Goal: Task Accomplishment & Management: Use online tool/utility

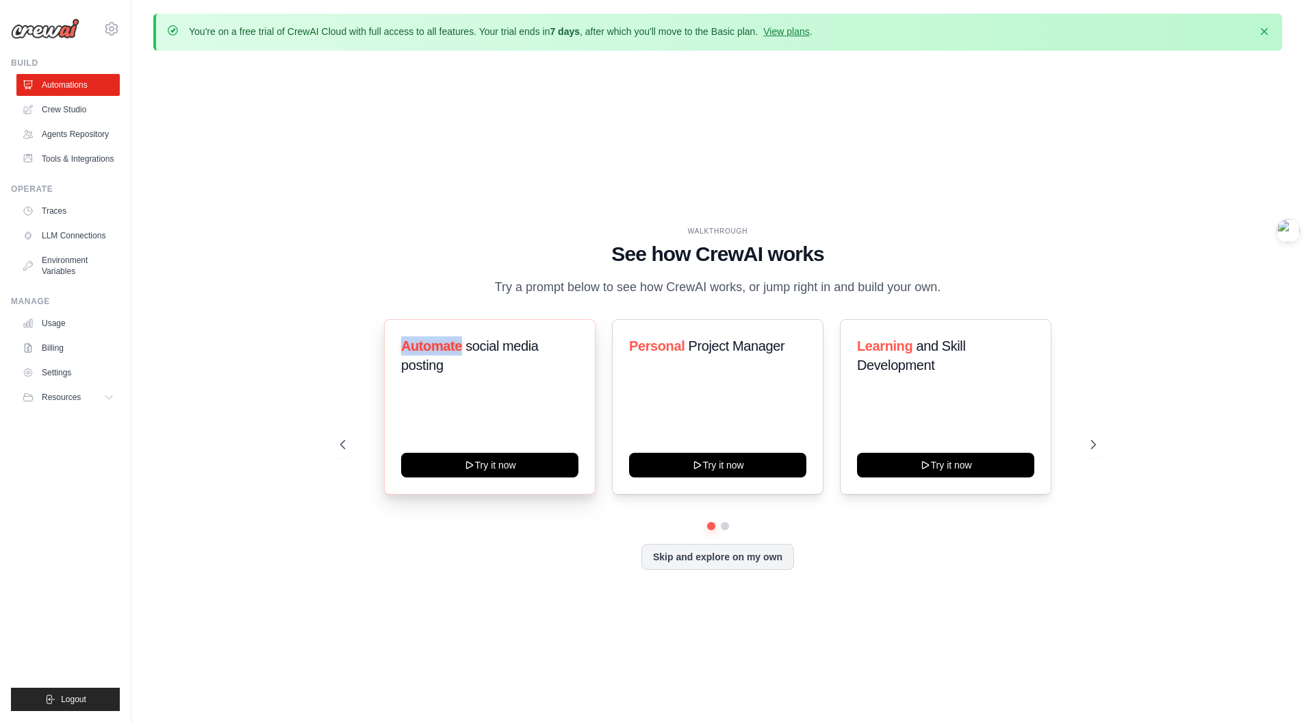
drag, startPoint x: 463, startPoint y: 355, endPoint x: 400, endPoint y: 351, distance: 62.4
click at [401, 351] on h3 "Automate social media posting" at bounding box center [489, 355] width 177 height 38
click at [492, 249] on h1 "See how CrewAI works" at bounding box center [718, 254] width 756 height 25
click at [1094, 451] on icon at bounding box center [1095, 444] width 14 height 14
drag, startPoint x: 338, startPoint y: 453, endPoint x: 416, endPoint y: 437, distance: 78.9
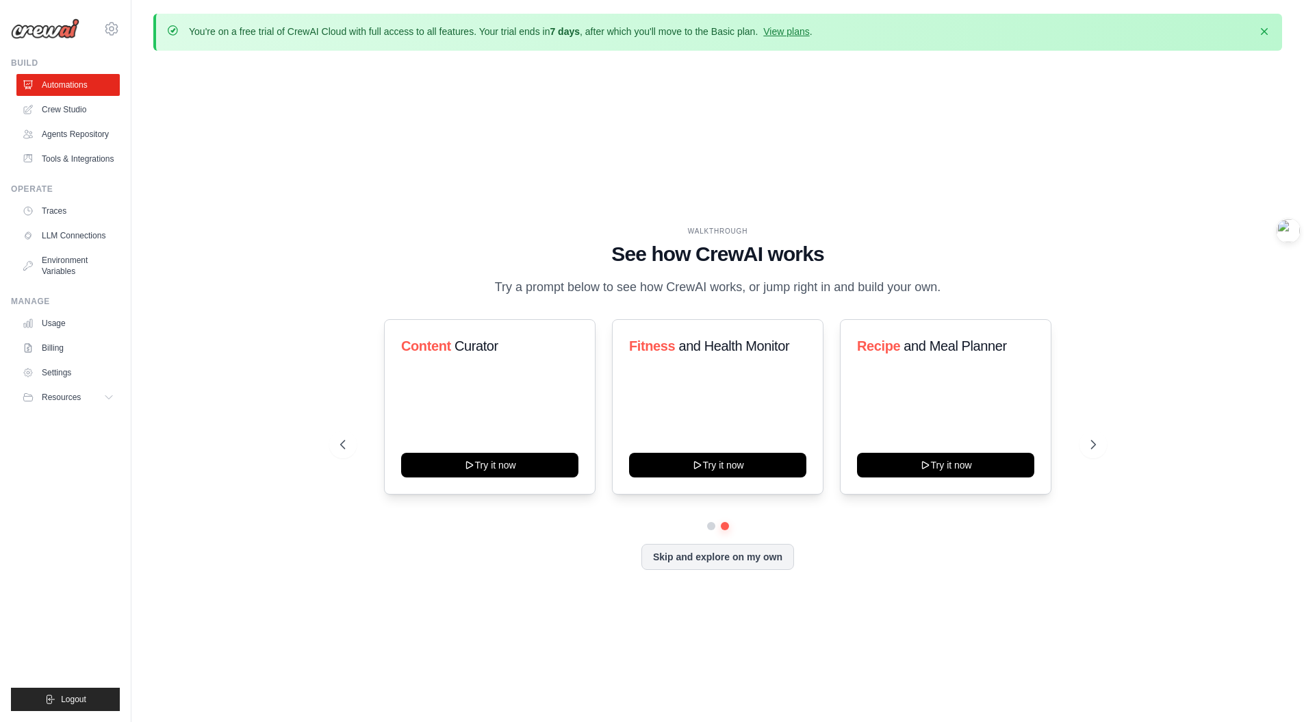
click at [340, 448] on icon at bounding box center [342, 444] width 4 height 8
drag, startPoint x: 782, startPoint y: 356, endPoint x: 611, endPoint y: 353, distance: 171.2
click at [611, 353] on div "Automate social media posting Try it now Personal Project Manager Try it now Le…" at bounding box center [718, 406] width 756 height 175
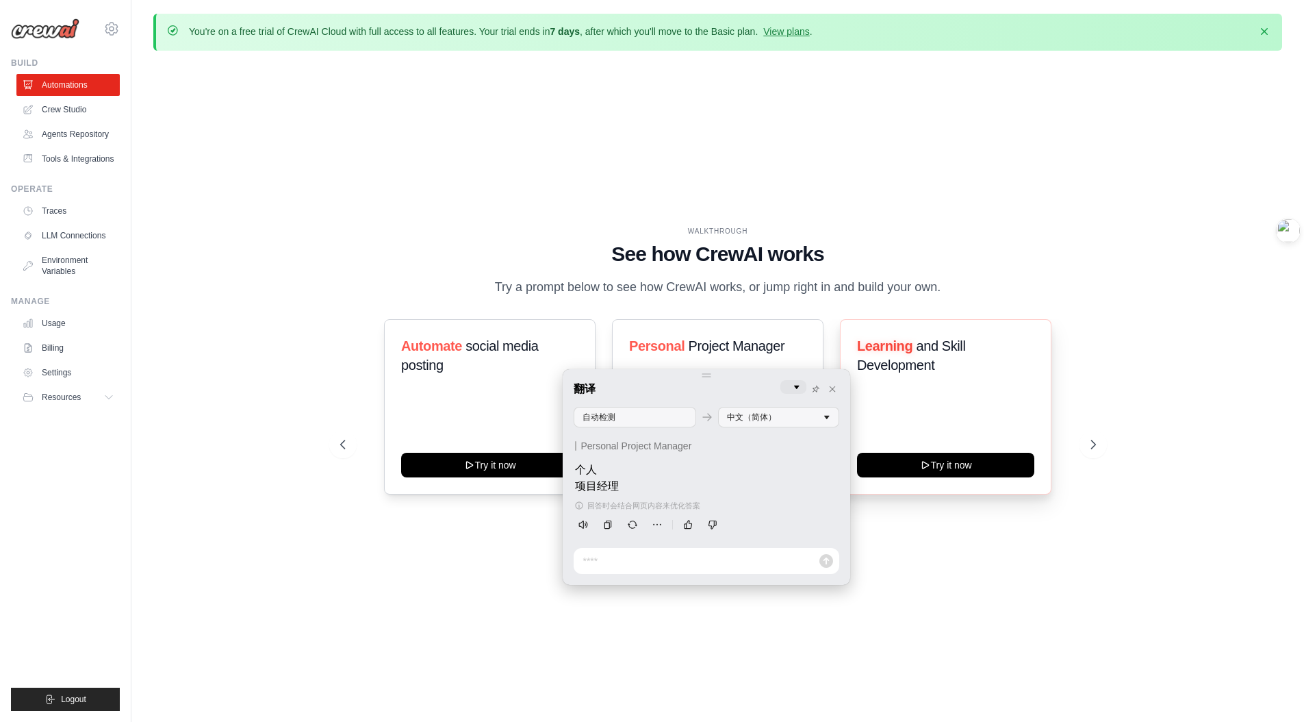
click at [944, 365] on h3 "Learning and Skill Development" at bounding box center [945, 355] width 177 height 38
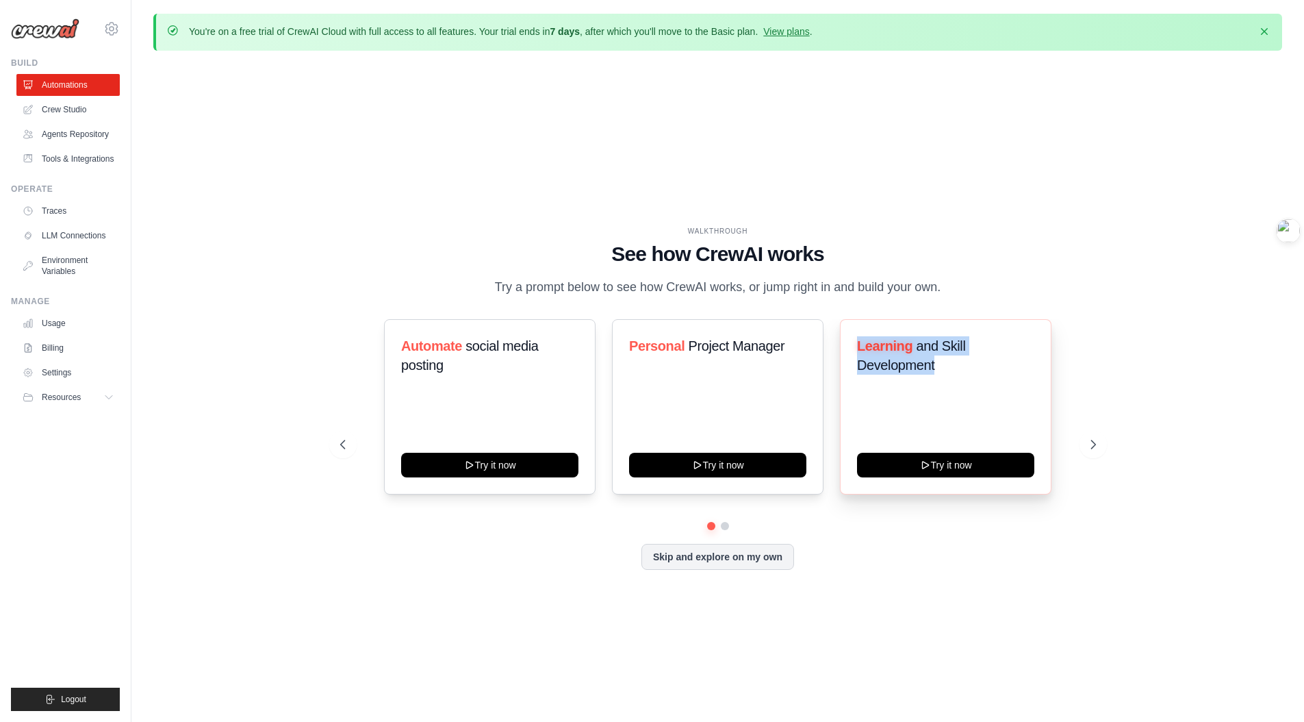
drag, startPoint x: 941, startPoint y: 372, endPoint x: 839, endPoint y: 351, distance: 103.5
click at [840, 351] on div "Learning and Skill Development Try it now" at bounding box center [946, 406] width 212 height 175
click at [892, 295] on p "Try a prompt below to see how CrewAI works, or jump right in and build your own." at bounding box center [718, 287] width 460 height 20
click at [1093, 449] on icon at bounding box center [1095, 444] width 14 height 14
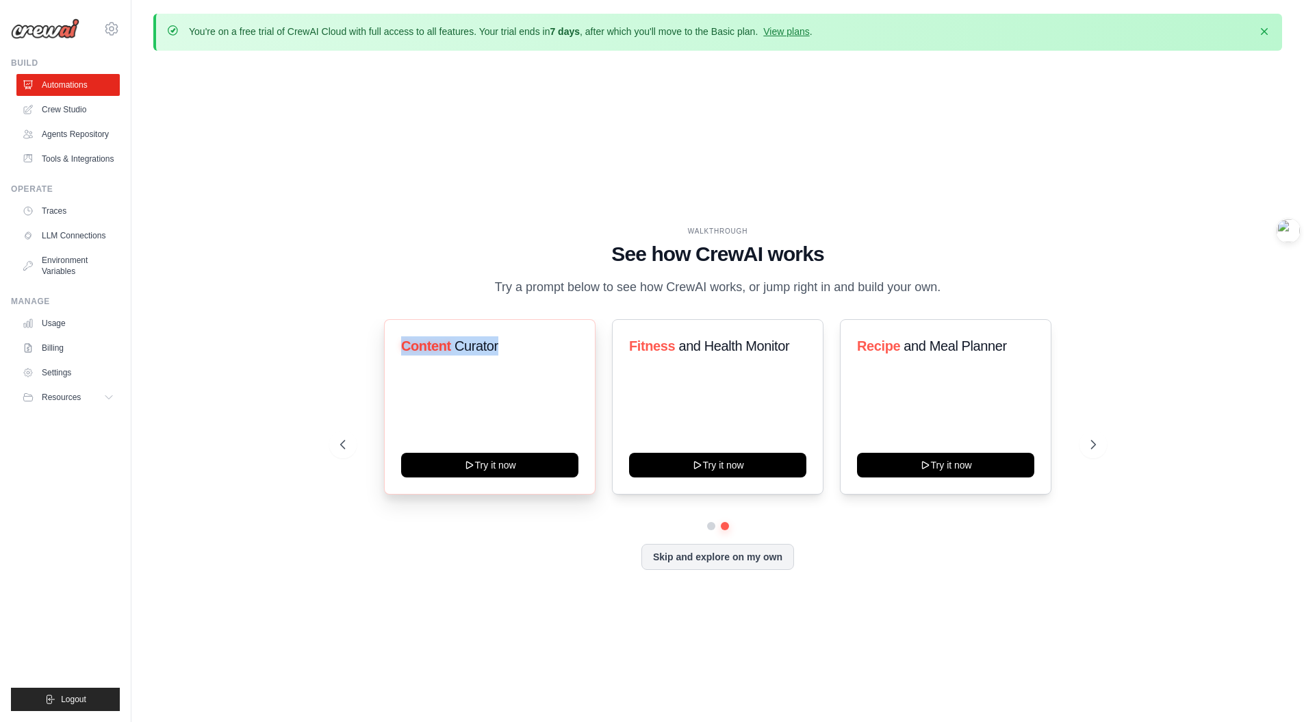
drag, startPoint x: 513, startPoint y: 357, endPoint x: 398, endPoint y: 353, distance: 115.8
click at [381, 353] on div "Content Curator Try it now Fitness and Health Monitor Try it now Recipe and Mea…" at bounding box center [718, 406] width 756 height 175
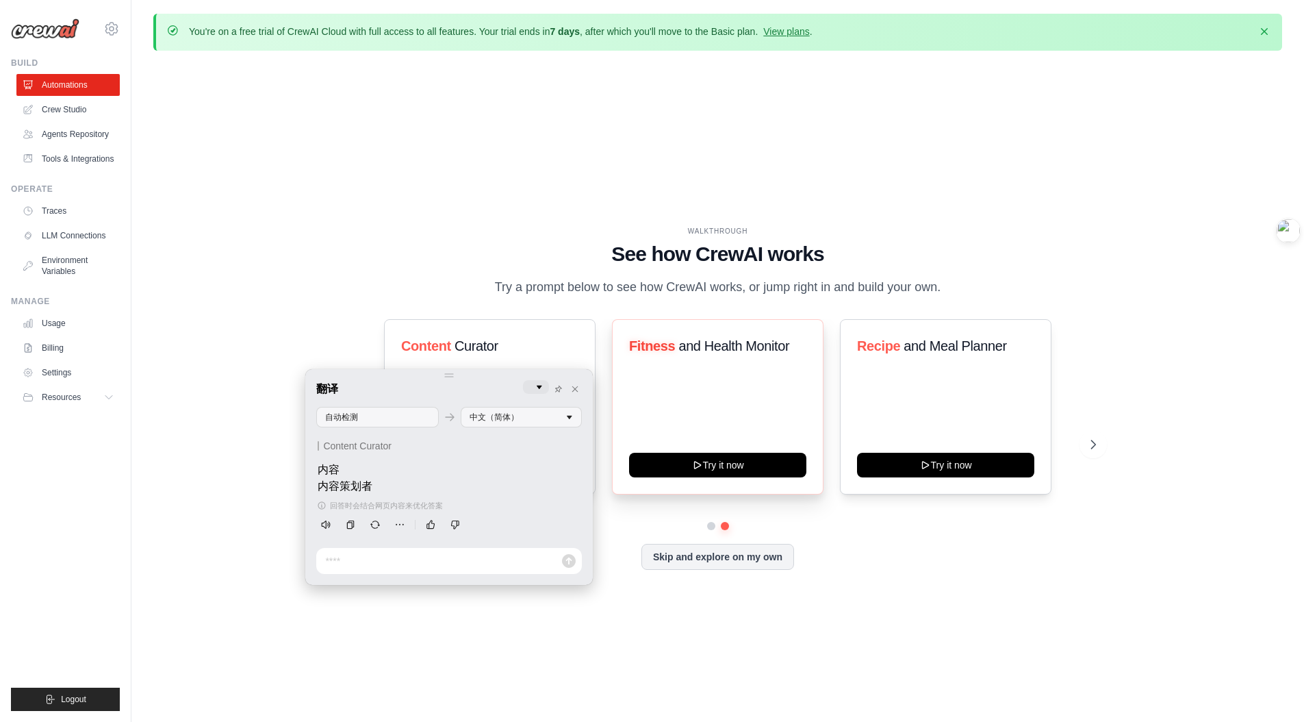
click at [801, 355] on h3 "Fitness and Health Monitor" at bounding box center [717, 345] width 177 height 19
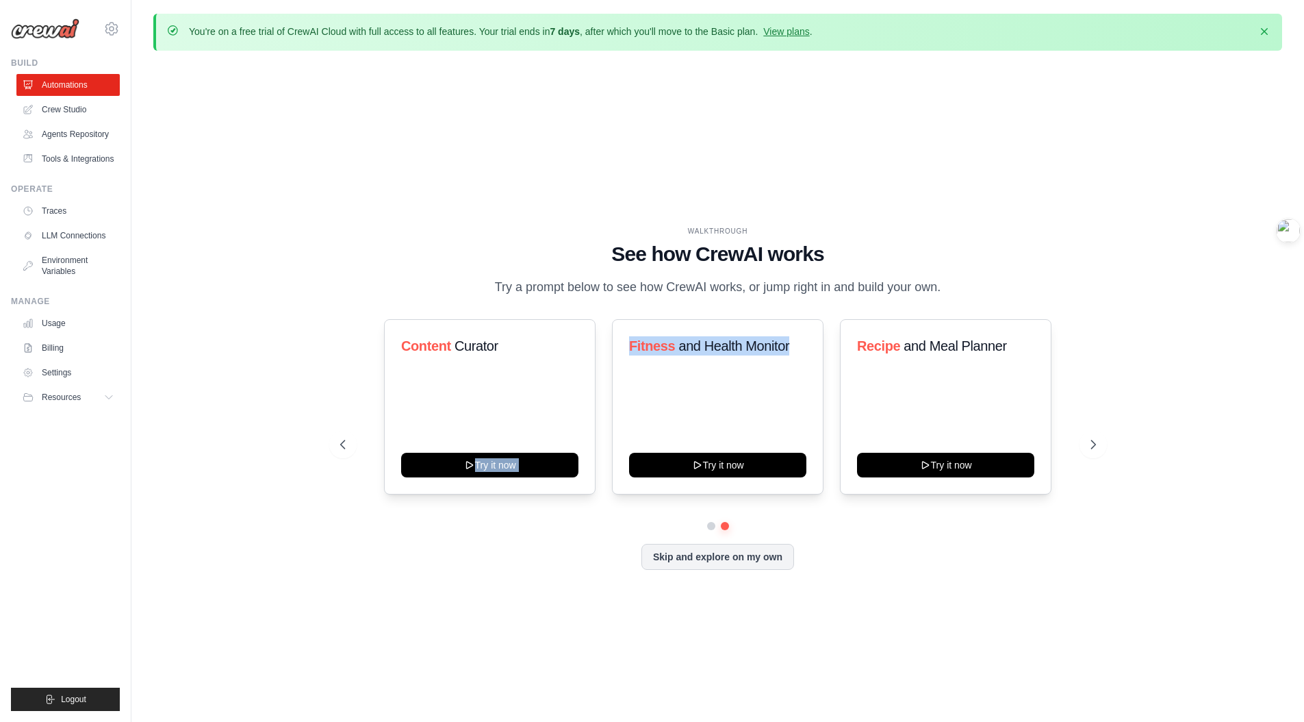
drag, startPoint x: 800, startPoint y: 353, endPoint x: 601, endPoint y: 350, distance: 198.5
click at [601, 350] on div "Content Curator Try it now Fitness and Health Monitor Try it now Recipe and Mea…" at bounding box center [718, 406] width 756 height 175
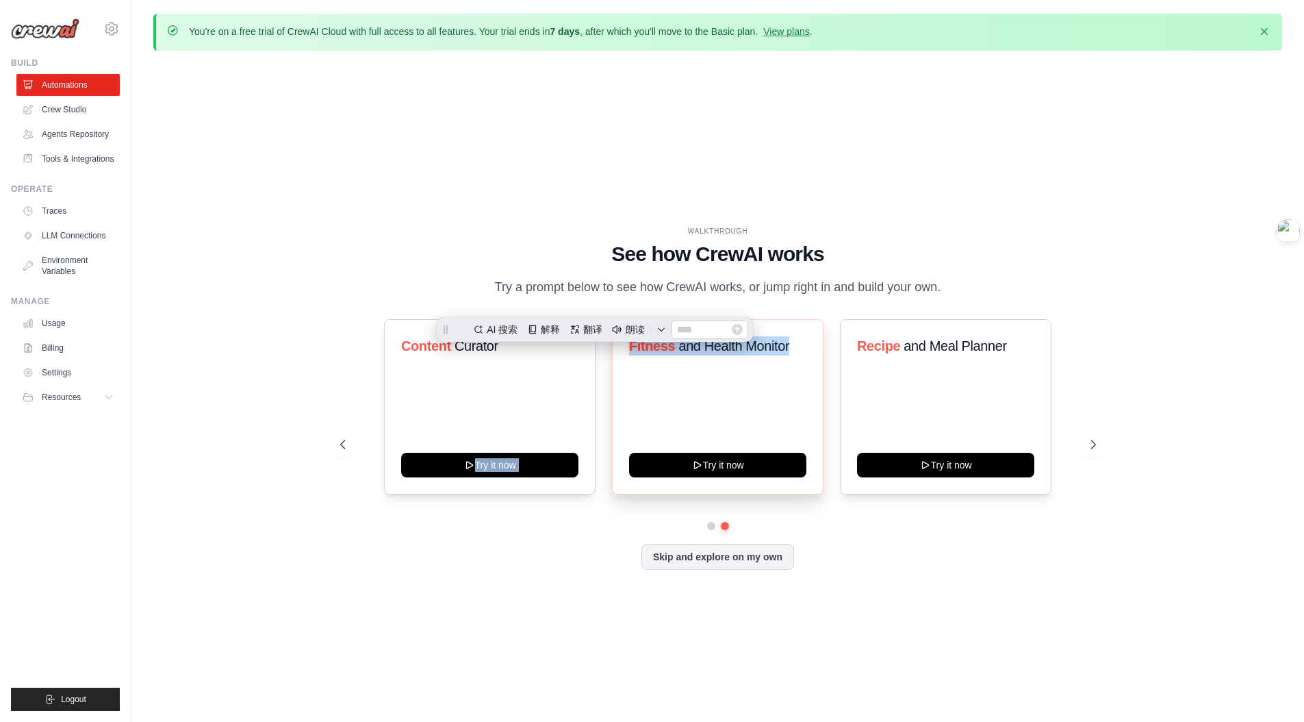
click at [693, 353] on span "and Health Monitor" at bounding box center [733, 345] width 111 height 15
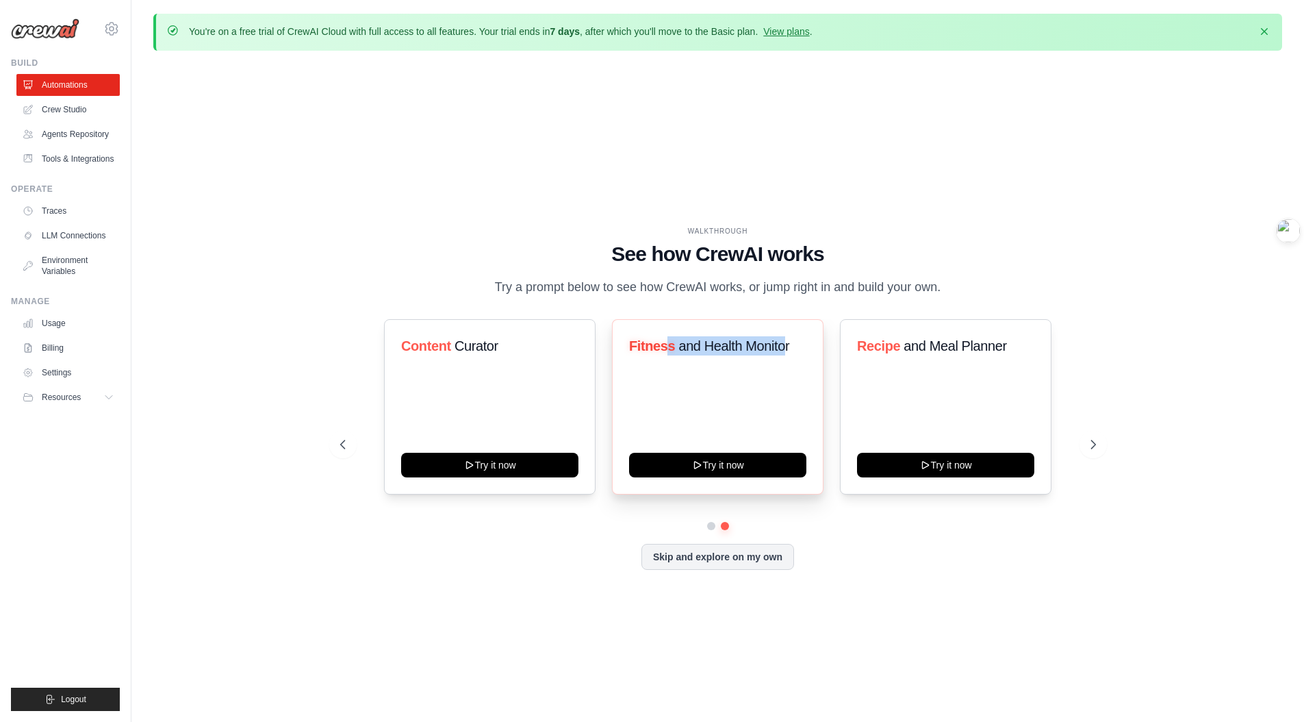
drag, startPoint x: 787, startPoint y: 353, endPoint x: 659, endPoint y: 352, distance: 128.0
click at [667, 353] on h3 "Fitness and Health Monitor" at bounding box center [717, 345] width 177 height 19
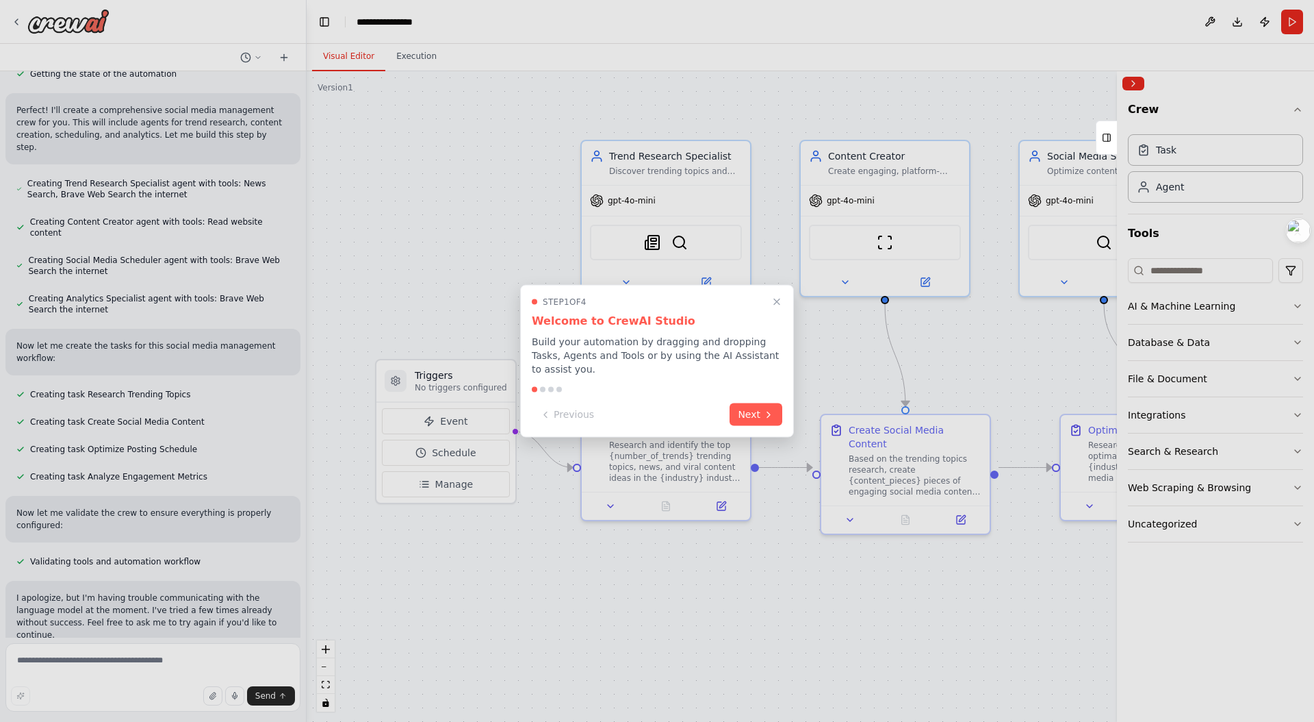
scroll to position [394, 0]
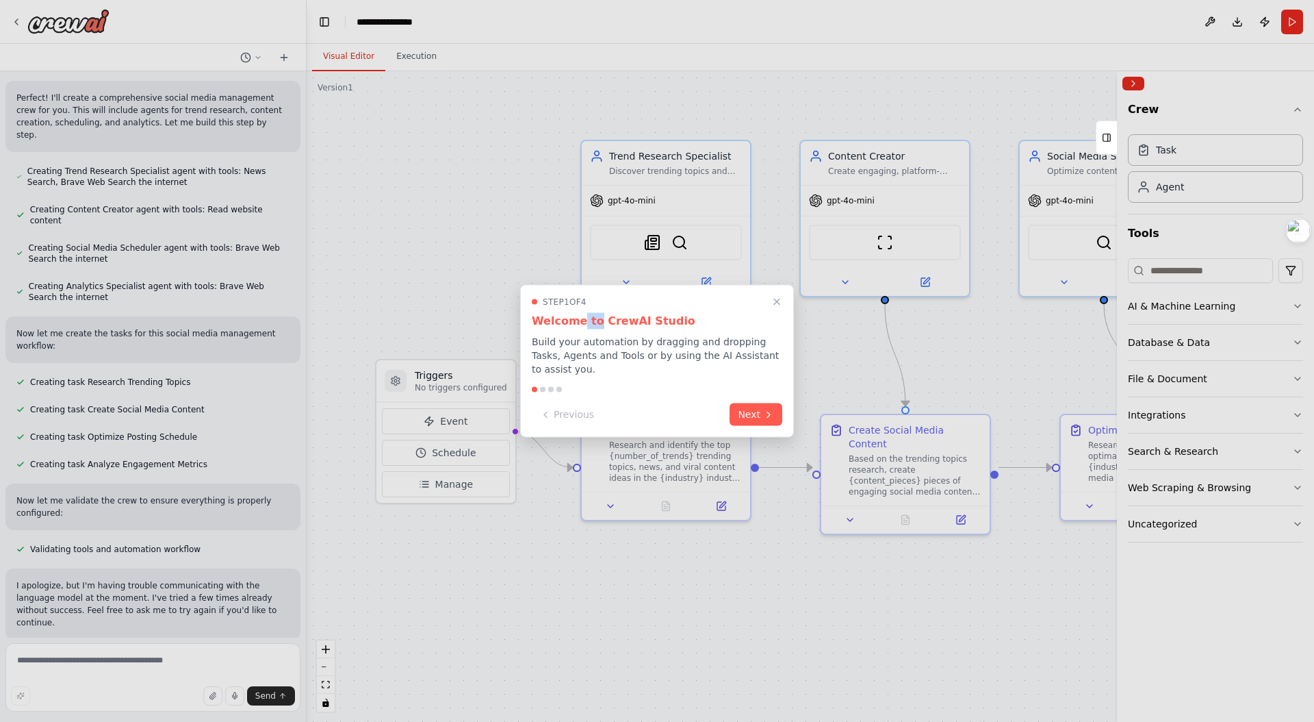
drag, startPoint x: 580, startPoint y: 327, endPoint x: 592, endPoint y: 326, distance: 12.4
click at [592, 326] on h3 "Welcome to CrewAI Studio" at bounding box center [657, 321] width 251 height 16
click at [582, 348] on p "Build your automation by dragging and dropping Tasks, Agents and Tools or by us…" at bounding box center [657, 355] width 251 height 41
click at [639, 344] on p "Build your automation by dragging and dropping Tasks, Agents and Tools or by us…" at bounding box center [657, 355] width 251 height 41
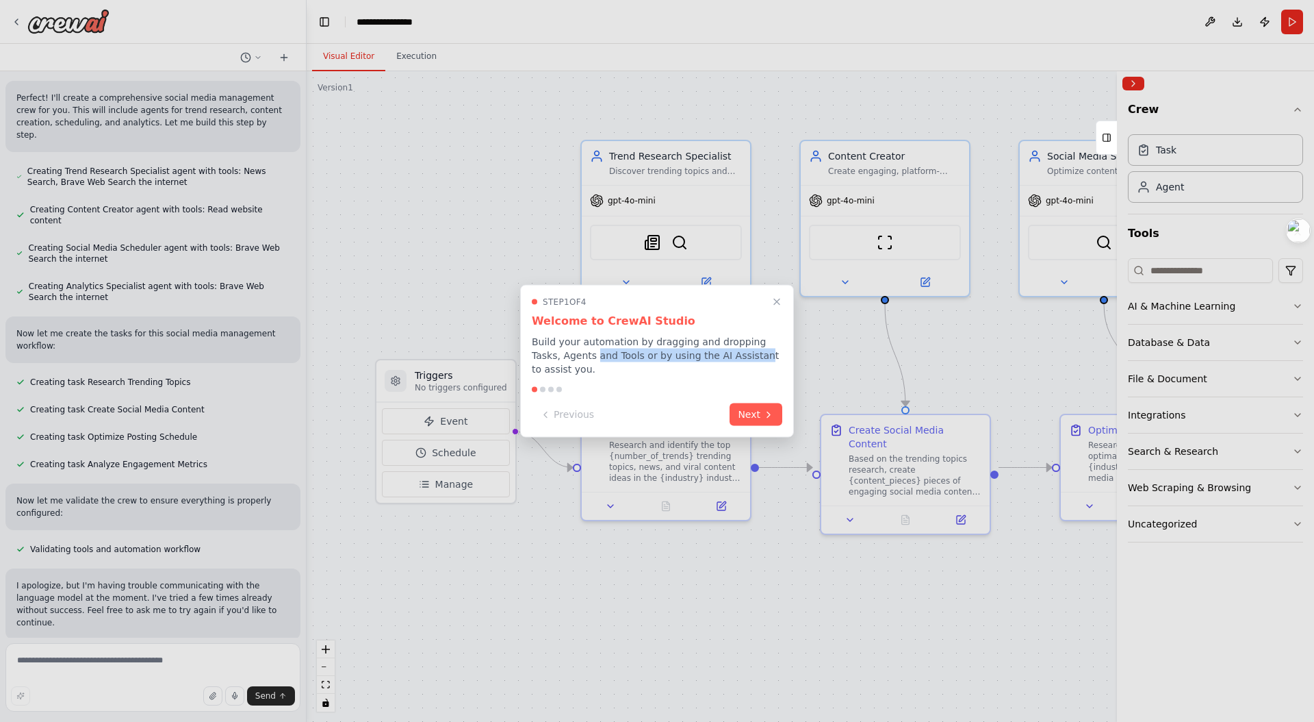
drag, startPoint x: 589, startPoint y: 353, endPoint x: 728, endPoint y: 354, distance: 139.7
click at [728, 354] on p "Build your automation by dragging and dropping Tasks, Agents and Tools or by us…" at bounding box center [657, 355] width 251 height 41
drag, startPoint x: 545, startPoint y: 360, endPoint x: 596, endPoint y: 366, distance: 51.6
click at [536, 350] on p "Build your automation by dragging and dropping Tasks, Agents and Tools or by us…" at bounding box center [657, 355] width 251 height 41
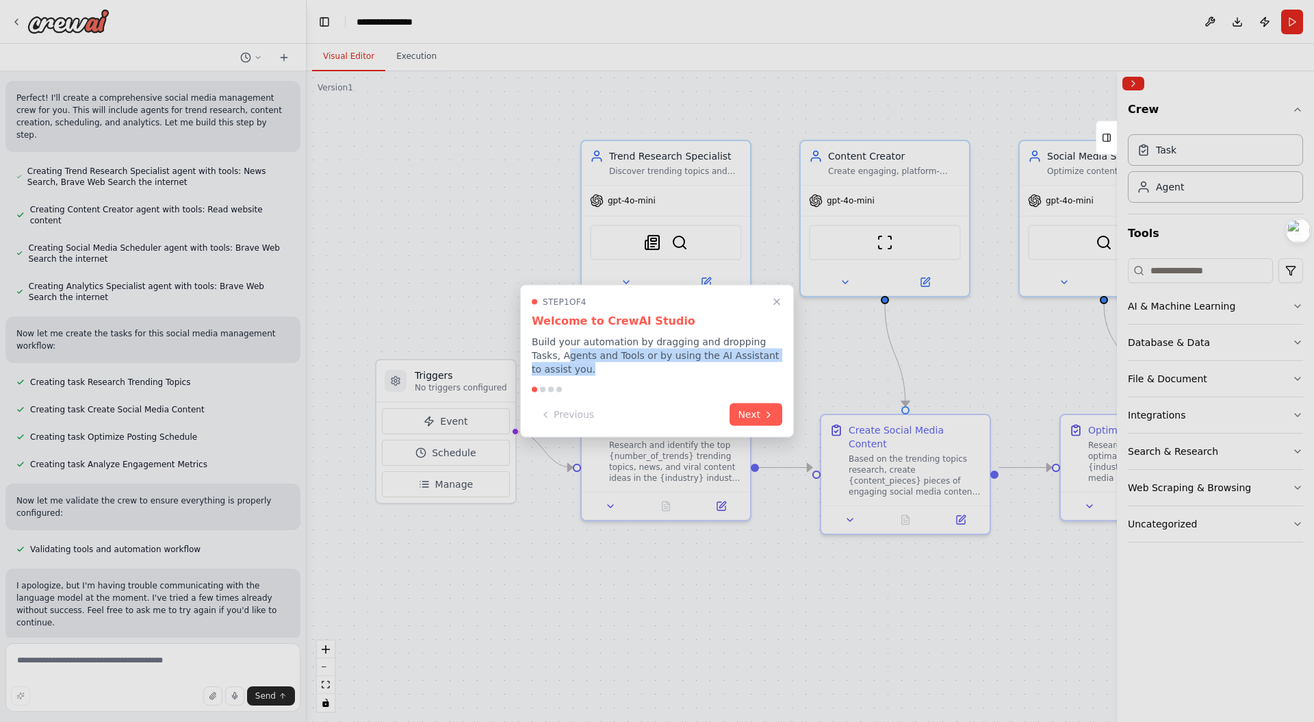
click at [597, 366] on p "Build your automation by dragging and dropping Tasks, Agents and Tools or by us…" at bounding box center [657, 355] width 251 height 41
click at [772, 412] on icon at bounding box center [768, 414] width 11 height 11
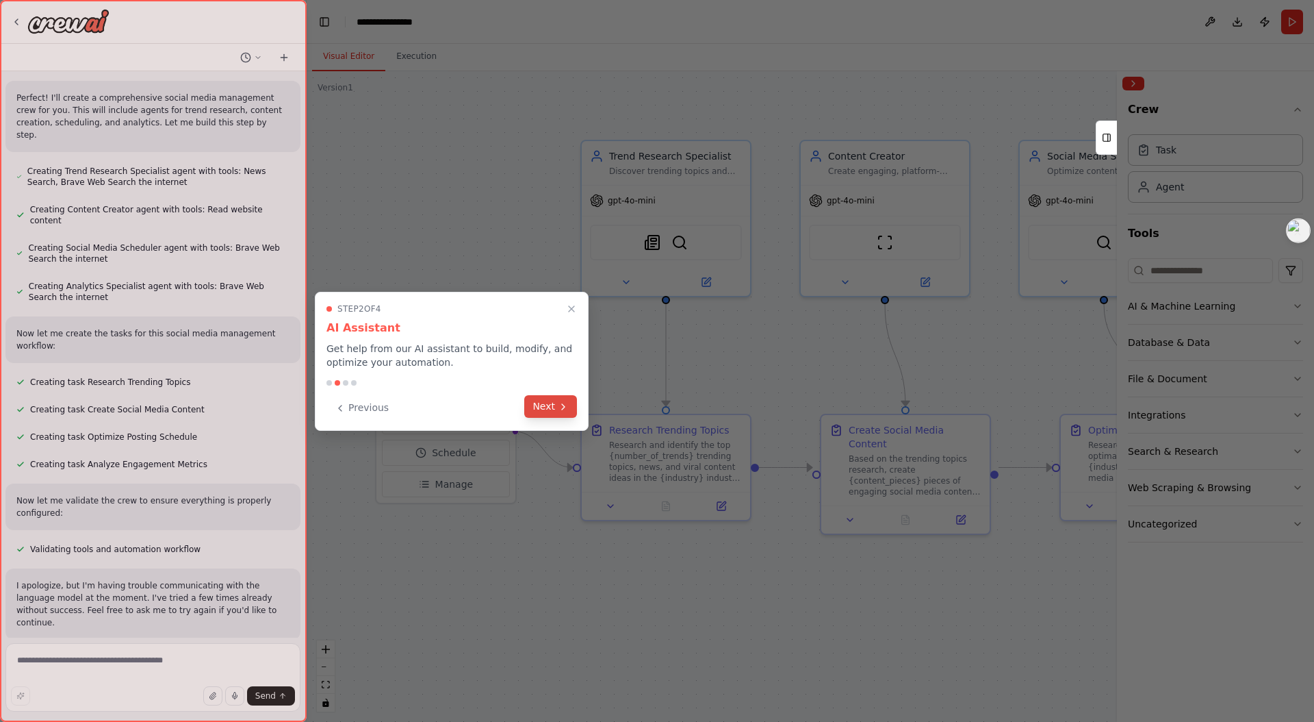
click at [544, 406] on button "Next" at bounding box center [550, 406] width 53 height 23
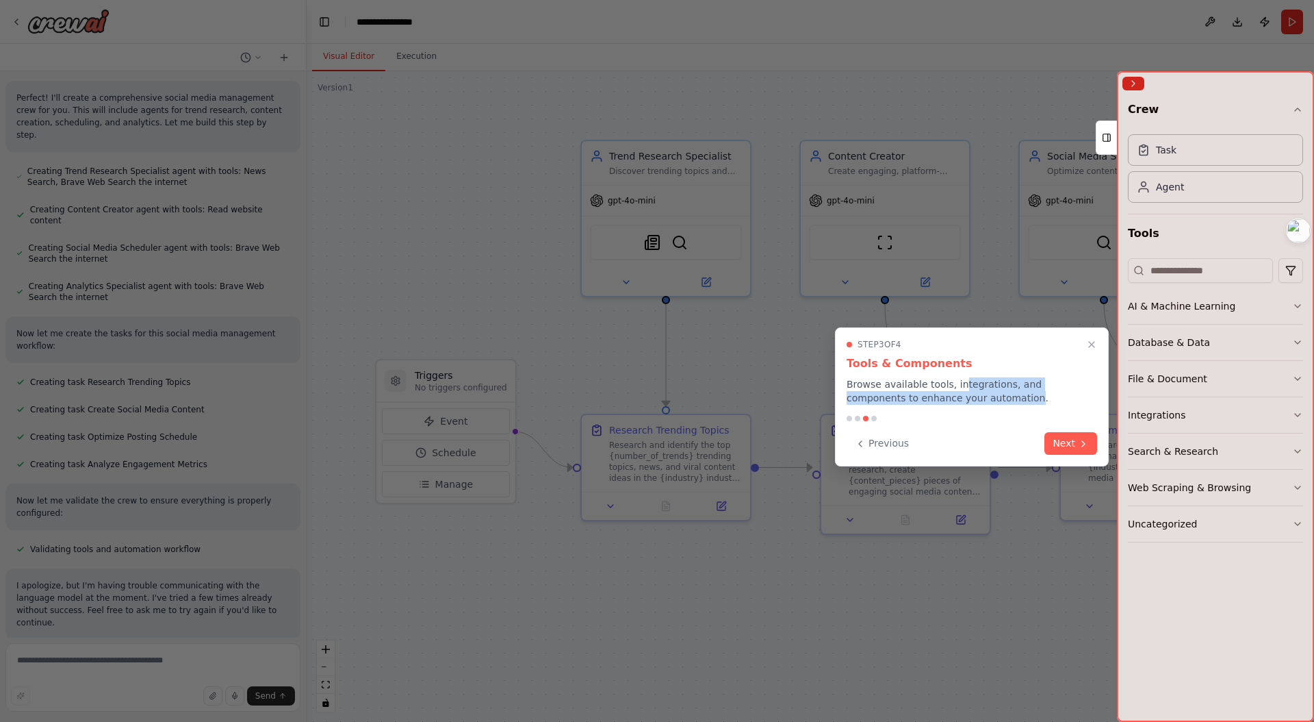
drag, startPoint x: 957, startPoint y: 383, endPoint x: 957, endPoint y: 394, distance: 11.0
click at [957, 394] on p "Browse available tools, integrations, and components to enhance your automation." at bounding box center [972, 390] width 251 height 27
drag, startPoint x: 960, startPoint y: 395, endPoint x: 958, endPoint y: 383, distance: 11.8
click at [958, 383] on p "Browse available tools, integrations, and components to enhance your automation." at bounding box center [972, 390] width 251 height 27
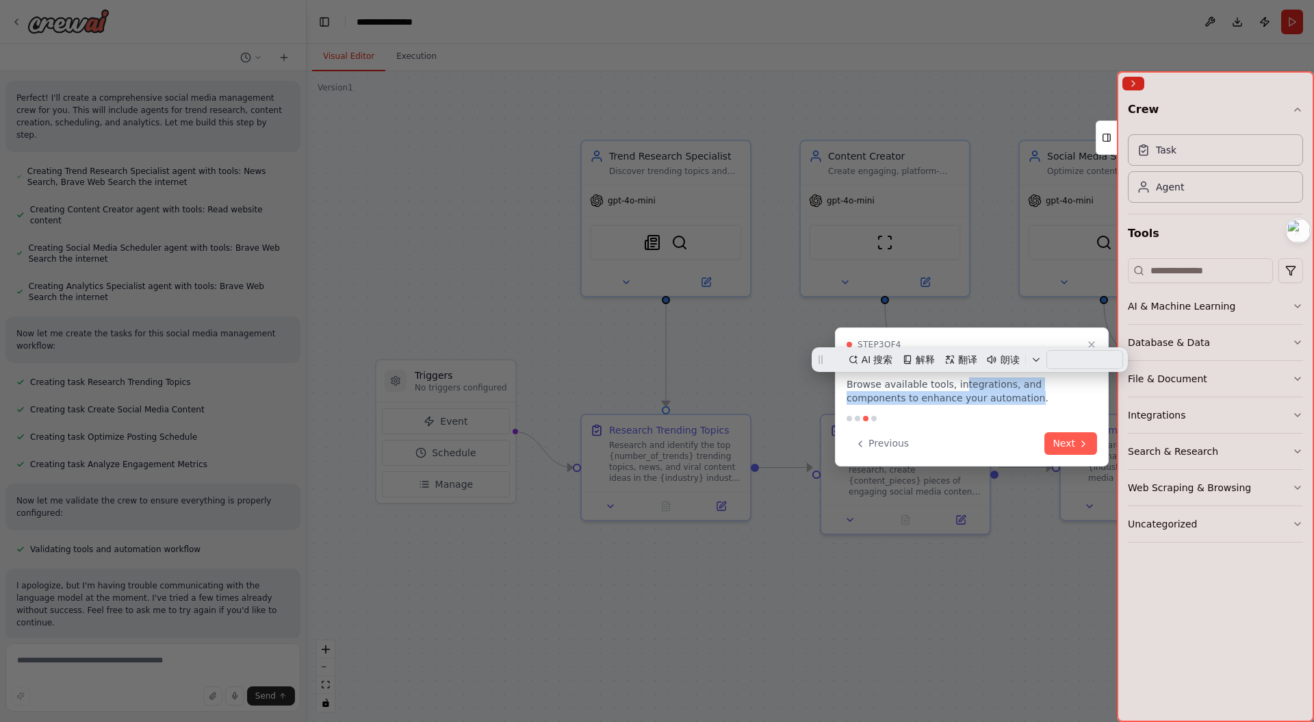
click at [958, 383] on p "Browse available tools, integrations, and components to enhance your automation." at bounding box center [972, 390] width 251 height 27
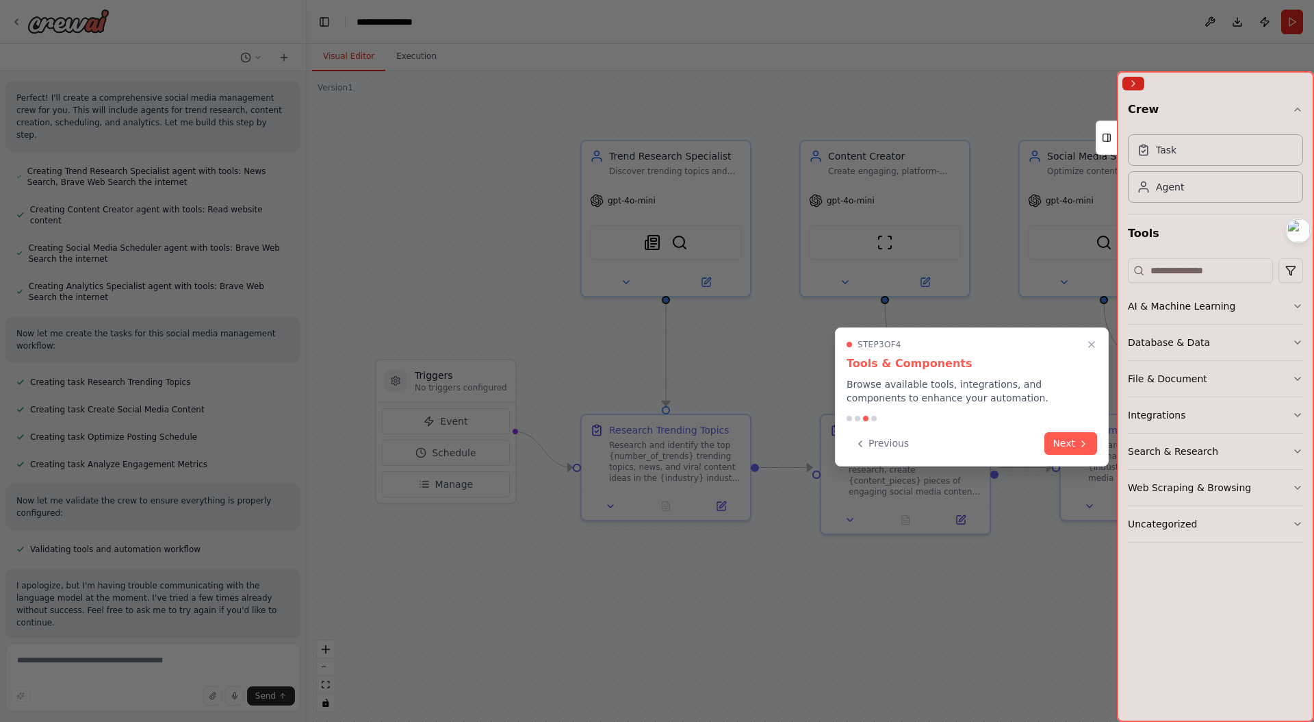
click at [957, 383] on p "Browse available tools, integrations, and components to enhance your automation." at bounding box center [972, 390] width 251 height 27
drag, startPoint x: 891, startPoint y: 387, endPoint x: 891, endPoint y: 398, distance: 11.0
click at [891, 398] on p "Browse available tools, integrations, and components to enhance your automation." at bounding box center [972, 390] width 251 height 27
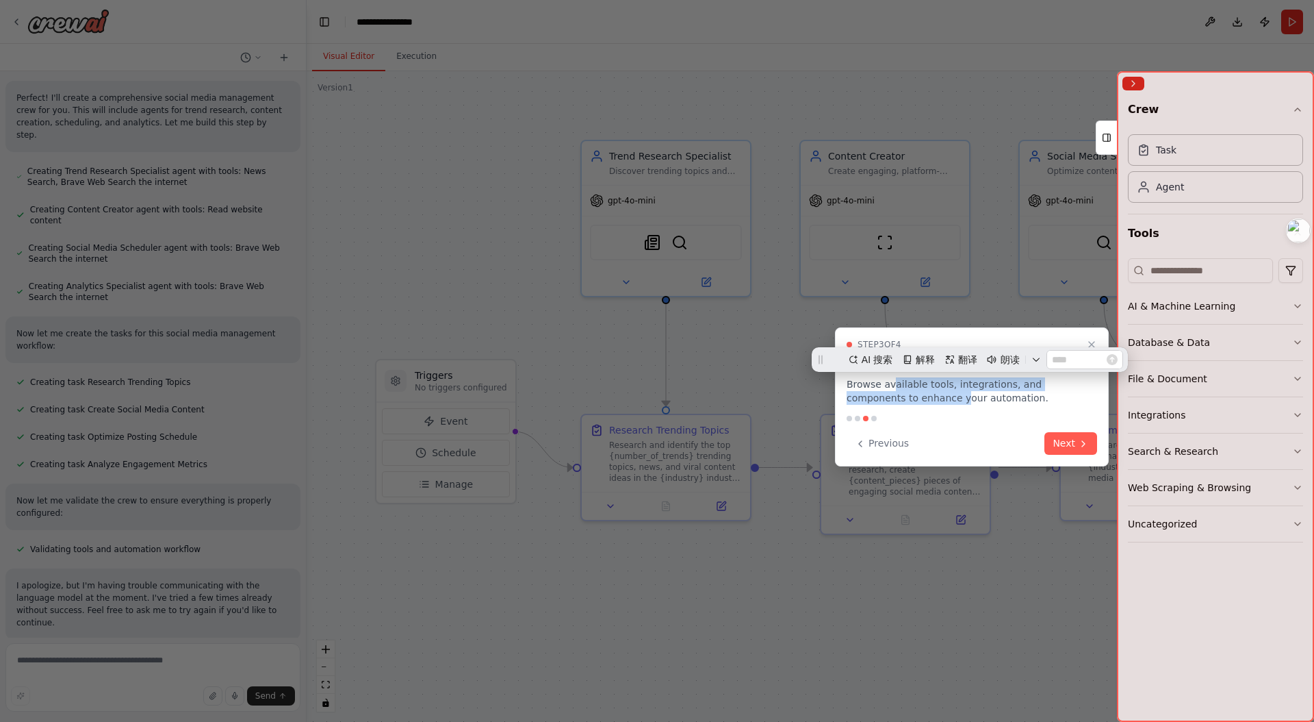
click at [891, 398] on p "Browse available tools, integrations, and components to enhance your automation." at bounding box center [972, 390] width 251 height 27
drag, startPoint x: 894, startPoint y: 397, endPoint x: 894, endPoint y: 387, distance: 9.6
click at [894, 387] on p "Browse available tools, integrations, and components to enhance your automation." at bounding box center [972, 390] width 251 height 27
click at [923, 396] on p "Browse available tools, integrations, and components to enhance your automation." at bounding box center [972, 390] width 251 height 27
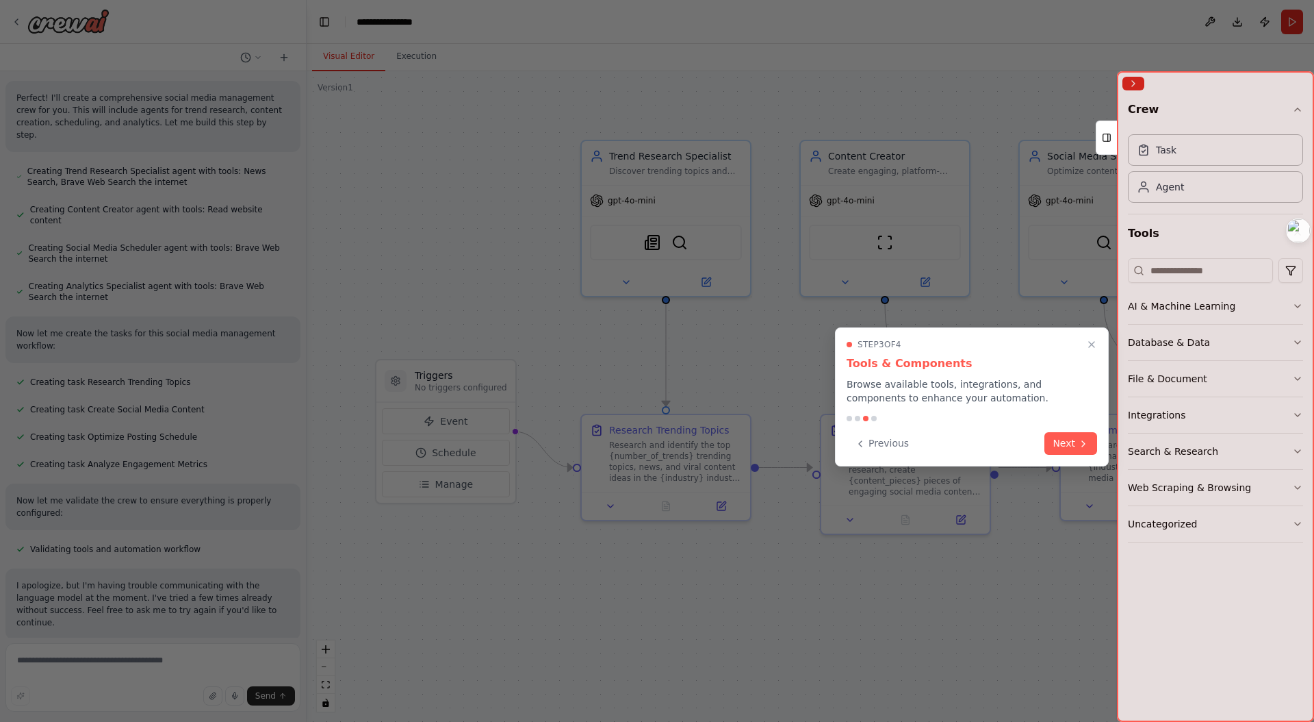
drag, startPoint x: 917, startPoint y: 385, endPoint x: 919, endPoint y: 400, distance: 14.5
click at [919, 400] on p "Browse available tools, integrations, and components to enhance your automation." at bounding box center [972, 390] width 251 height 27
drag, startPoint x: 919, startPoint y: 400, endPoint x: 920, endPoint y: 387, distance: 13.0
click at [920, 387] on p "Browse available tools, integrations, and components to enhance your automation." at bounding box center [972, 390] width 251 height 27
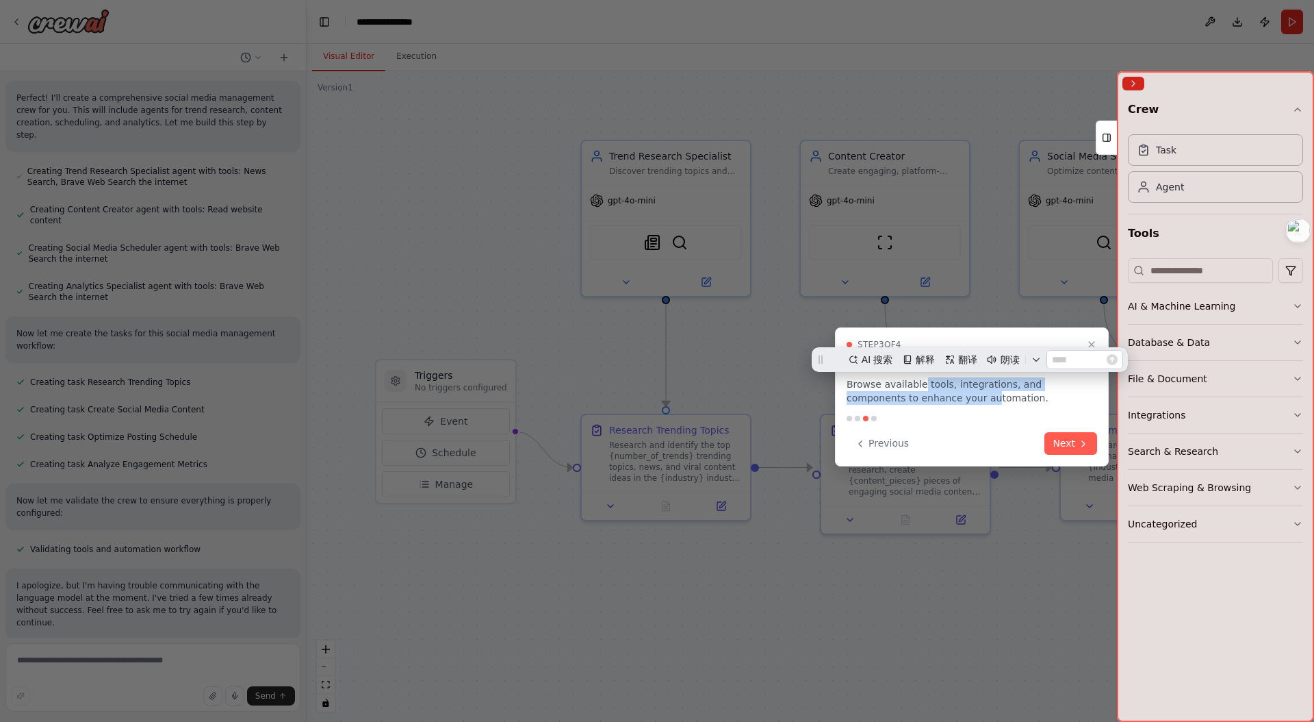
click at [920, 387] on p "Browse available tools, integrations, and components to enhance your automation." at bounding box center [972, 390] width 251 height 27
drag, startPoint x: 920, startPoint y: 387, endPoint x: 924, endPoint y: 398, distance: 12.3
click at [924, 398] on p "Browse available tools, integrations, and components to enhance your automation." at bounding box center [972, 390] width 251 height 27
drag, startPoint x: 923, startPoint y: 392, endPoint x: 923, endPoint y: 380, distance: 12.3
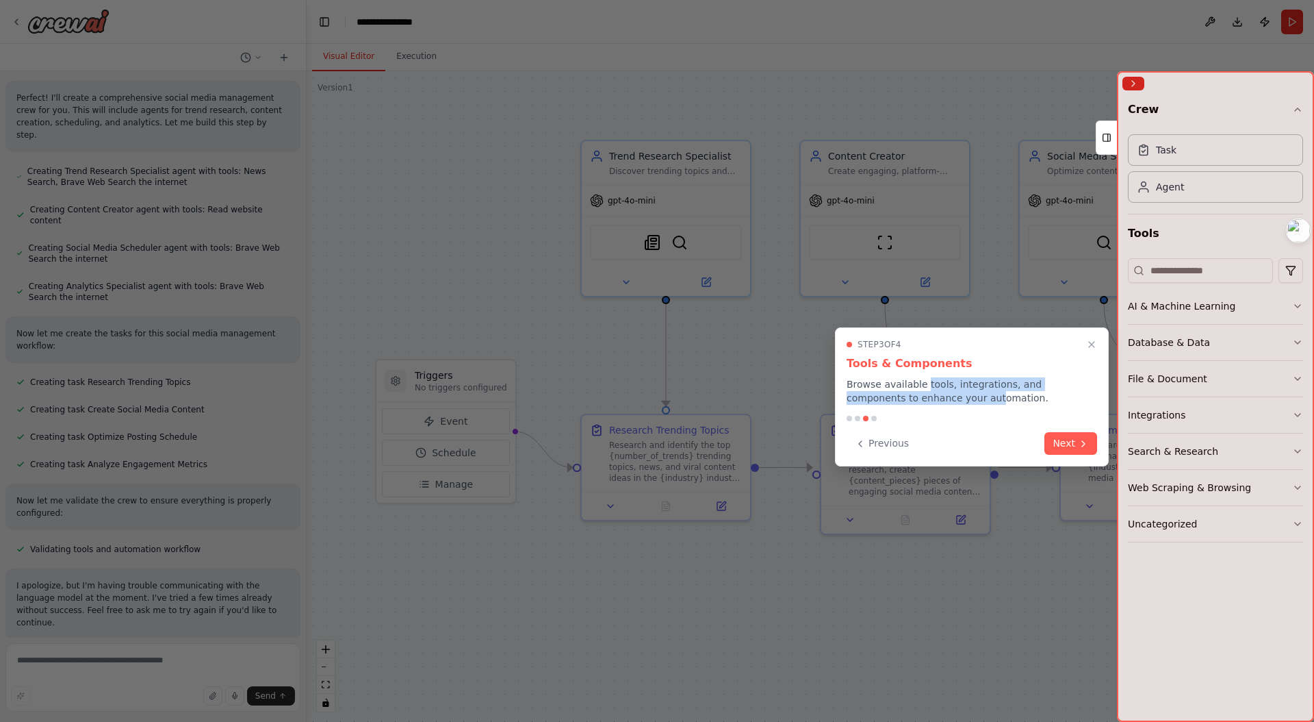
click at [923, 380] on p "Browse available tools, integrations, and components to enhance your automation." at bounding box center [972, 390] width 251 height 27
click at [922, 387] on p "Browse available tools, integrations, and components to enhance your automation." at bounding box center [972, 390] width 251 height 27
click at [926, 395] on p "Browse available tools, integrations, and components to enhance your automation." at bounding box center [972, 390] width 251 height 27
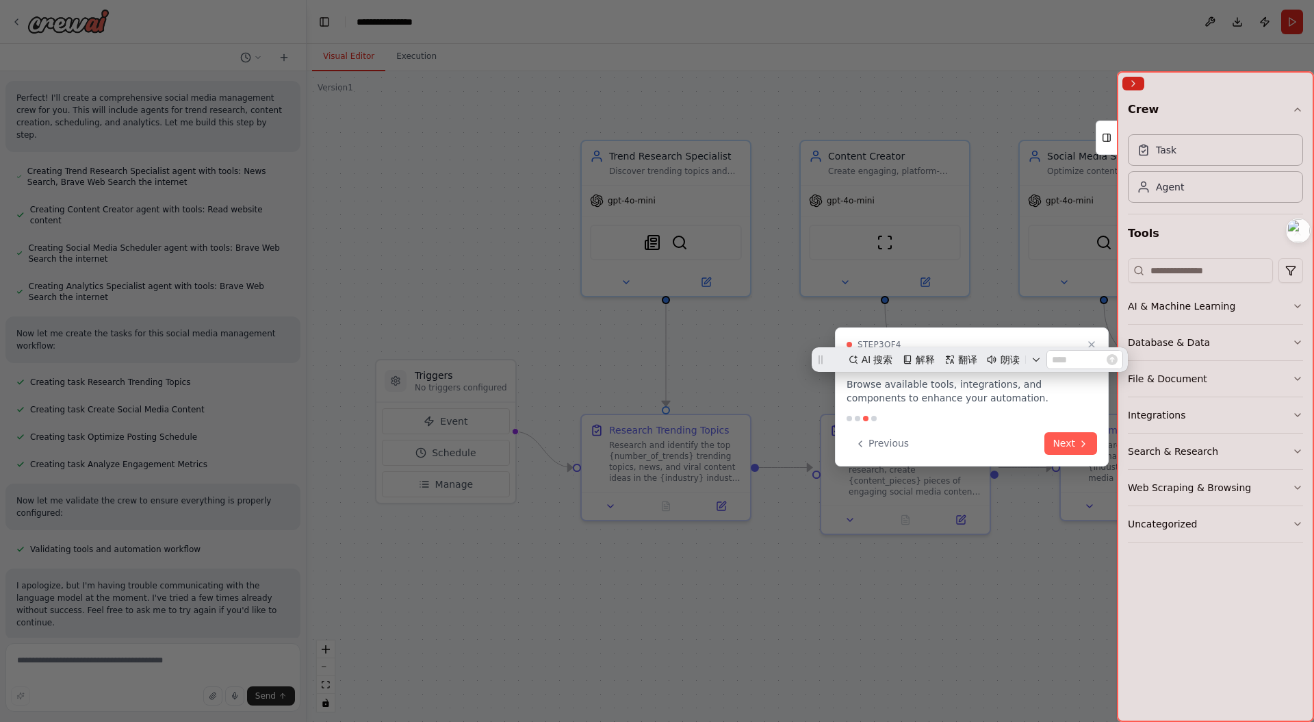
click at [1049, 407] on div "Step 3 of 4 Tools & Components Browse available tools, integrations, and compon…" at bounding box center [972, 396] width 274 height 139
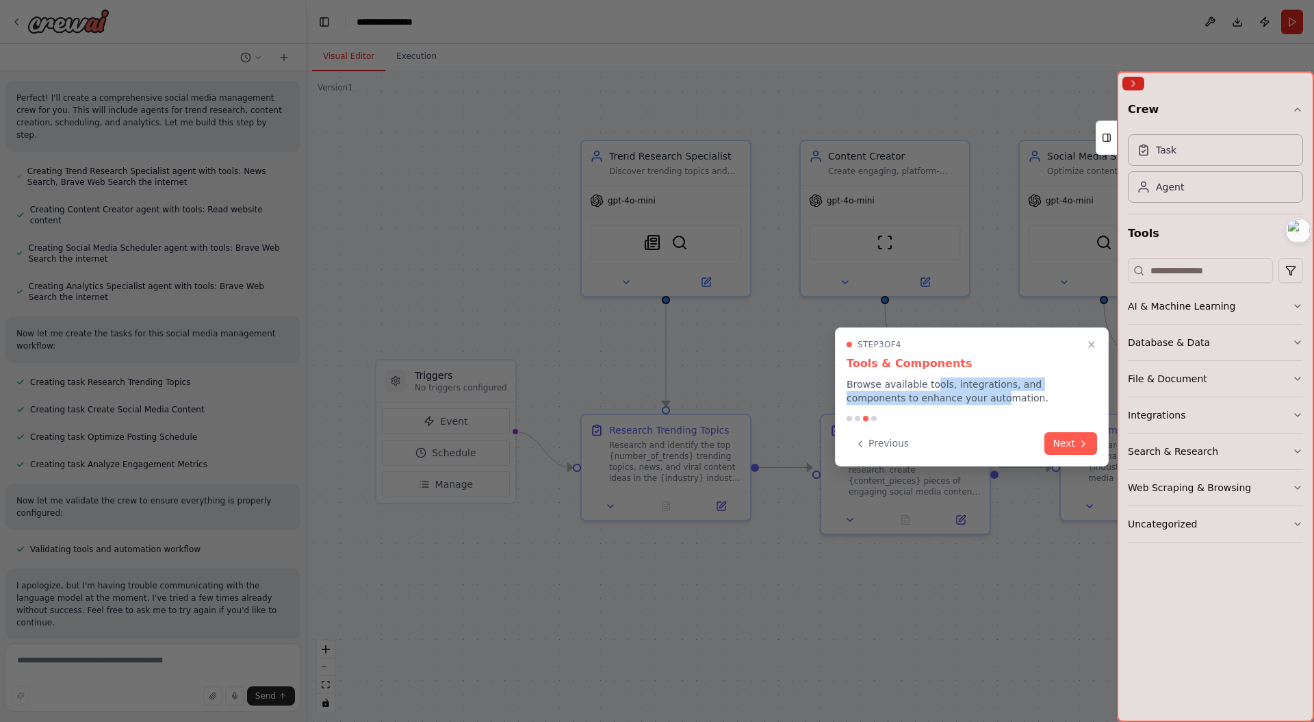
drag, startPoint x: 930, startPoint y: 383, endPoint x: 932, endPoint y: 399, distance: 16.7
click at [932, 399] on p "Browse available tools, integrations, and components to enhance your automation." at bounding box center [972, 390] width 251 height 27
drag, startPoint x: 931, startPoint y: 395, endPoint x: 928, endPoint y: 381, distance: 14.0
click at [928, 381] on p "Browse available tools, integrations, and components to enhance your automation." at bounding box center [972, 390] width 251 height 27
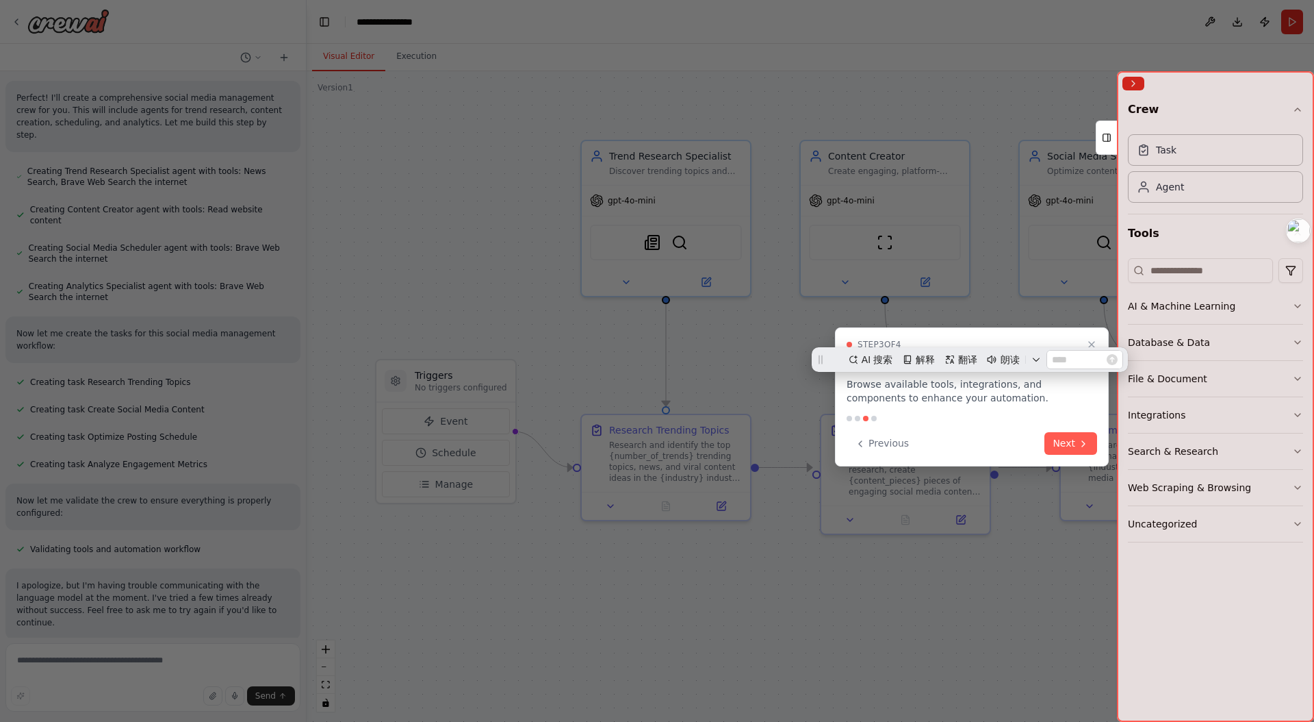
click at [933, 396] on p "Browse available tools, integrations, and components to enhance your automation." at bounding box center [972, 390] width 251 height 27
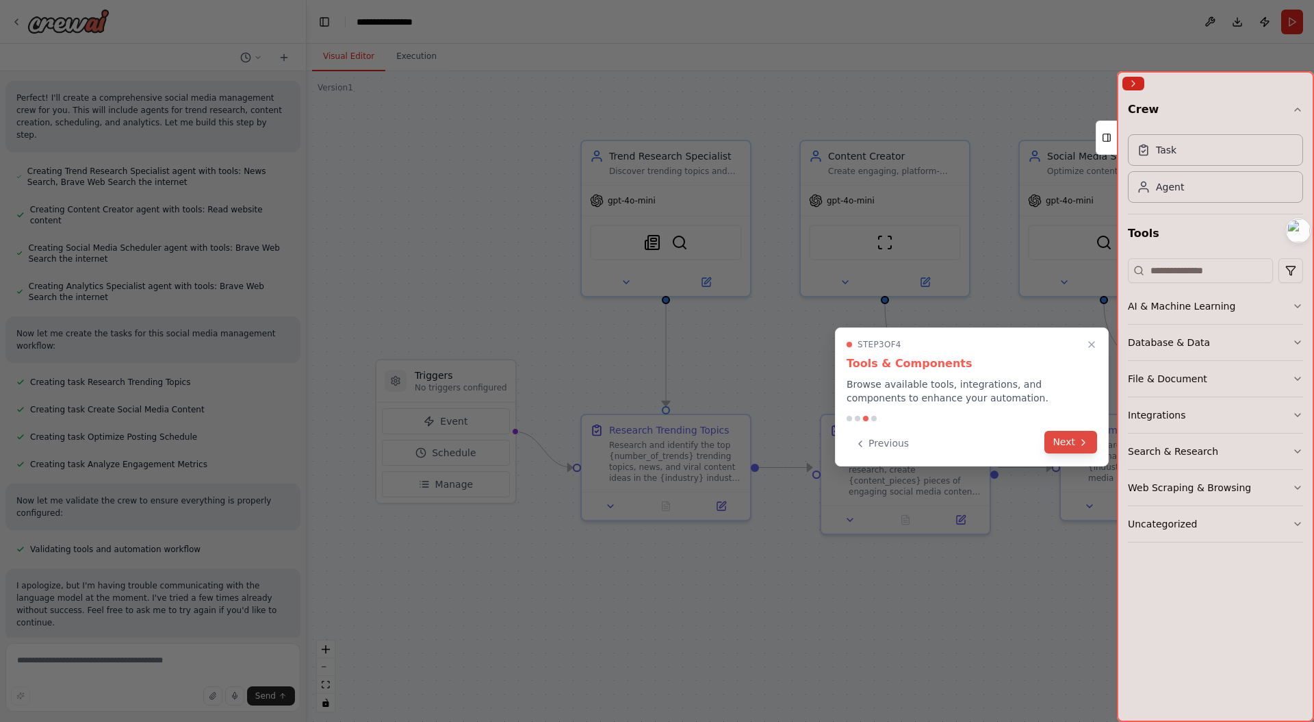
click at [1068, 439] on button "Next" at bounding box center [1071, 442] width 53 height 23
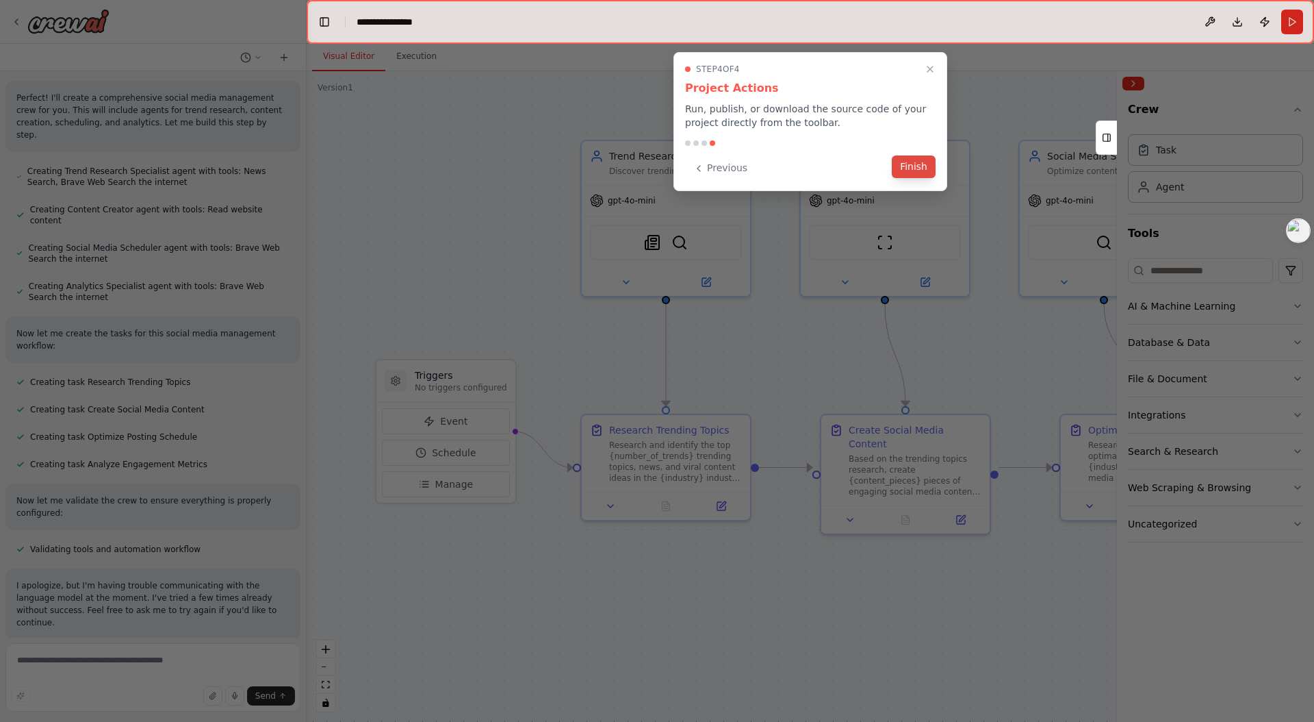
click at [920, 162] on button "Finish" at bounding box center [914, 166] width 44 height 23
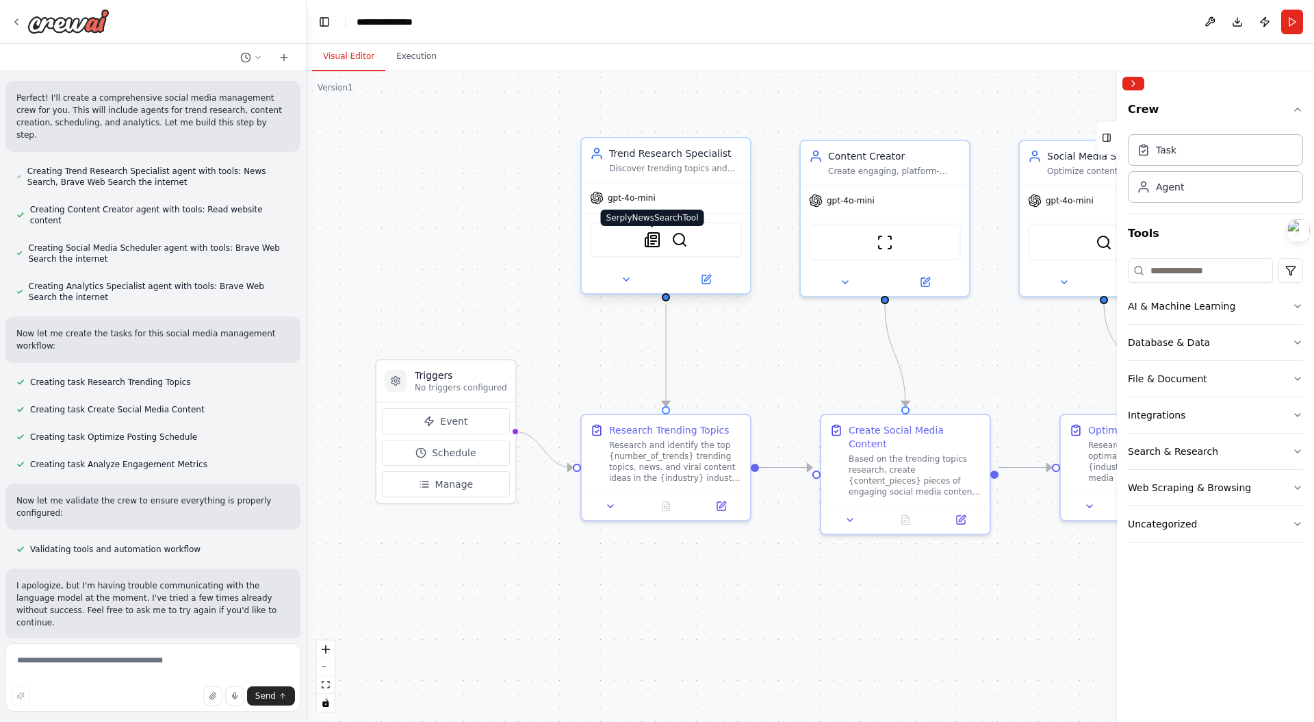
click at [653, 242] on img at bounding box center [652, 239] width 16 height 16
click at [655, 173] on div "Discover trending topics and viral content ideas in the {industry} industry by …" at bounding box center [675, 168] width 133 height 11
click at [681, 170] on div "Discover trending topics and viral content ideas in the {industry} industry by …" at bounding box center [675, 168] width 133 height 11
click at [461, 374] on h3 "Triggers" at bounding box center [461, 375] width 92 height 14
click at [463, 425] on span "Event" at bounding box center [453, 421] width 27 height 14
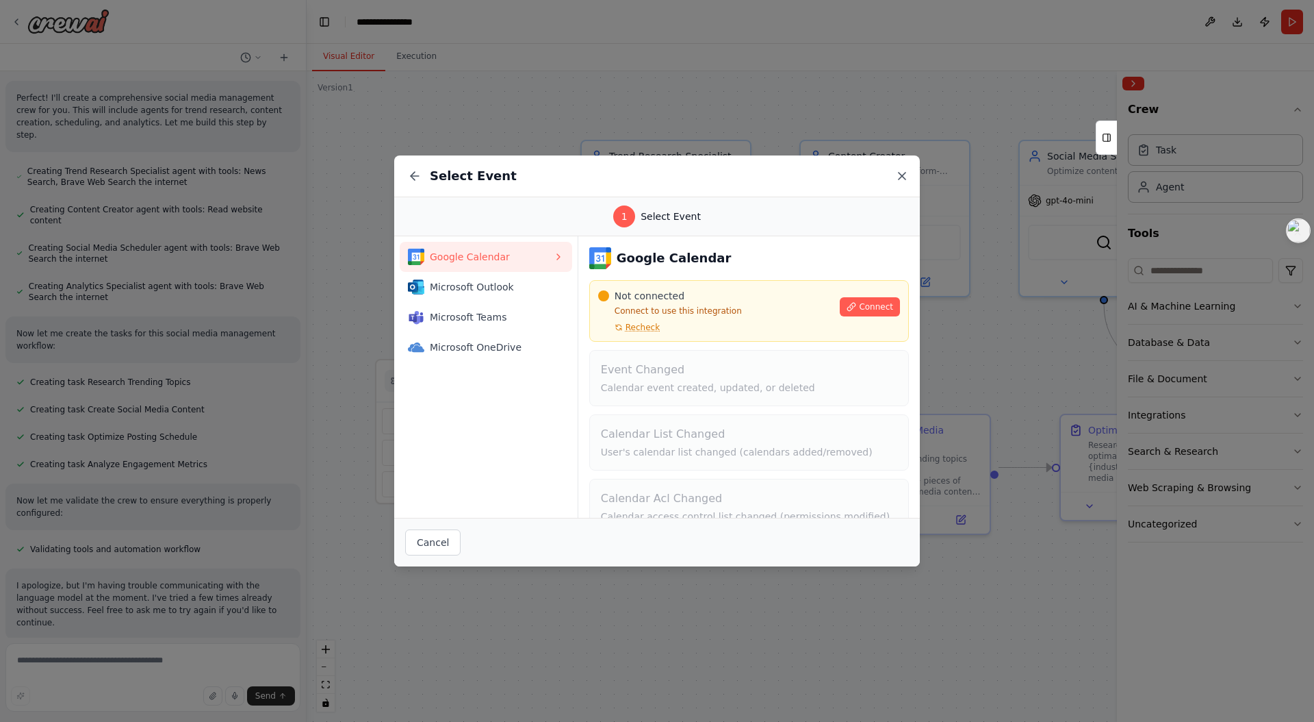
click at [899, 172] on icon at bounding box center [902, 176] width 14 height 14
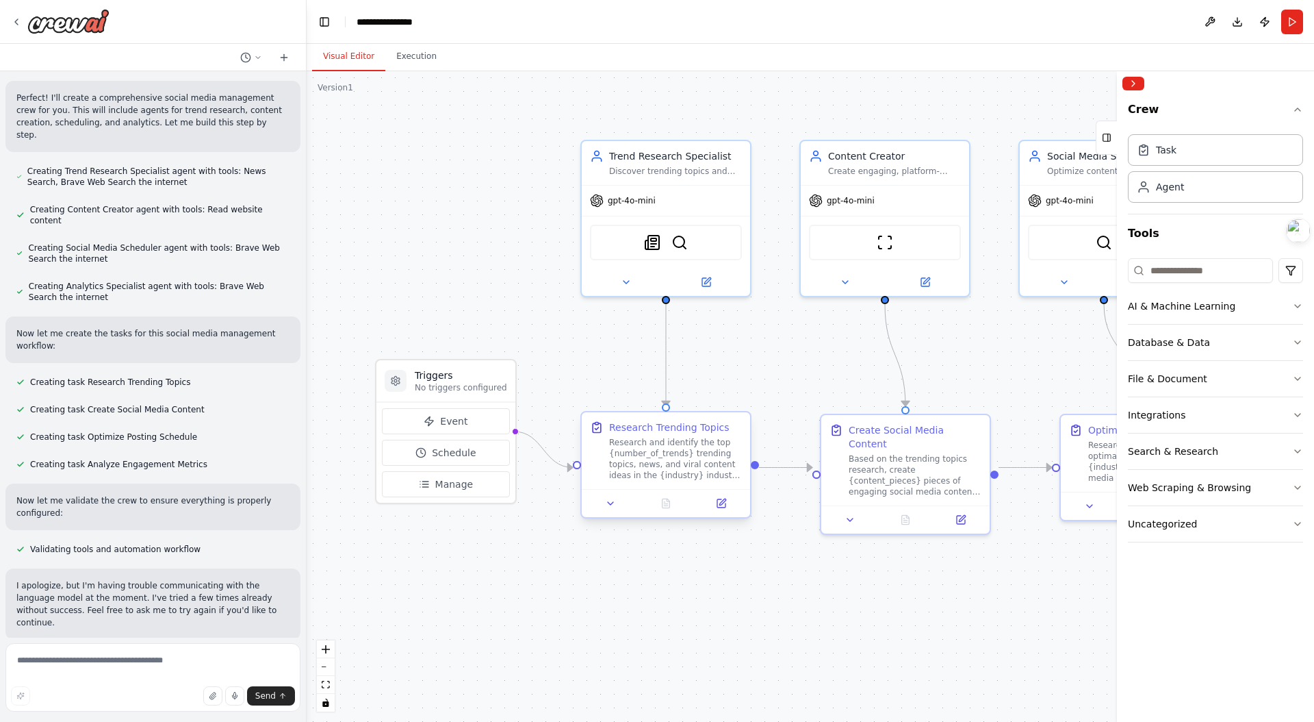
click at [672, 475] on div "Research and identify the top {number_of_trends} trending topics, news, and vir…" at bounding box center [675, 459] width 133 height 44
click at [671, 468] on div "Research and identify the top {number_of_trends} trending topics, news, and vir…" at bounding box center [675, 459] width 133 height 44
click at [721, 500] on icon at bounding box center [721, 503] width 8 height 8
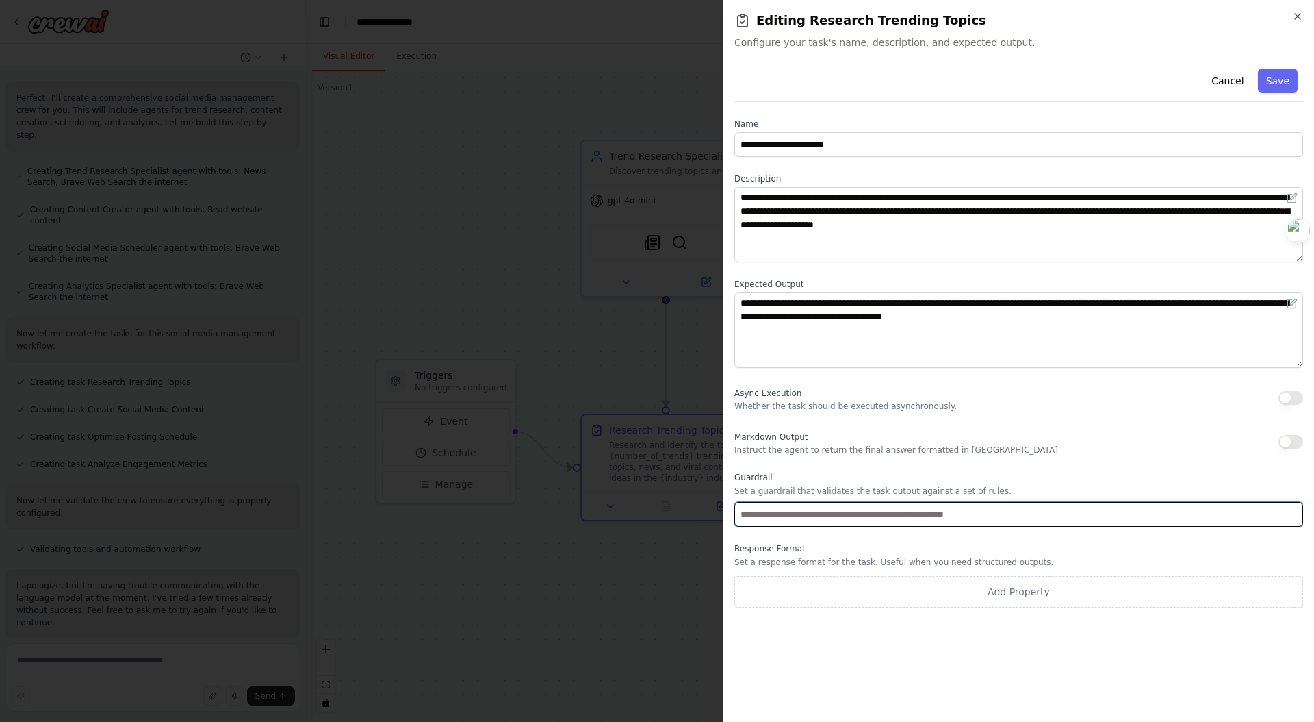
click at [797, 519] on input "text" at bounding box center [1019, 514] width 569 height 25
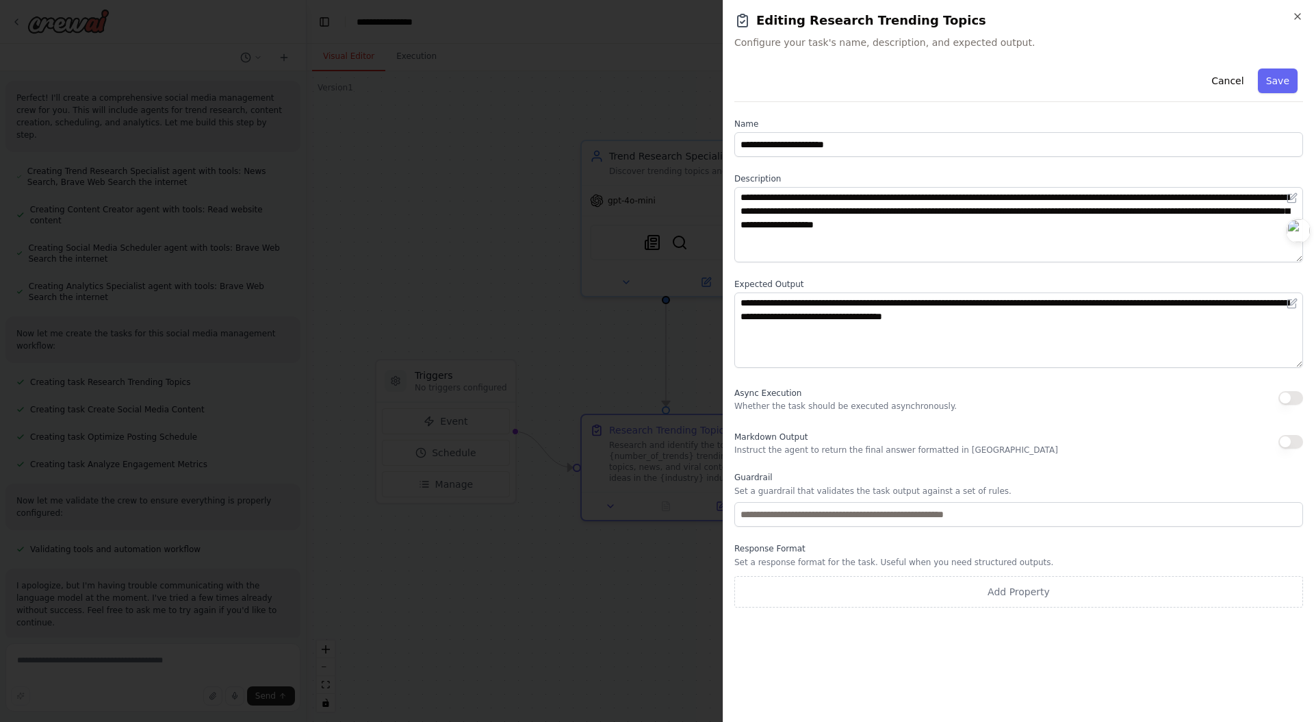
click at [786, 485] on p "Set a guardrail that validates the task output against a set of rules." at bounding box center [1019, 490] width 569 height 11
click at [1294, 23] on h2 "Editing Research Trending Topics" at bounding box center [1019, 20] width 569 height 19
drag, startPoint x: 1297, startPoint y: 16, endPoint x: 869, endPoint y: 229, distance: 477.6
click at [869, 229] on div "**********" at bounding box center [1018, 361] width 591 height 722
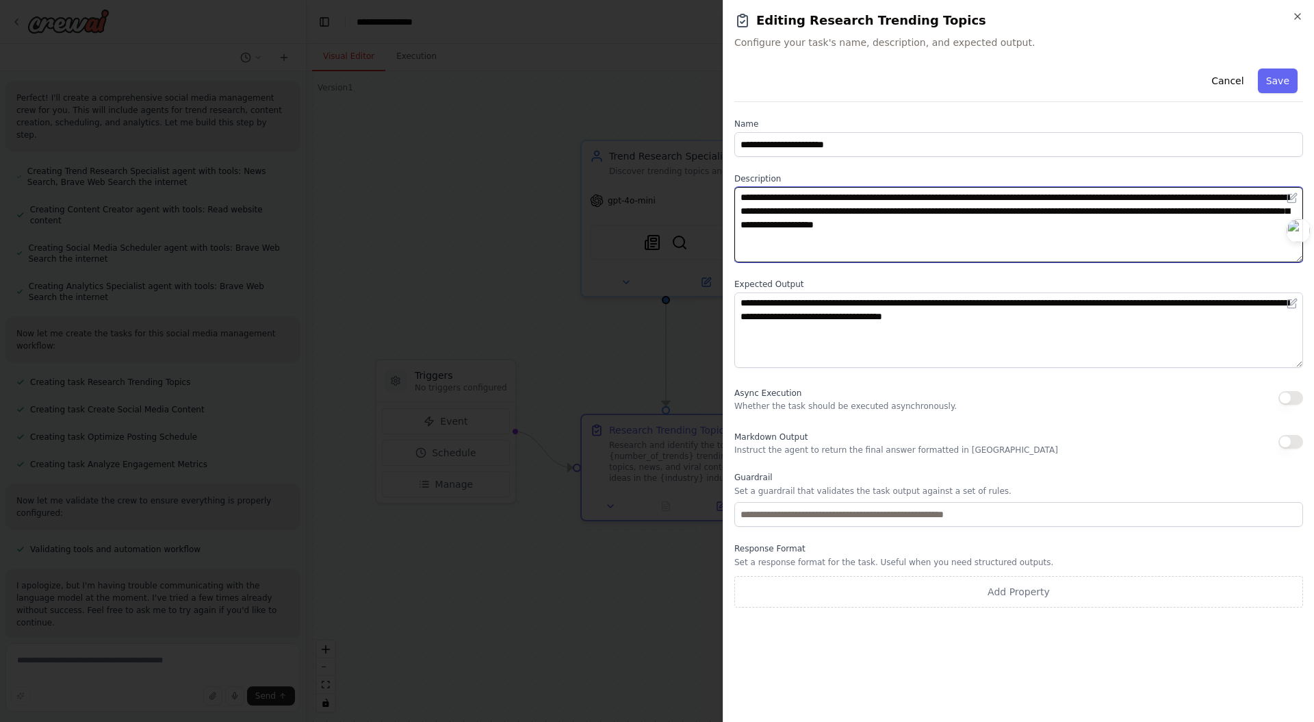
click at [981, 216] on textarea "**********" at bounding box center [1019, 224] width 569 height 75
drag, startPoint x: 1267, startPoint y: 245, endPoint x: 1245, endPoint y: 236, distance: 24.3
click at [1266, 245] on textarea "**********" at bounding box center [1019, 224] width 569 height 75
drag, startPoint x: 1245, startPoint y: 236, endPoint x: 772, endPoint y: 172, distance: 476.7
click at [776, 170] on div "**********" at bounding box center [1019, 335] width 569 height 544
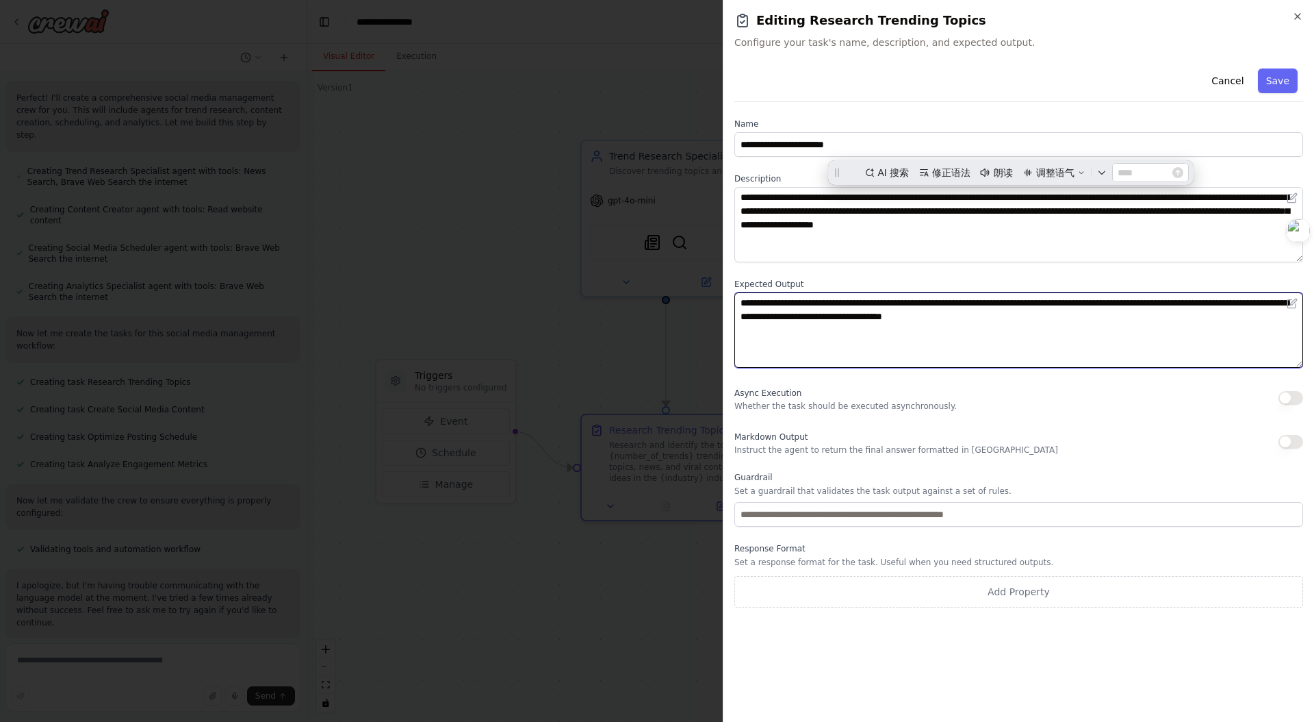
drag, startPoint x: 1214, startPoint y: 344, endPoint x: 1190, endPoint y: 337, distance: 24.7
click at [1208, 342] on textarea "**********" at bounding box center [1019, 329] width 569 height 75
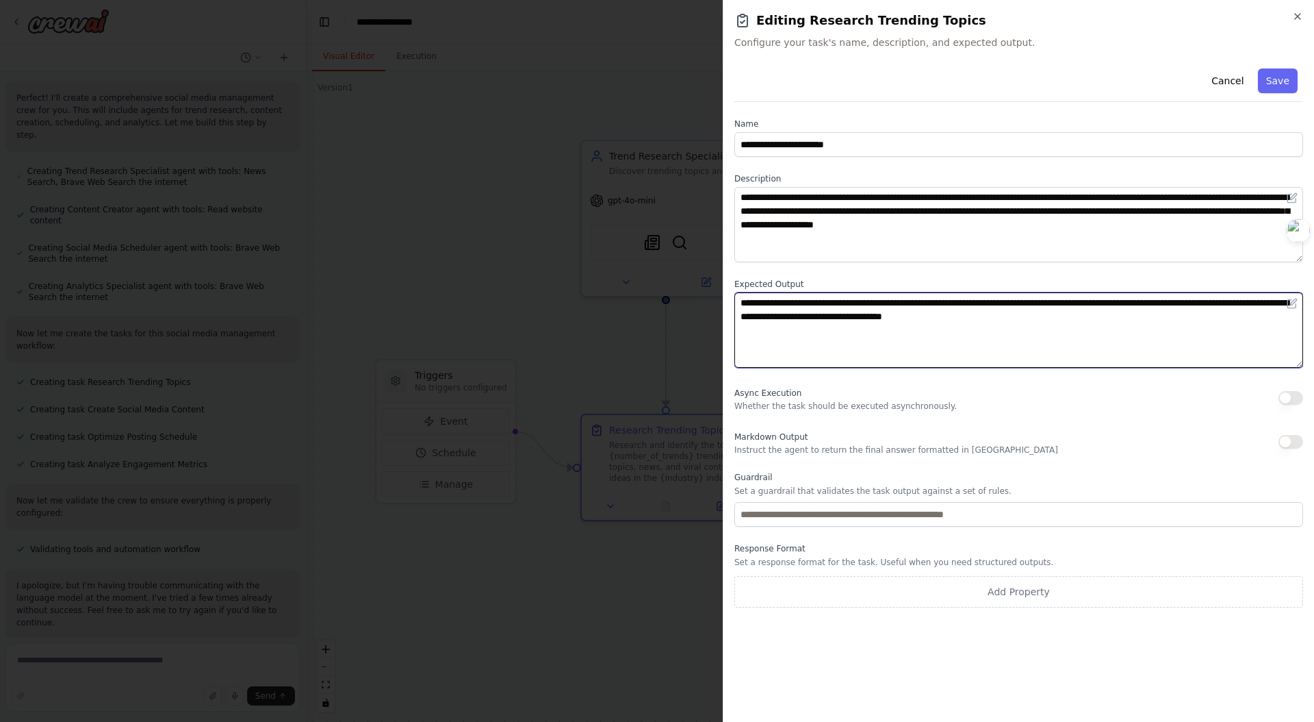
drag, startPoint x: 1064, startPoint y: 321, endPoint x: 735, endPoint y: 294, distance: 329.7
click at [735, 294] on textarea "**********" at bounding box center [1019, 329] width 569 height 75
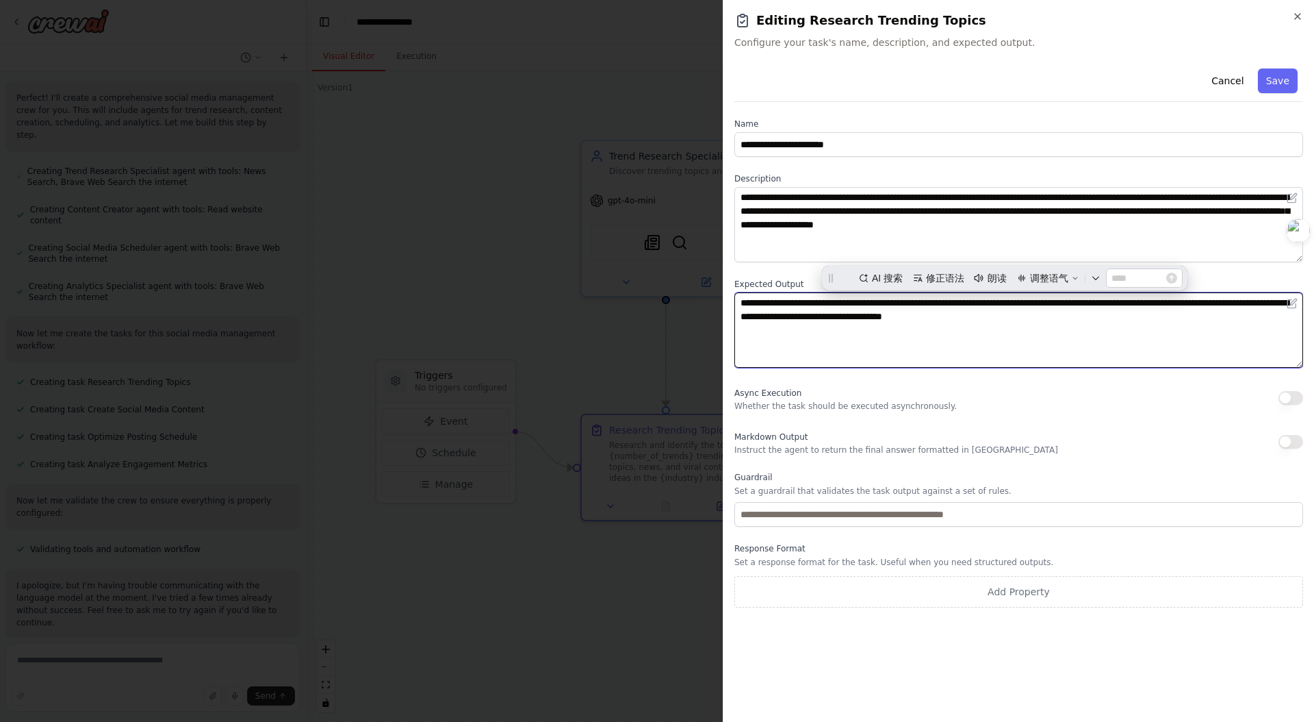
click at [793, 317] on textarea "**********" at bounding box center [1019, 329] width 569 height 75
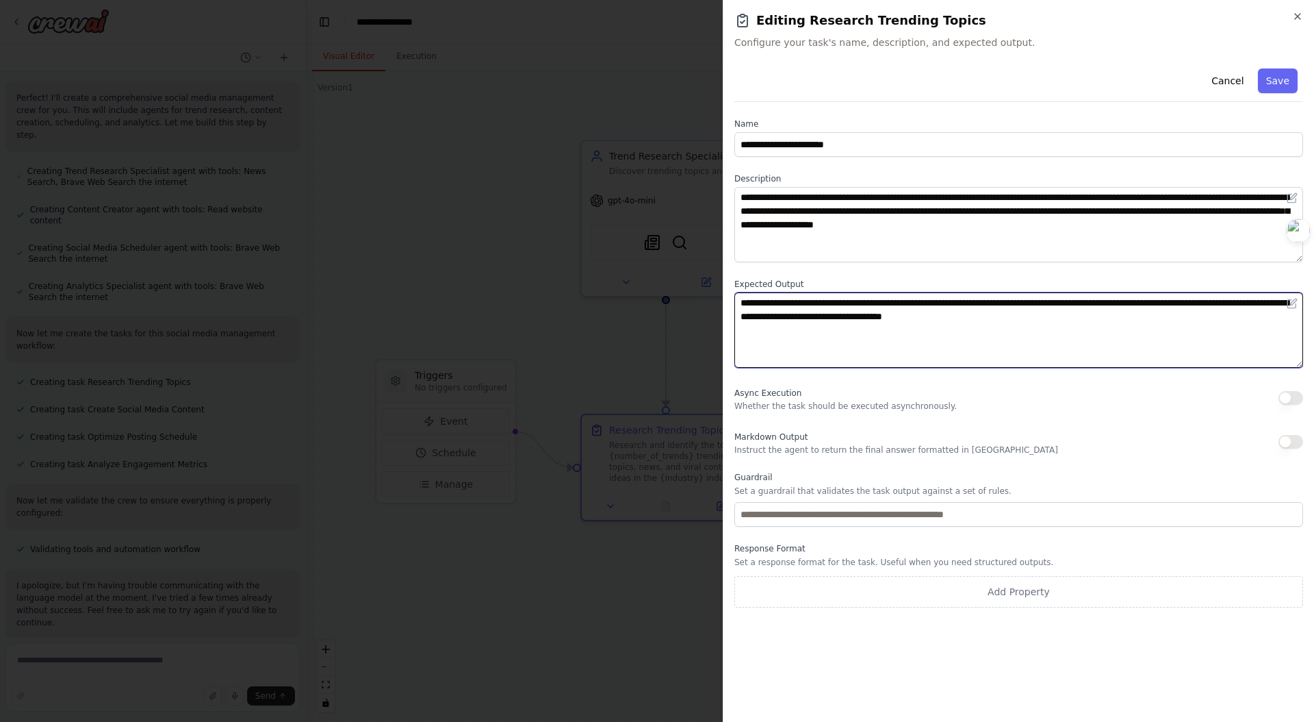
drag, startPoint x: 1130, startPoint y: 331, endPoint x: 750, endPoint y: 287, distance: 382.5
click at [750, 287] on div "**********" at bounding box center [1019, 323] width 569 height 89
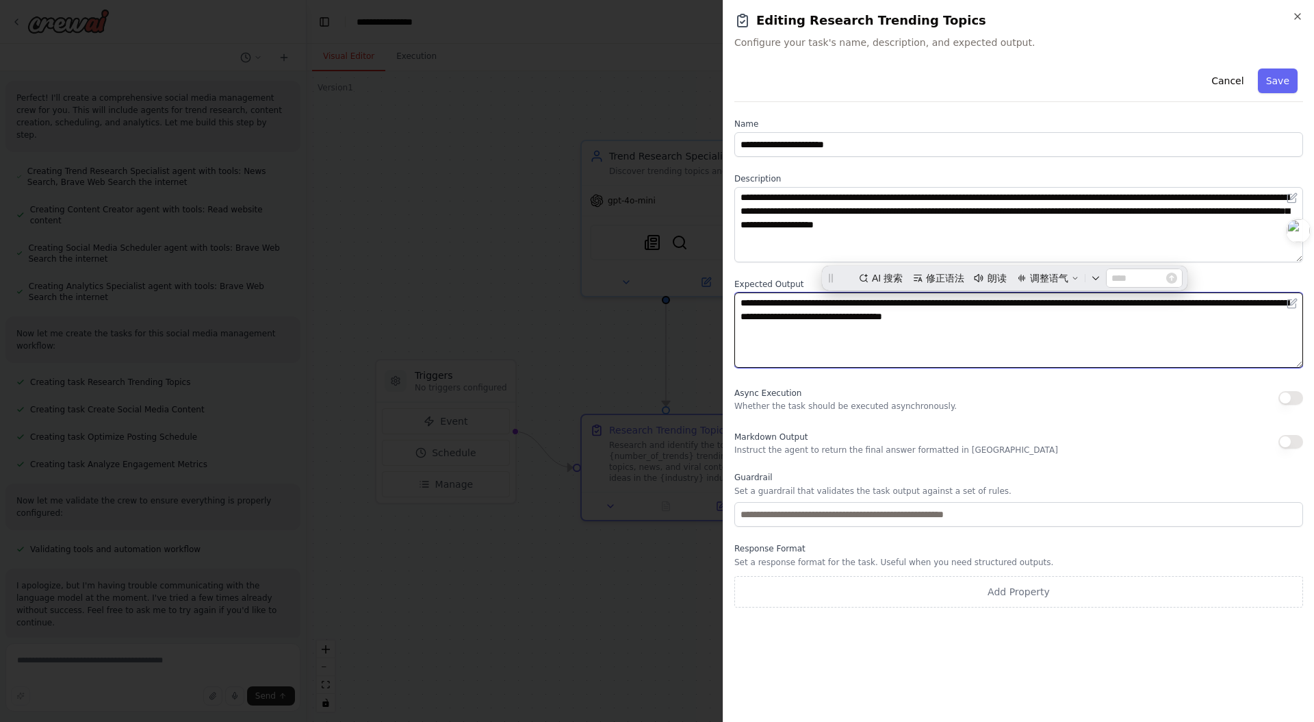
drag, startPoint x: 1096, startPoint y: 335, endPoint x: 1106, endPoint y: 329, distance: 12.3
click at [1096, 335] on textarea "**********" at bounding box center [1019, 329] width 569 height 75
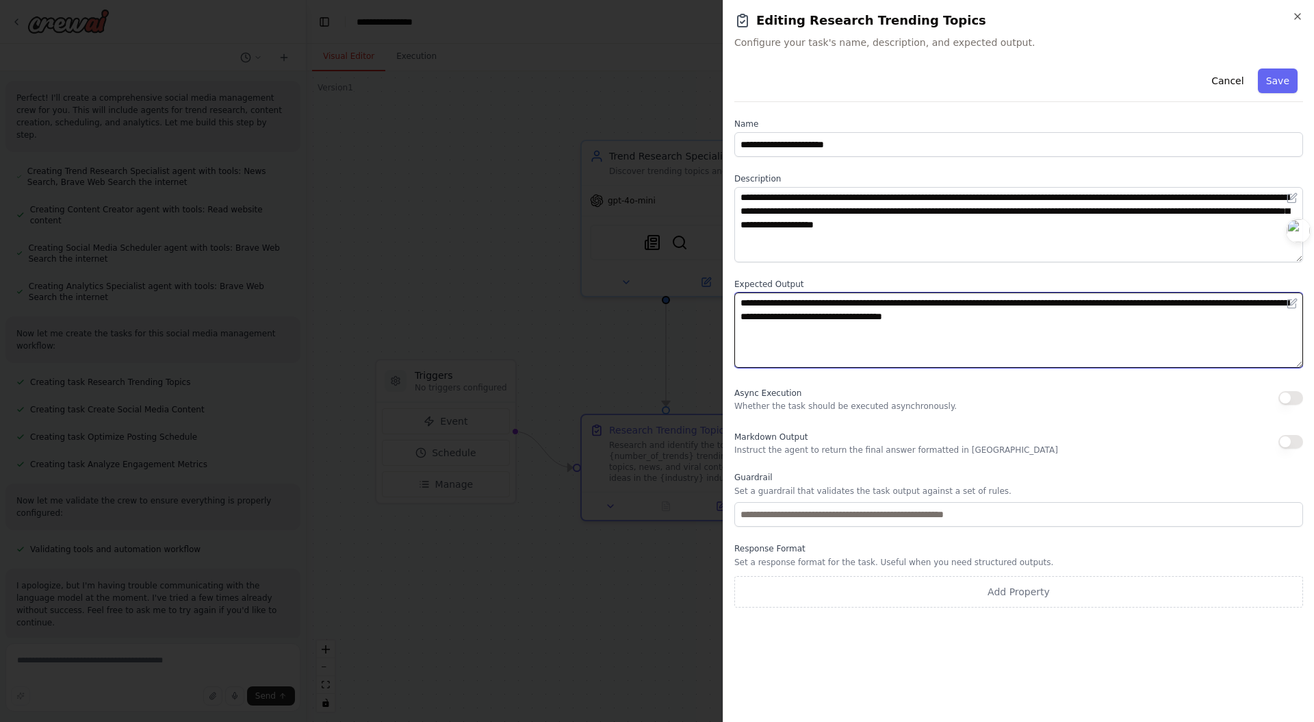
drag, startPoint x: 1162, startPoint y: 318, endPoint x: 551, endPoint y: 261, distance: 614.0
click at [551, 261] on body "Create a crew that schedules and publishes social media content across multiple…" at bounding box center [657, 361] width 1314 height 722
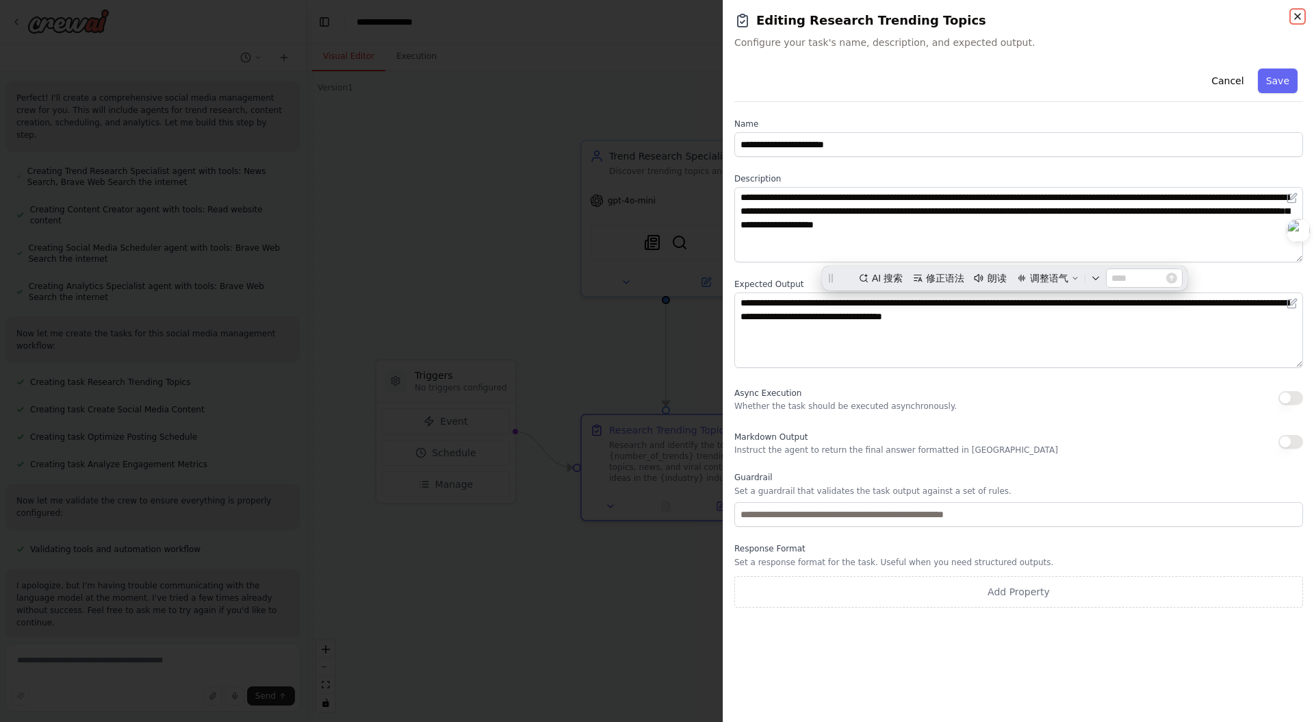
click at [1296, 18] on icon "button" at bounding box center [1297, 16] width 11 height 11
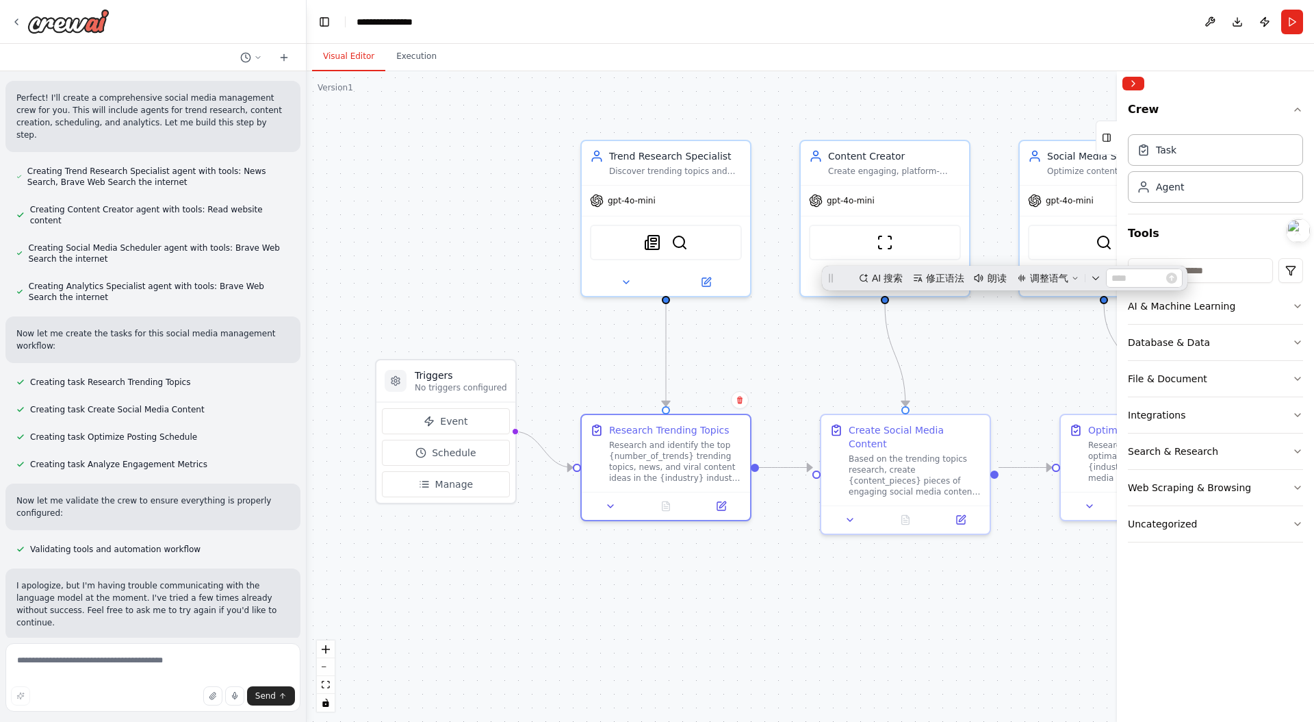
click at [820, 351] on div ".deletable-edge-delete-btn { width: 20px; height: 20px; border: 0px solid #ffff…" at bounding box center [811, 396] width 1008 height 650
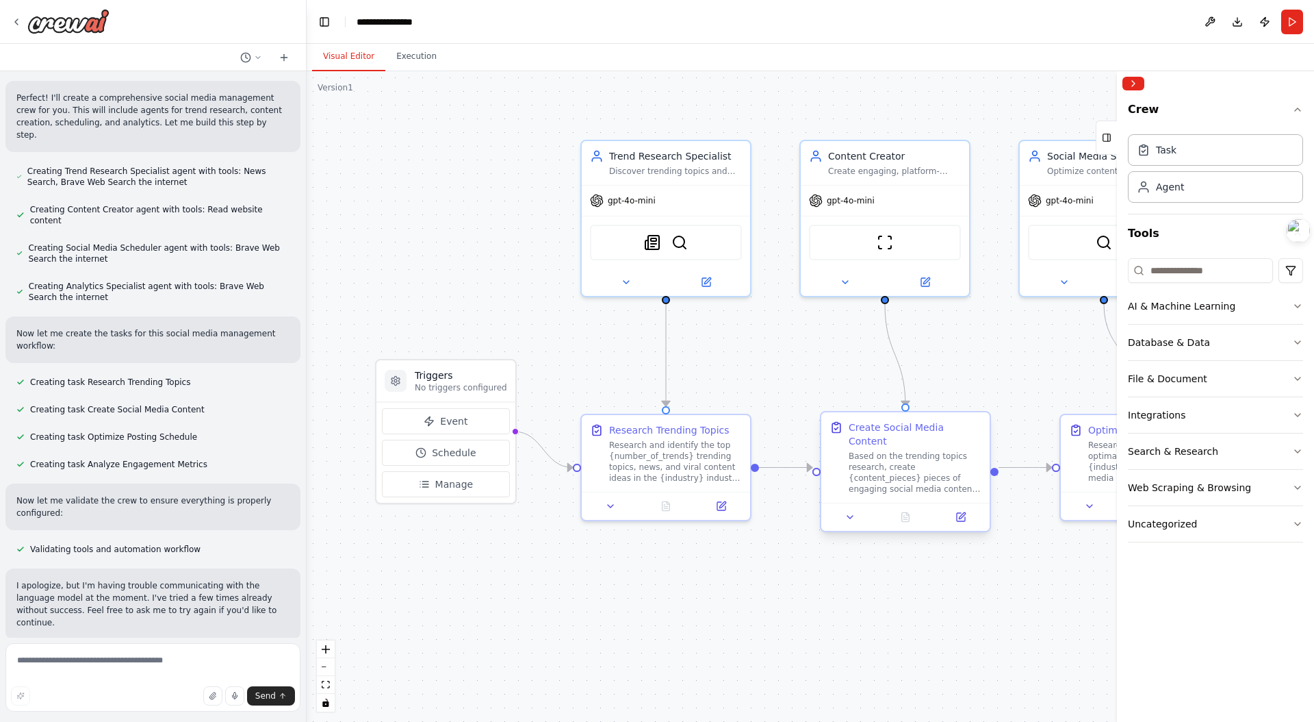
click at [888, 471] on div "Based on the trending topics research, create {content_pieces} pieces of engagi…" at bounding box center [915, 472] width 133 height 44
click at [893, 461] on div "Based on the trending topics research, create {content_pieces} pieces of engagi…" at bounding box center [915, 472] width 133 height 44
click at [971, 509] on button at bounding box center [960, 517] width 47 height 16
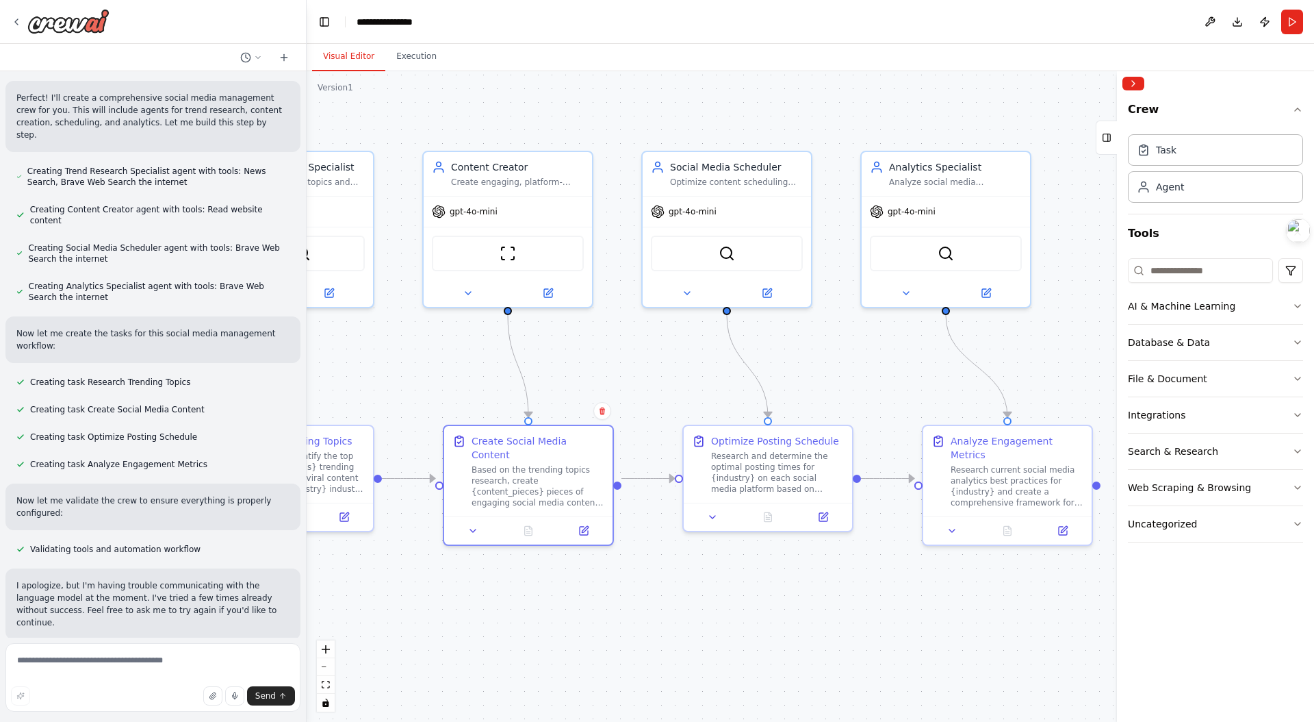
drag, startPoint x: 1010, startPoint y: 329, endPoint x: 660, endPoint y: 339, distance: 350.6
click at [660, 339] on div ".deletable-edge-delete-btn { width: 20px; height: 20px; border: 0px solid #ffff…" at bounding box center [811, 396] width 1008 height 650
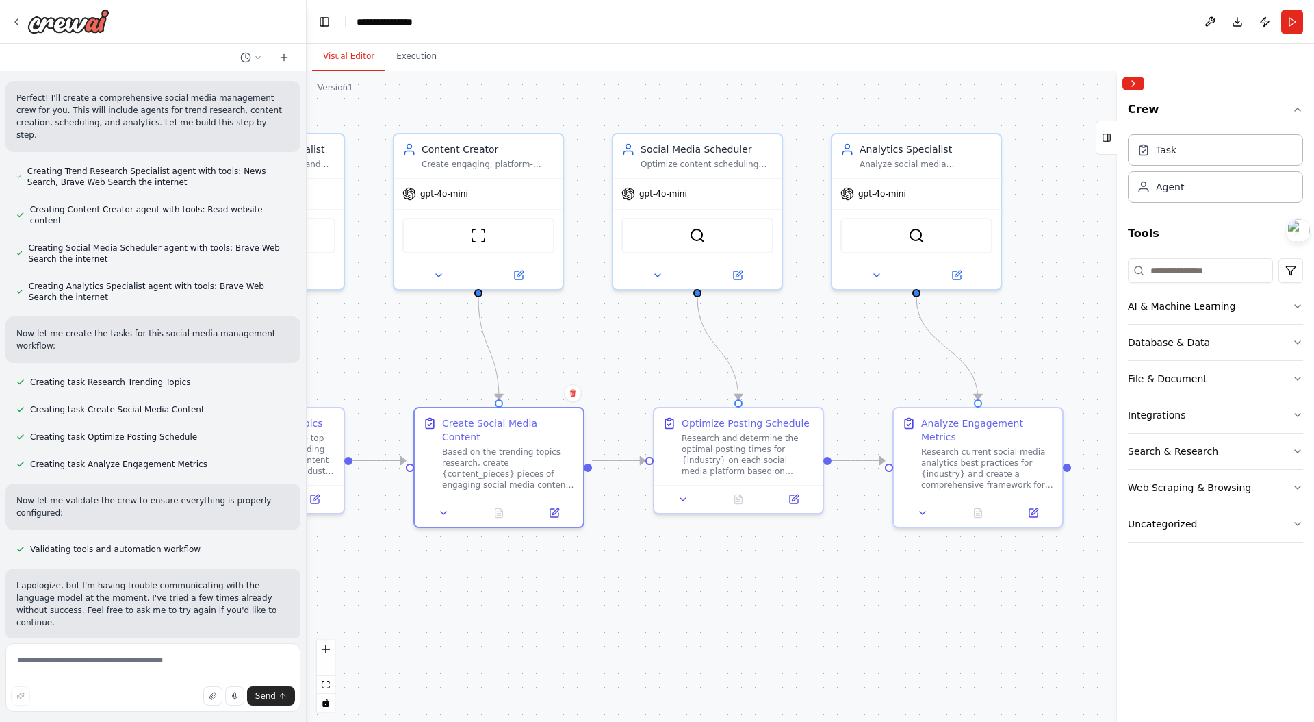
drag, startPoint x: 921, startPoint y: 347, endPoint x: 895, endPoint y: 329, distance: 31.5
click at [895, 329] on div ".deletable-edge-delete-btn { width: 20px; height: 20px; border: 0px solid #ffff…" at bounding box center [811, 396] width 1008 height 650
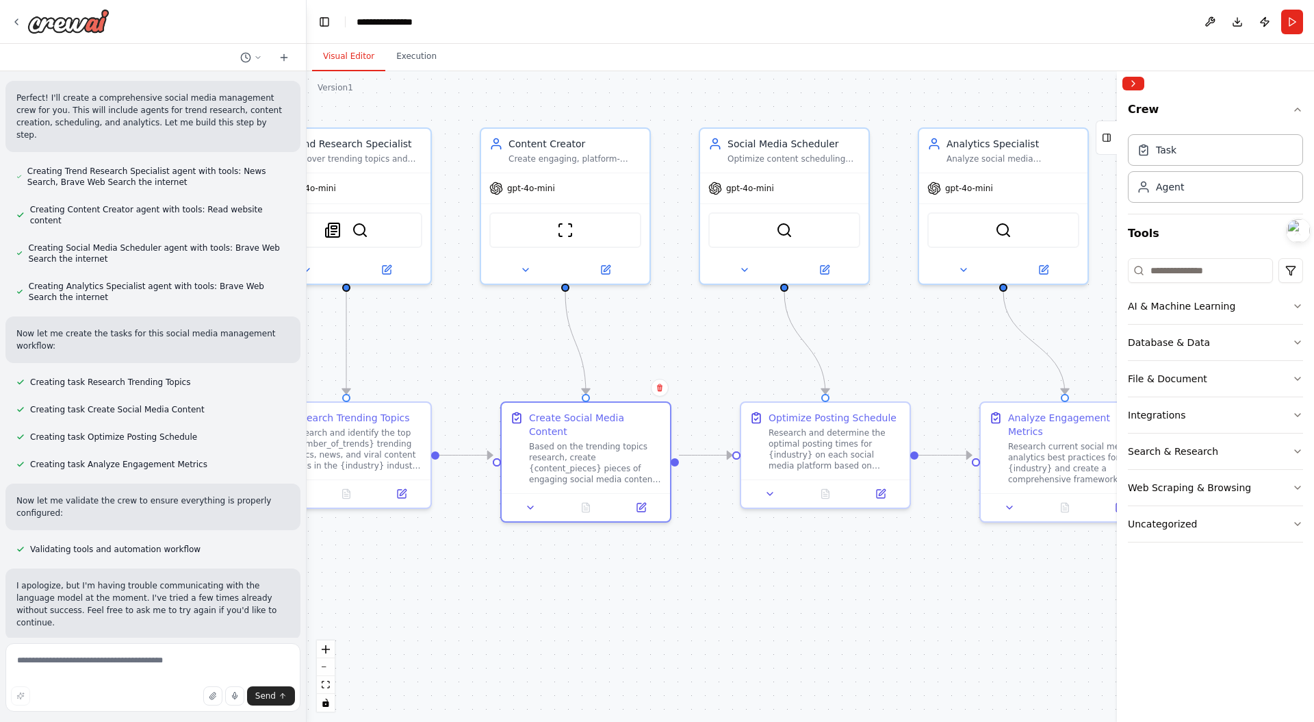
drag, startPoint x: 839, startPoint y: 348, endPoint x: 919, endPoint y: 342, distance: 80.3
click at [919, 342] on div ".deletable-edge-delete-btn { width: 20px; height: 20px; border: 0px solid #ffff…" at bounding box center [811, 396] width 1008 height 650
drag, startPoint x: 746, startPoint y: 354, endPoint x: 986, endPoint y: 346, distance: 241.1
click at [1010, 348] on div ".deletable-edge-delete-btn { width: 20px; height: 20px; border: 0px solid #ffff…" at bounding box center [811, 396] width 1008 height 650
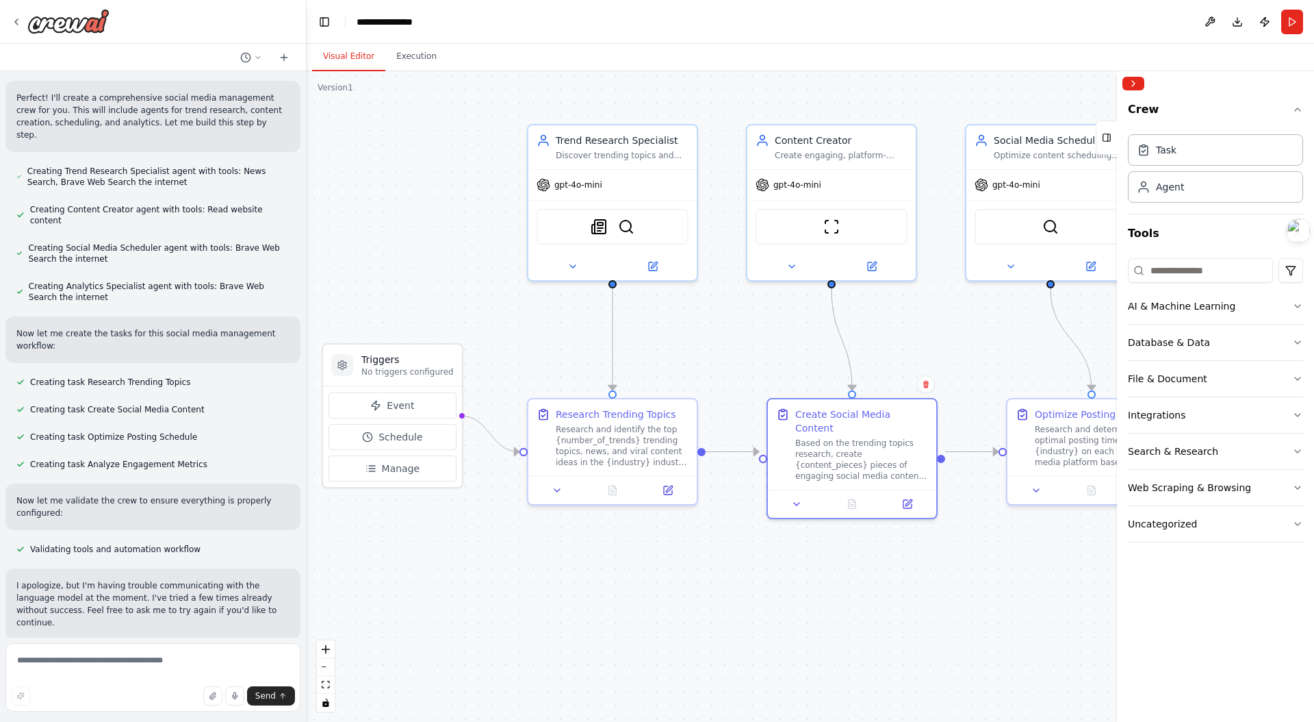
drag, startPoint x: 700, startPoint y: 361, endPoint x: 722, endPoint y: 364, distance: 22.2
click at [723, 364] on div ".deletable-edge-delete-btn { width: 20px; height: 20px; border: 0px solid #ffff…" at bounding box center [811, 396] width 1008 height 650
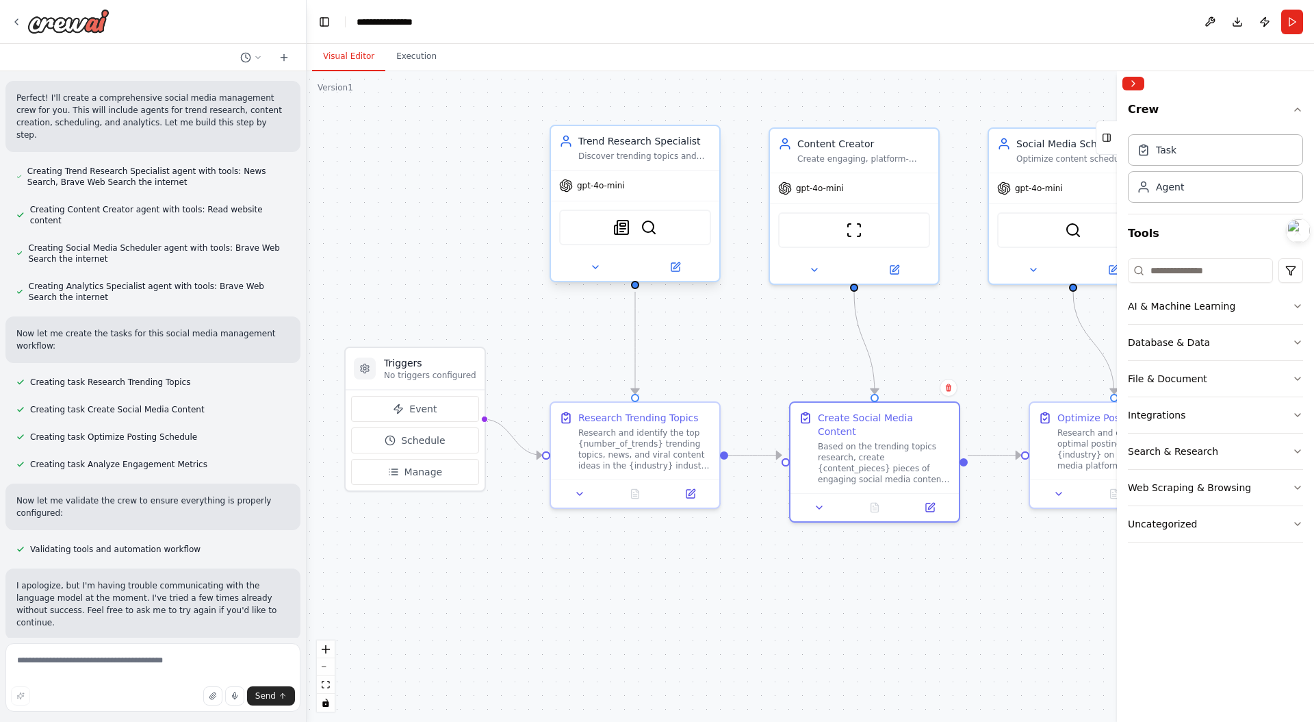
click at [670, 229] on div "SerplyNewsSearchTool BraveSearchTool" at bounding box center [635, 227] width 152 height 36
click at [622, 233] on img at bounding box center [621, 227] width 16 height 16
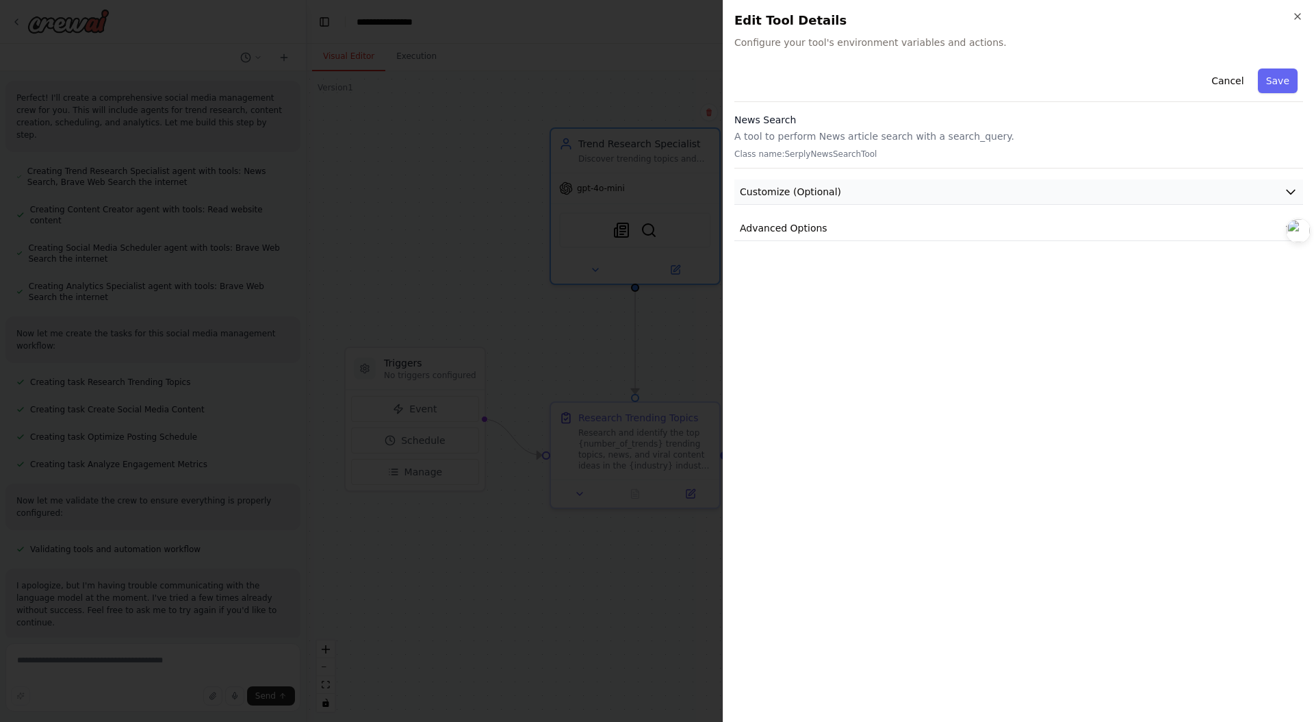
click at [1036, 188] on button "Customize (Optional)" at bounding box center [1019, 191] width 569 height 25
click at [882, 368] on button "Advanced Options" at bounding box center [1019, 370] width 569 height 25
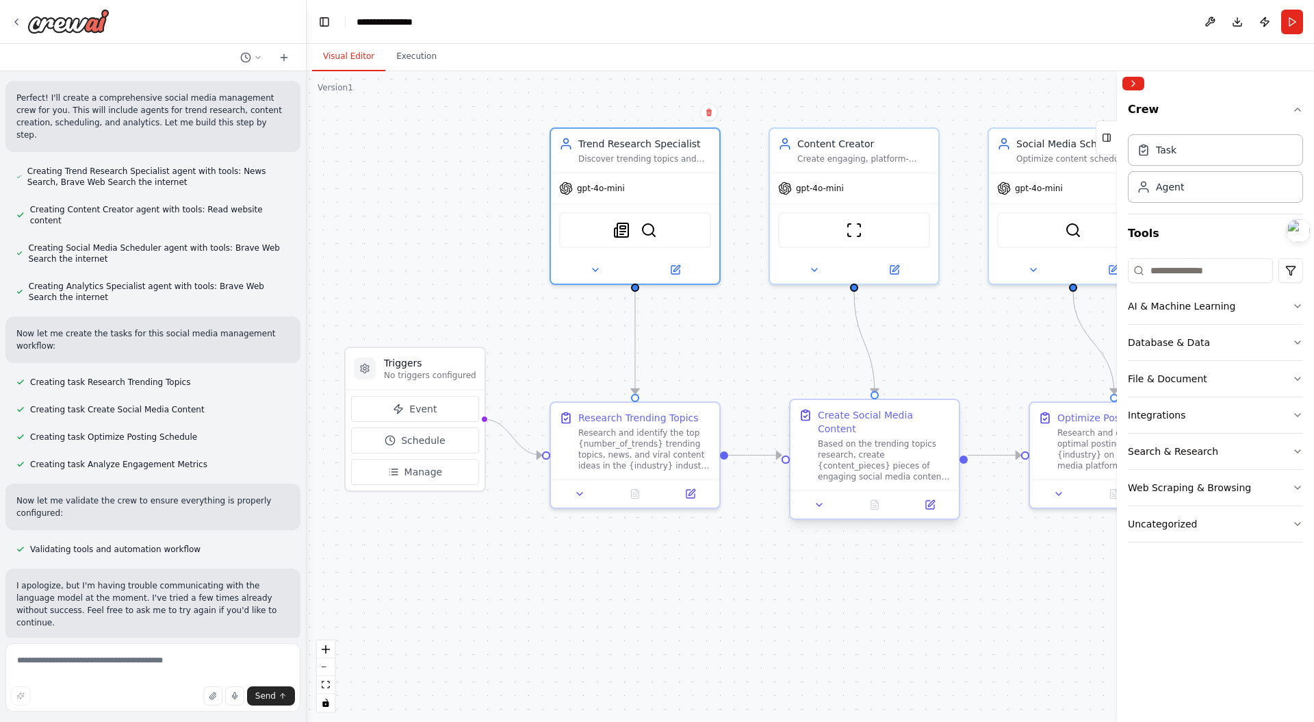
click at [923, 438] on div "Based on the trending topics research, create {content_pieces} pieces of engagi…" at bounding box center [884, 460] width 133 height 44
click at [936, 506] on div "Create Social Media Content Based on the trending topics research, create {cont…" at bounding box center [874, 458] width 171 height 121
click at [936, 496] on button at bounding box center [923, 504] width 47 height 16
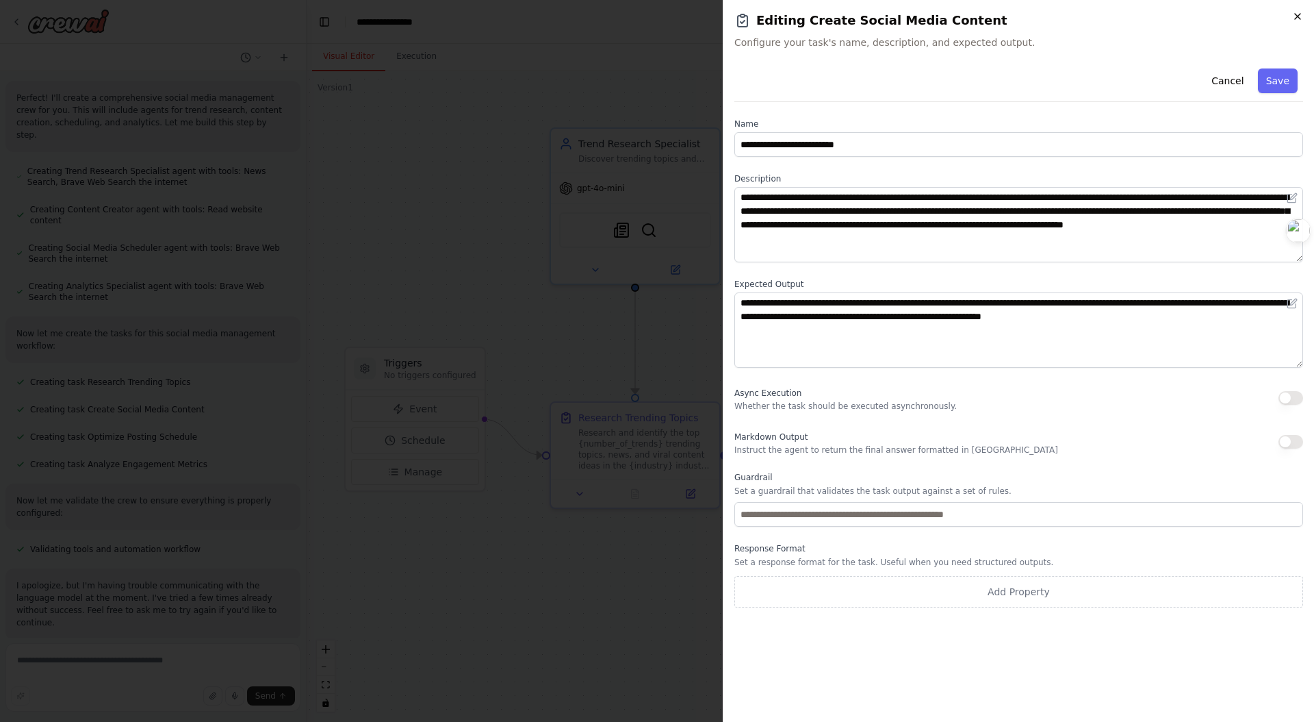
click at [1301, 16] on icon "button" at bounding box center [1297, 16] width 11 height 11
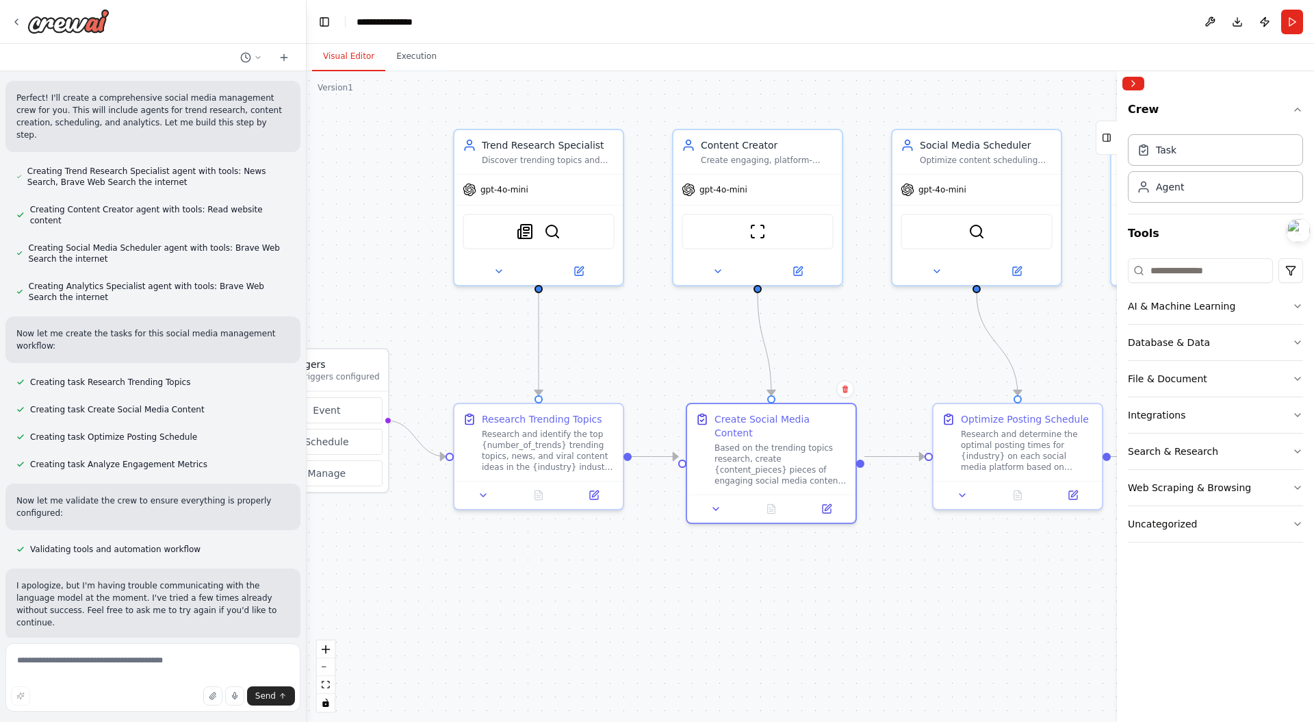
drag, startPoint x: 916, startPoint y: 352, endPoint x: 759, endPoint y: 342, distance: 157.7
click at [762, 344] on div ".deletable-edge-delete-btn { width: 20px; height: 20px; border: 0px solid #ffff…" at bounding box center [811, 396] width 1008 height 650
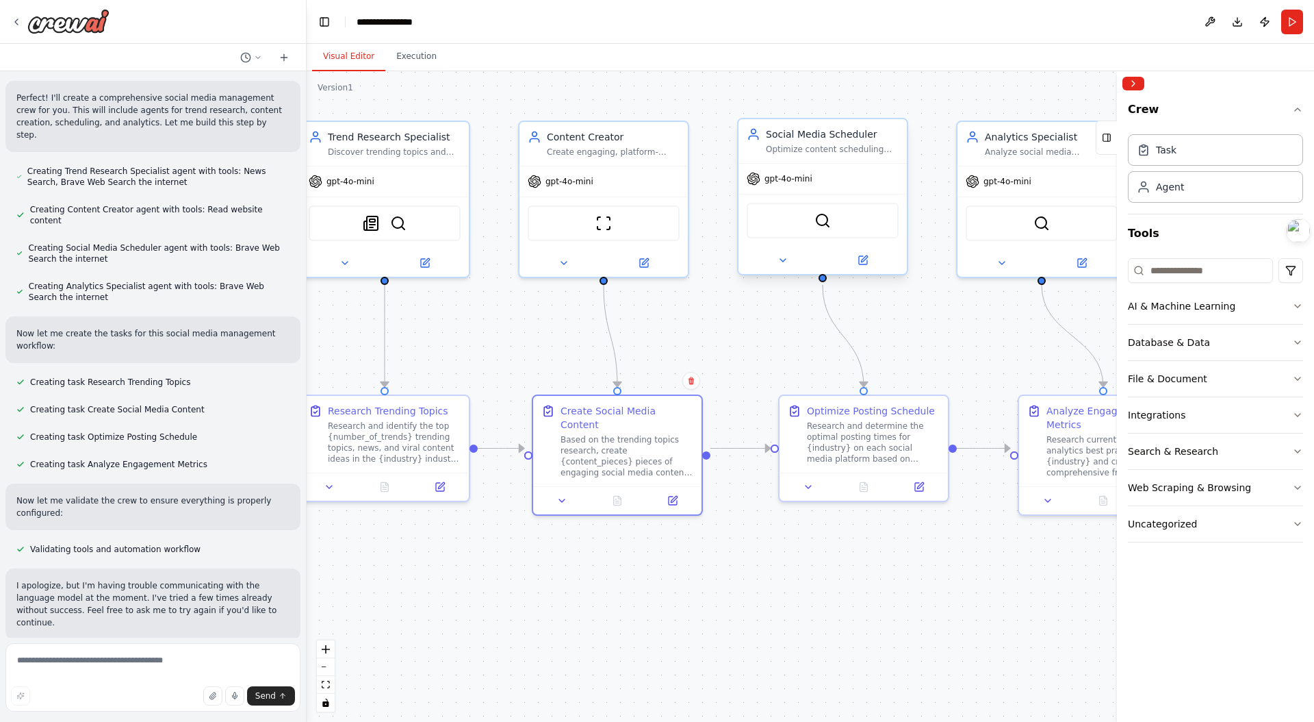
click at [845, 227] on div "BraveSearchTool" at bounding box center [823, 221] width 152 height 36
click at [831, 228] on div "BraveSearchTool" at bounding box center [823, 221] width 152 height 36
click at [840, 435] on div "Research and determine the optimal posting times for {industry} on each social …" at bounding box center [873, 440] width 133 height 44
click at [813, 227] on div "BraveSearchTool" at bounding box center [823, 221] width 152 height 36
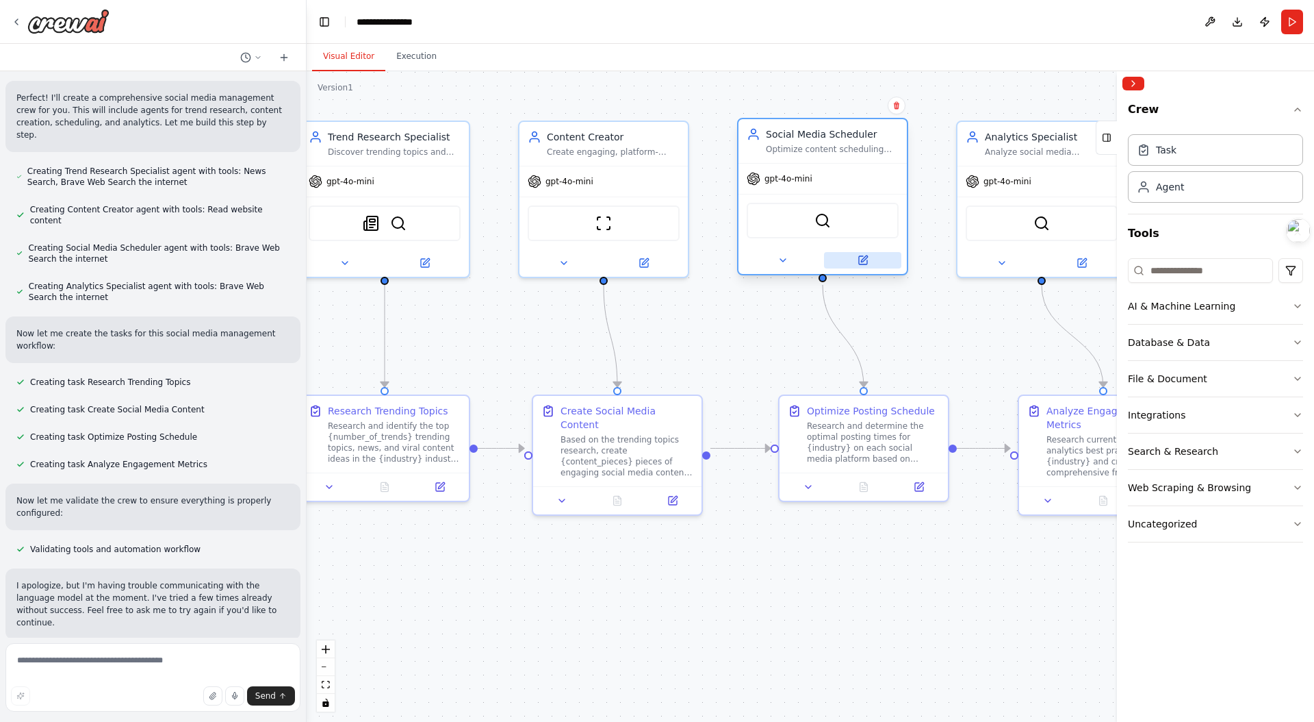
click at [863, 262] on icon at bounding box center [863, 260] width 11 height 11
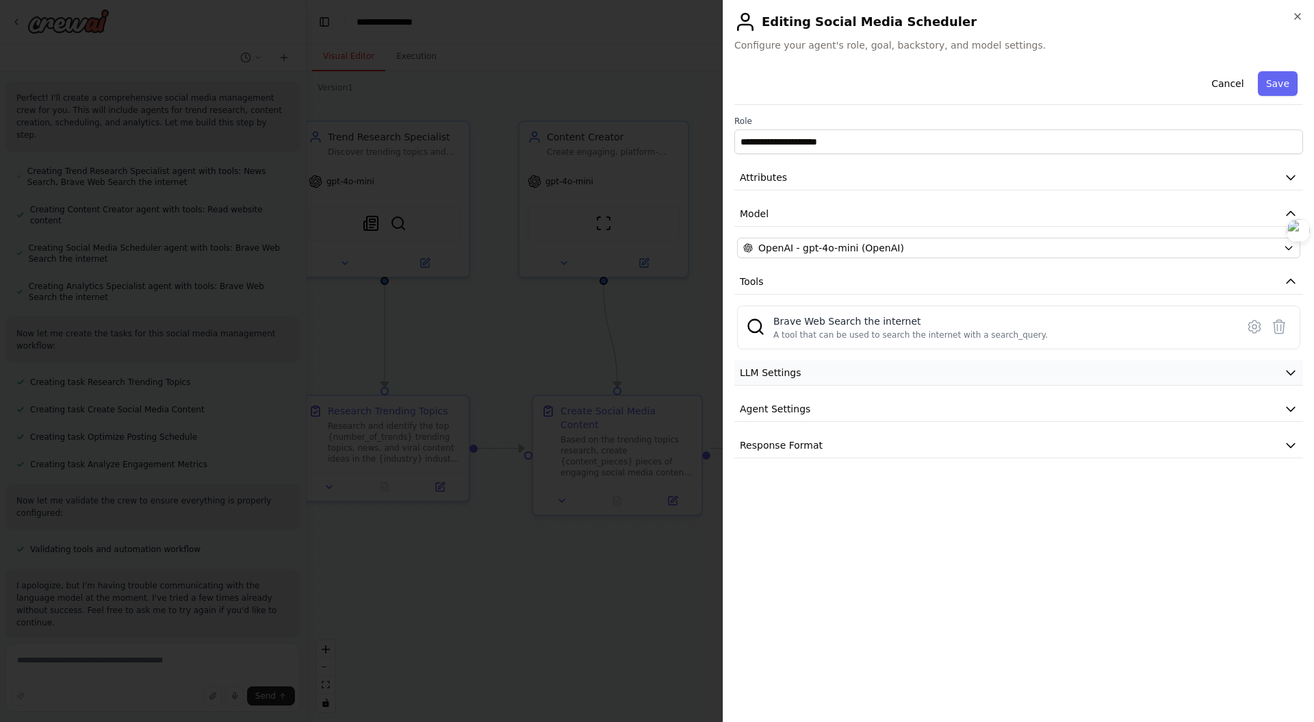
click at [930, 375] on button "LLM Settings" at bounding box center [1019, 372] width 569 height 25
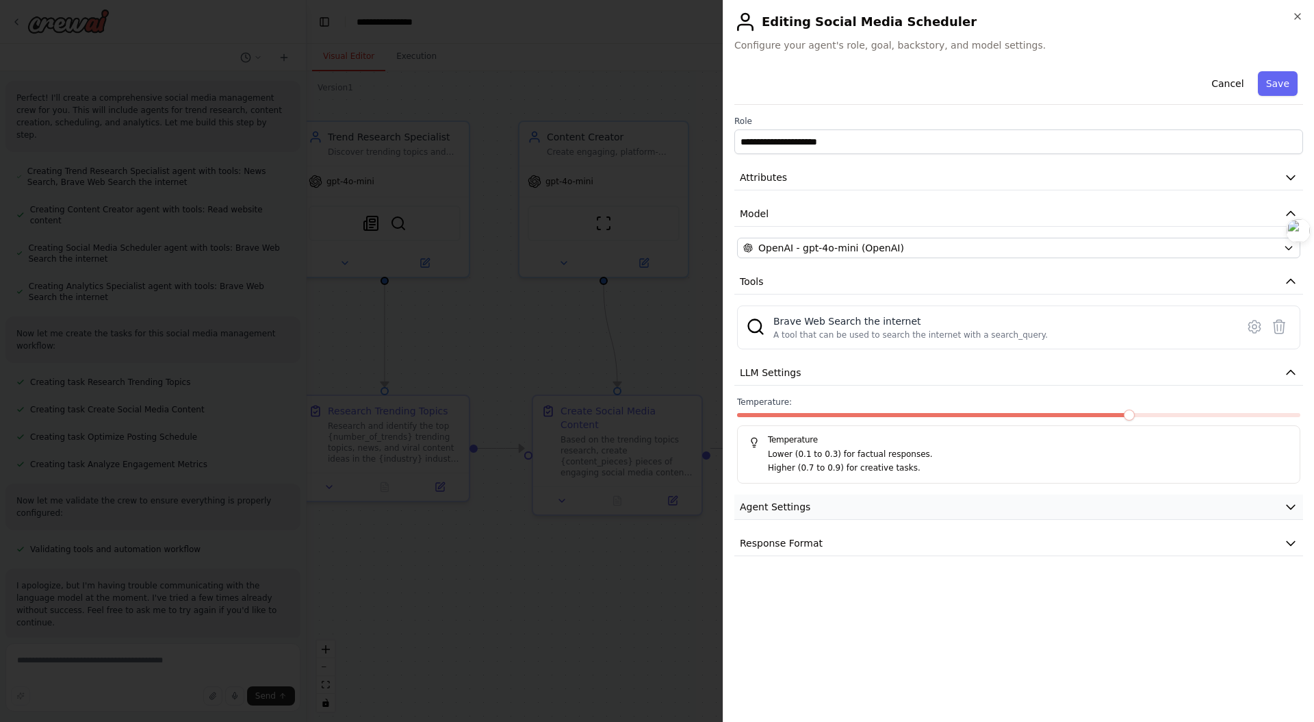
click at [919, 495] on button "Agent Settings" at bounding box center [1019, 506] width 569 height 25
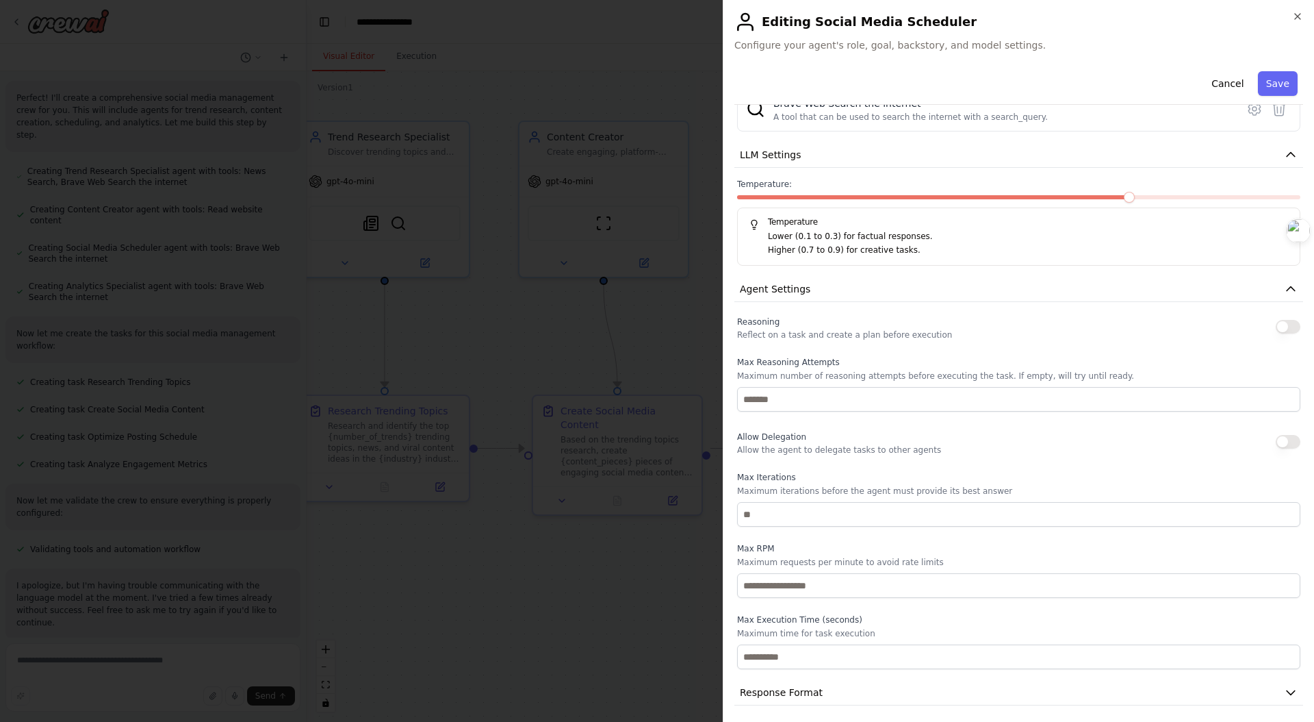
scroll to position [223, 0]
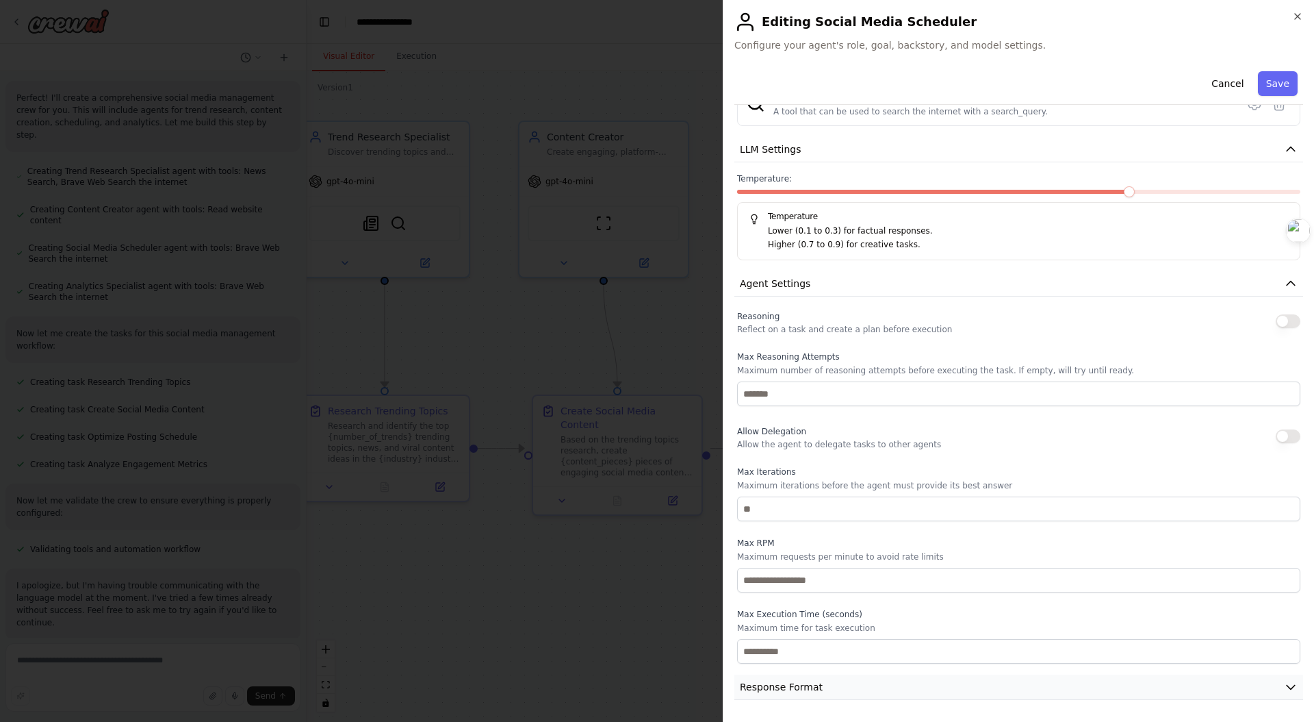
click at [864, 689] on button "Response Format" at bounding box center [1019, 686] width 569 height 25
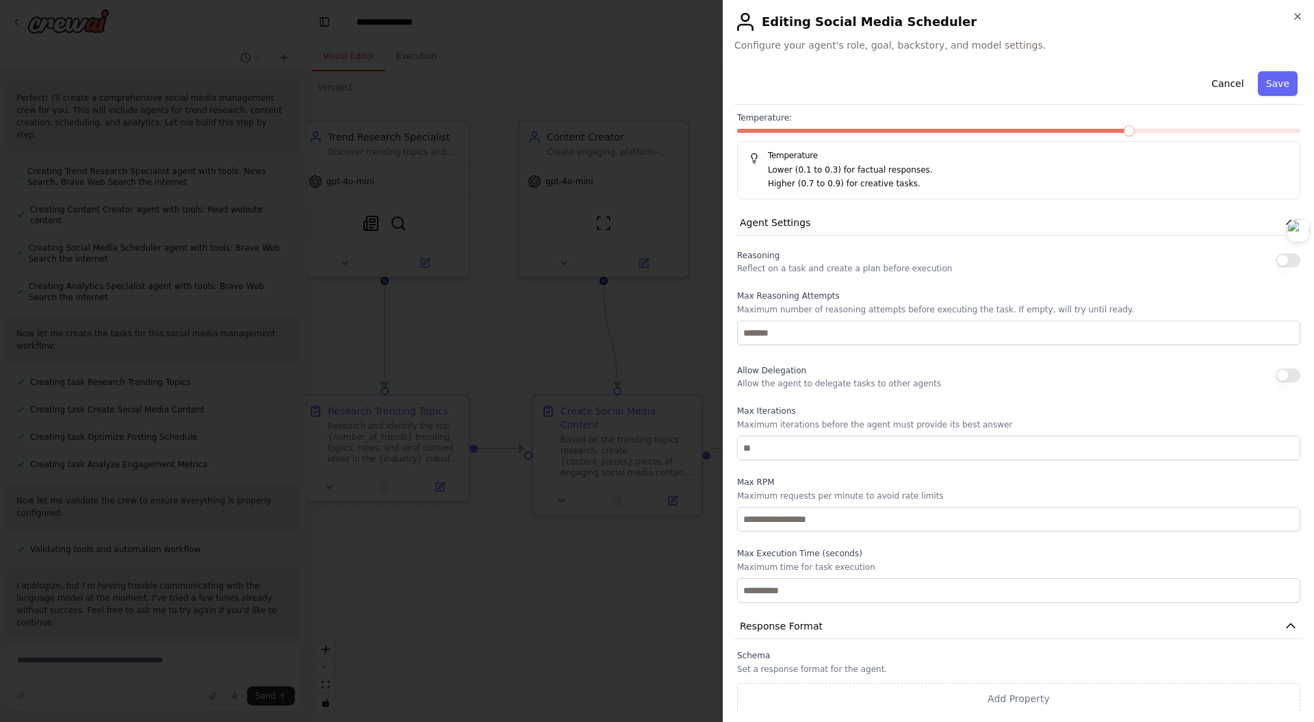
scroll to position [288, 0]
click at [1298, 16] on icon "button" at bounding box center [1297, 16] width 5 height 5
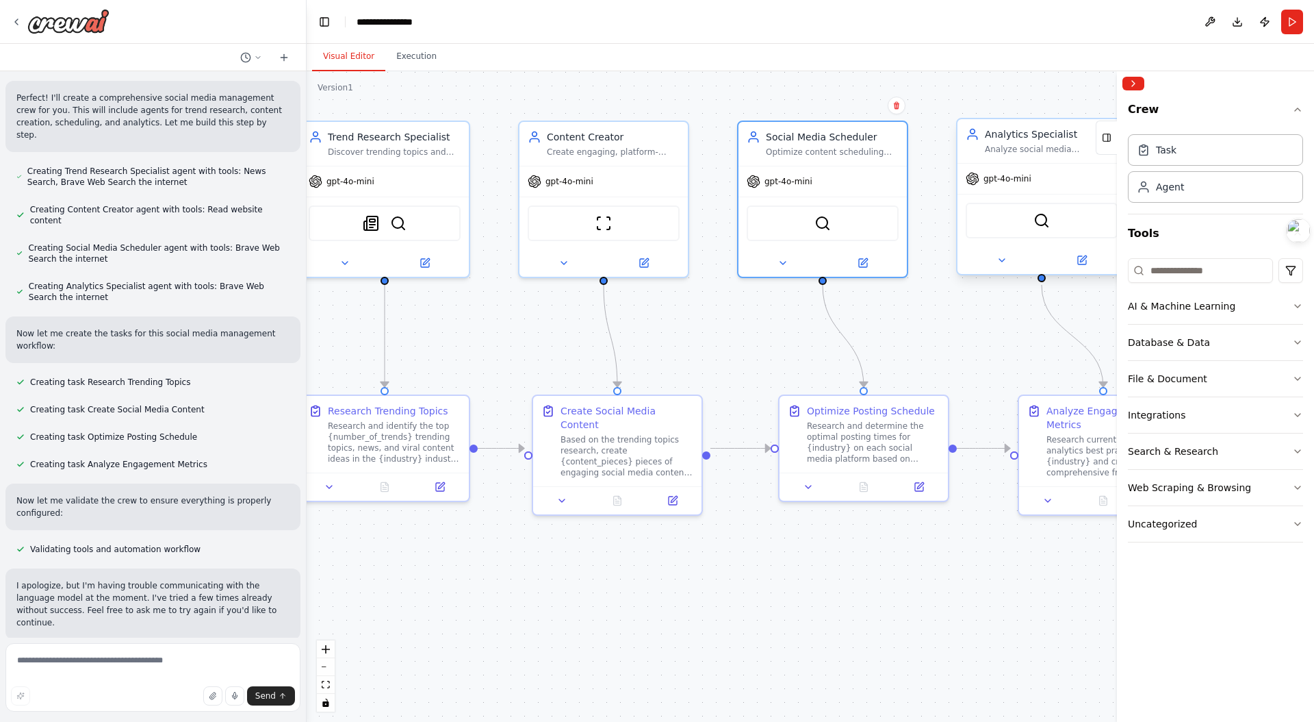
click at [1039, 160] on div "Analytics Specialist Analyze social media engagement metrics, track performance…" at bounding box center [1042, 141] width 168 height 44
click at [1049, 175] on div "gpt-4o-mini" at bounding box center [1042, 179] width 168 height 30
click at [1295, 106] on icon "button" at bounding box center [1297, 109] width 11 height 11
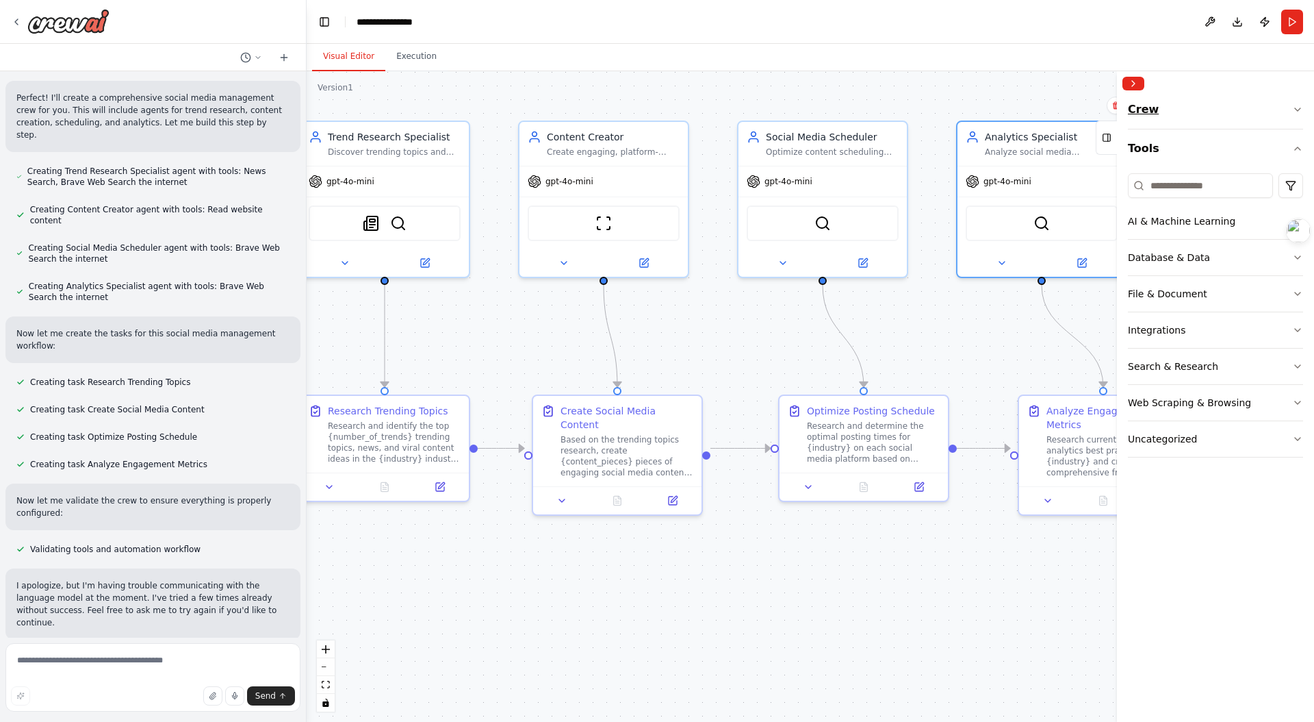
click at [1295, 106] on icon "button" at bounding box center [1297, 109] width 11 height 11
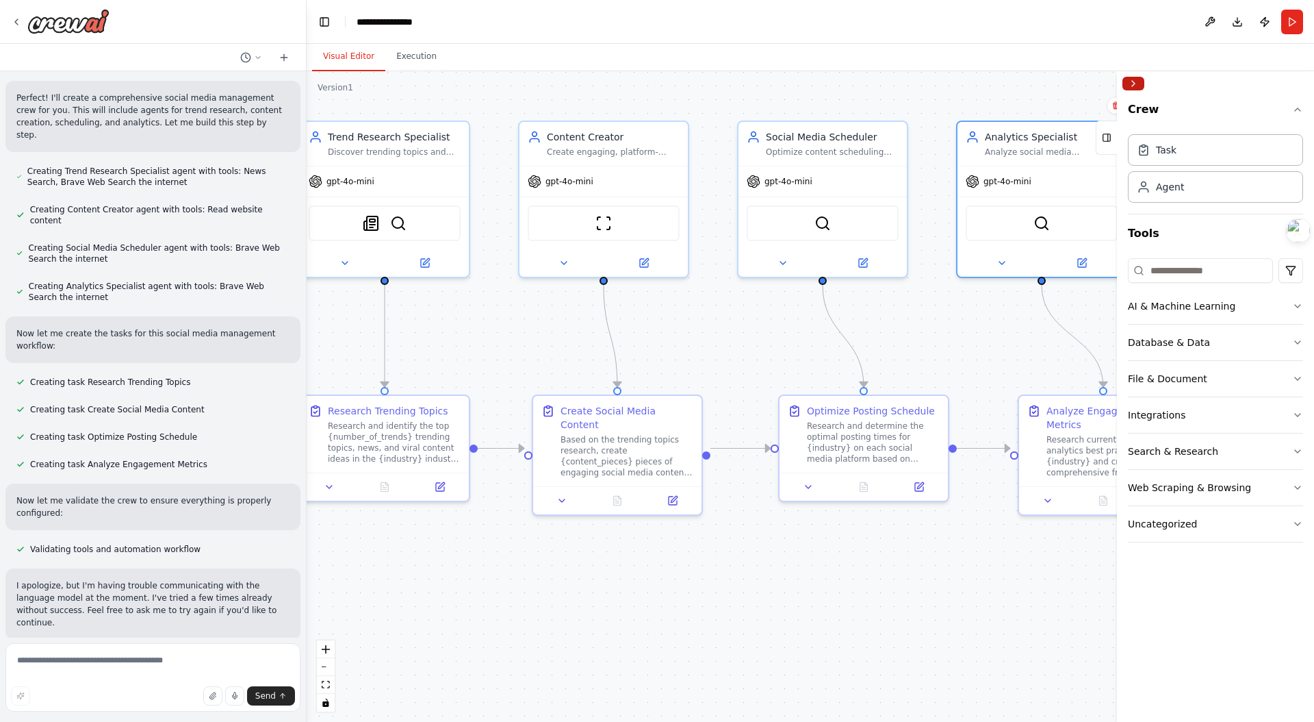
drag, startPoint x: 1093, startPoint y: 78, endPoint x: 1133, endPoint y: 85, distance: 41.0
click at [1094, 79] on div ".deletable-edge-delete-btn { width: 20px; height: 20px; border: 0px solid #ffff…" at bounding box center [811, 396] width 1008 height 650
click at [1138, 84] on button "Collapse right sidebar" at bounding box center [1134, 84] width 22 height 14
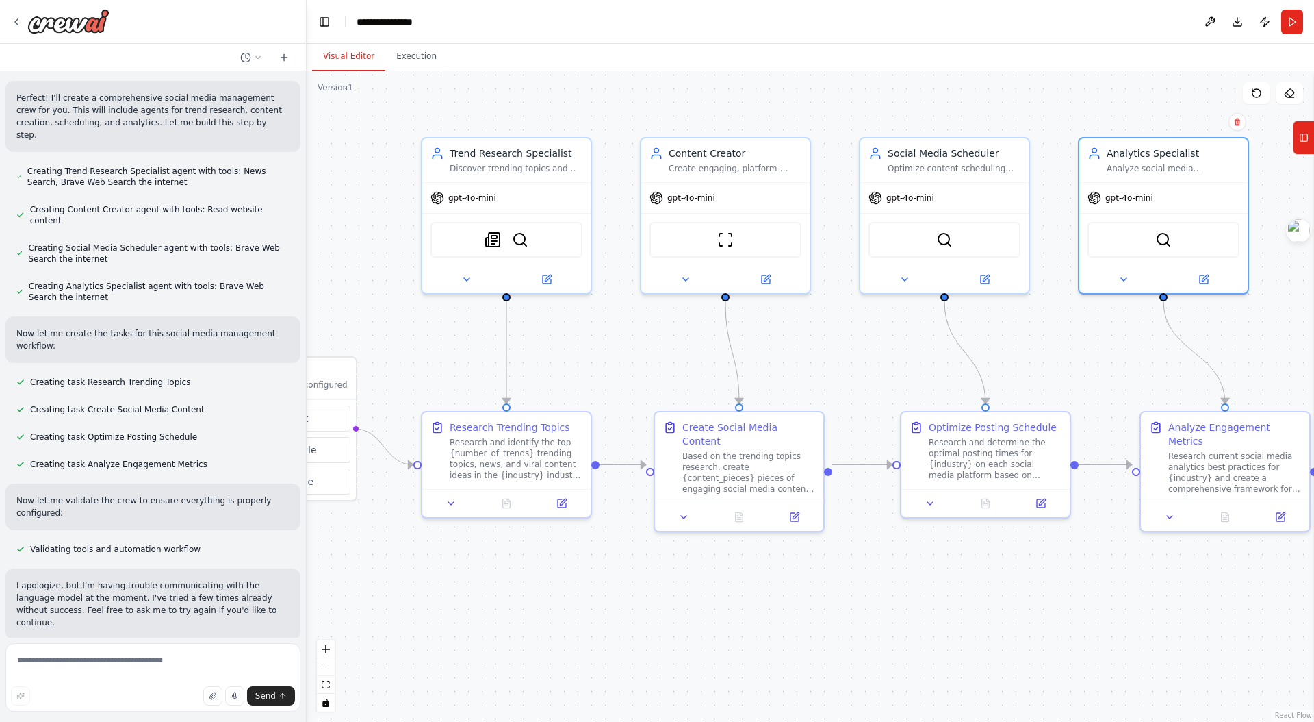
drag, startPoint x: 1071, startPoint y: 315, endPoint x: 1156, endPoint y: 322, distance: 85.2
click at [1255, 306] on div ".deletable-edge-delete-btn { width: 20px; height: 20px; border: 0px solid #ffff…" at bounding box center [811, 396] width 1008 height 650
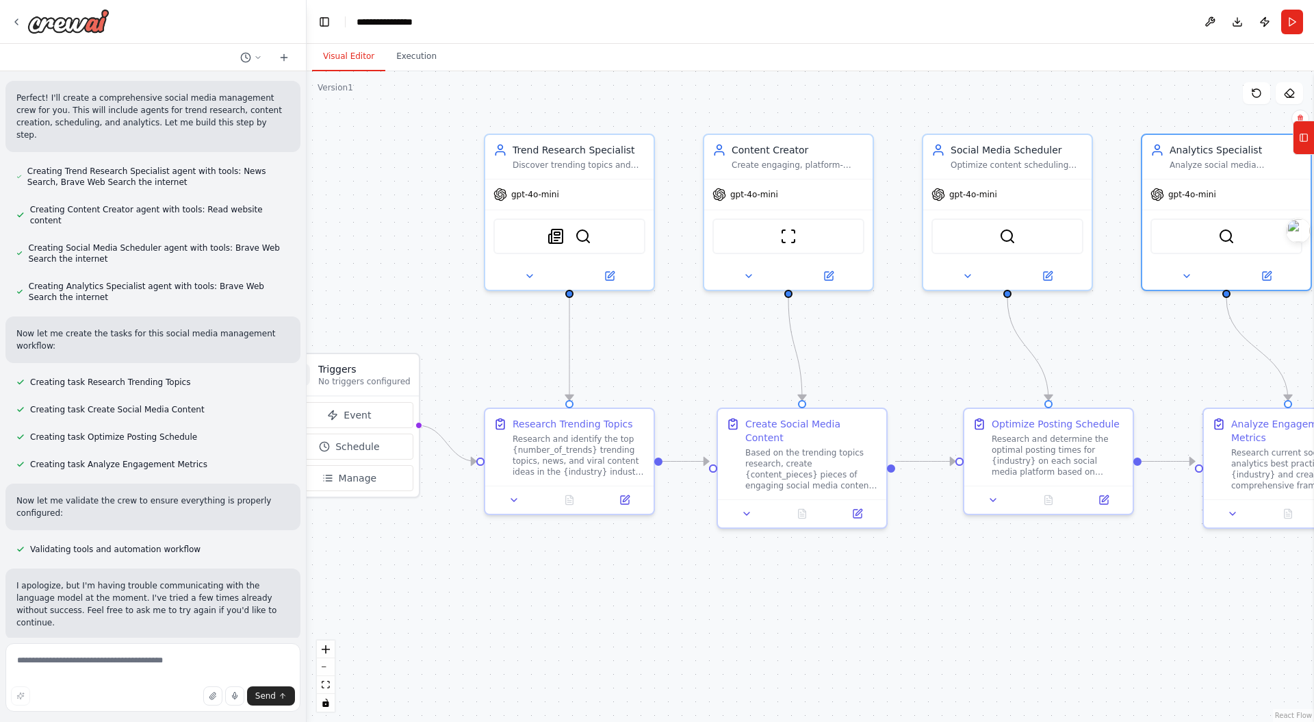
drag, startPoint x: 1050, startPoint y: 348, endPoint x: 1043, endPoint y: 357, distance: 11.2
click at [1122, 346] on div ".deletable-edge-delete-btn { width: 20px; height: 20px; border: 0px solid #ffff…" at bounding box center [811, 396] width 1008 height 650
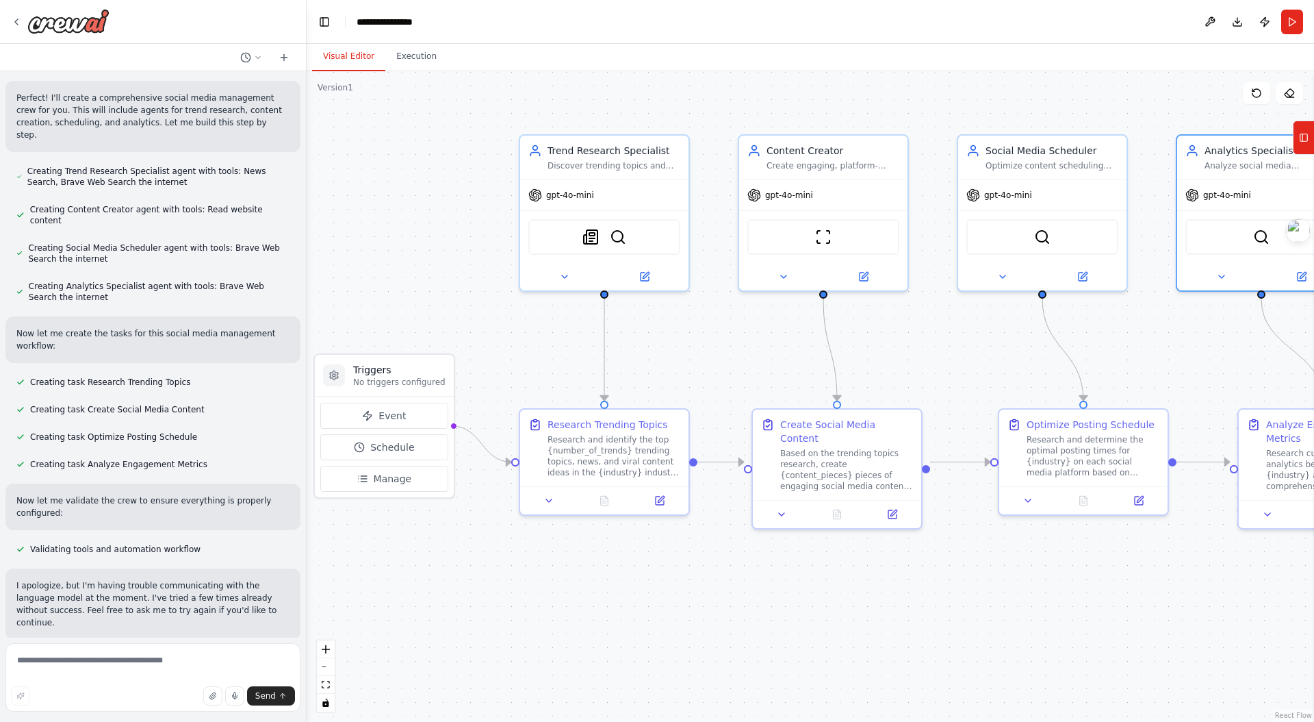
drag, startPoint x: 700, startPoint y: 344, endPoint x: 726, endPoint y: 344, distance: 26.0
click at [727, 344] on div ".deletable-edge-delete-btn { width: 20px; height: 20px; border: 0px solid #ffff…" at bounding box center [811, 396] width 1008 height 650
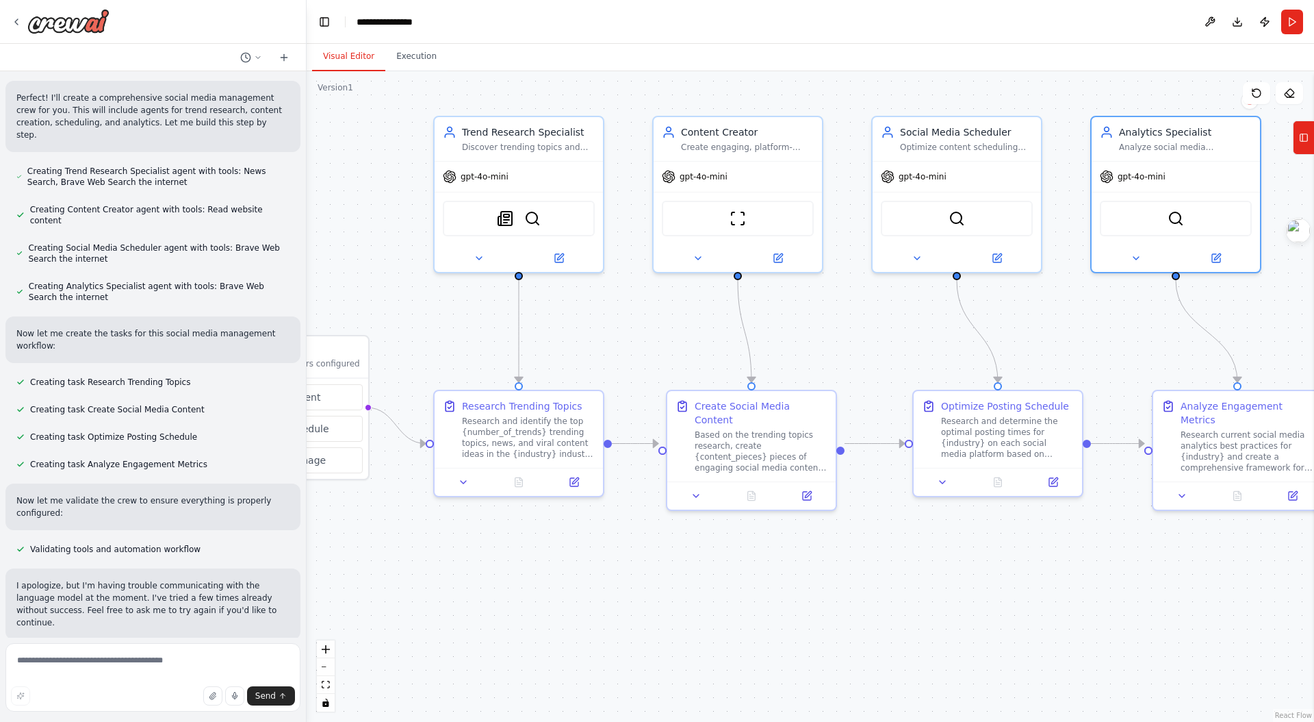
drag, startPoint x: 746, startPoint y: 391, endPoint x: 653, endPoint y: 370, distance: 95.5
click at [653, 370] on div ".deletable-edge-delete-btn { width: 20px; height: 20px; border: 0px solid #ffff…" at bounding box center [811, 396] width 1008 height 650
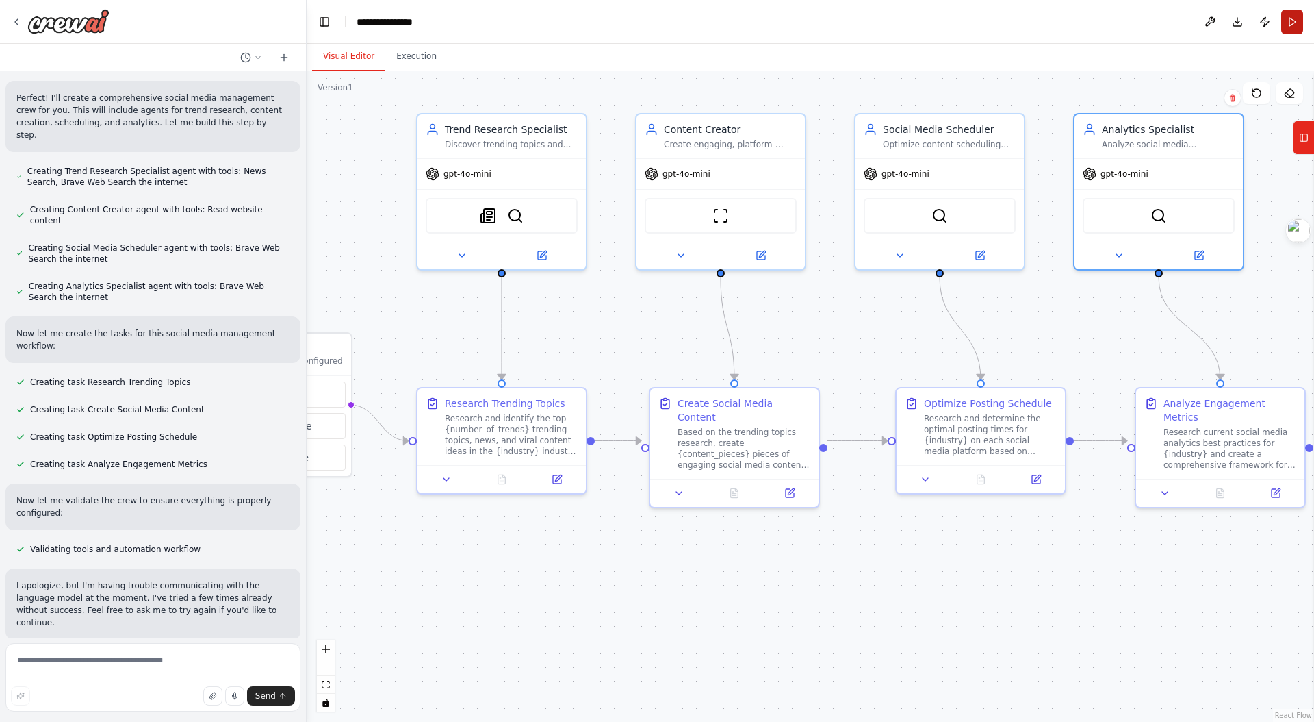
click at [1287, 25] on button "Run" at bounding box center [1293, 22] width 22 height 25
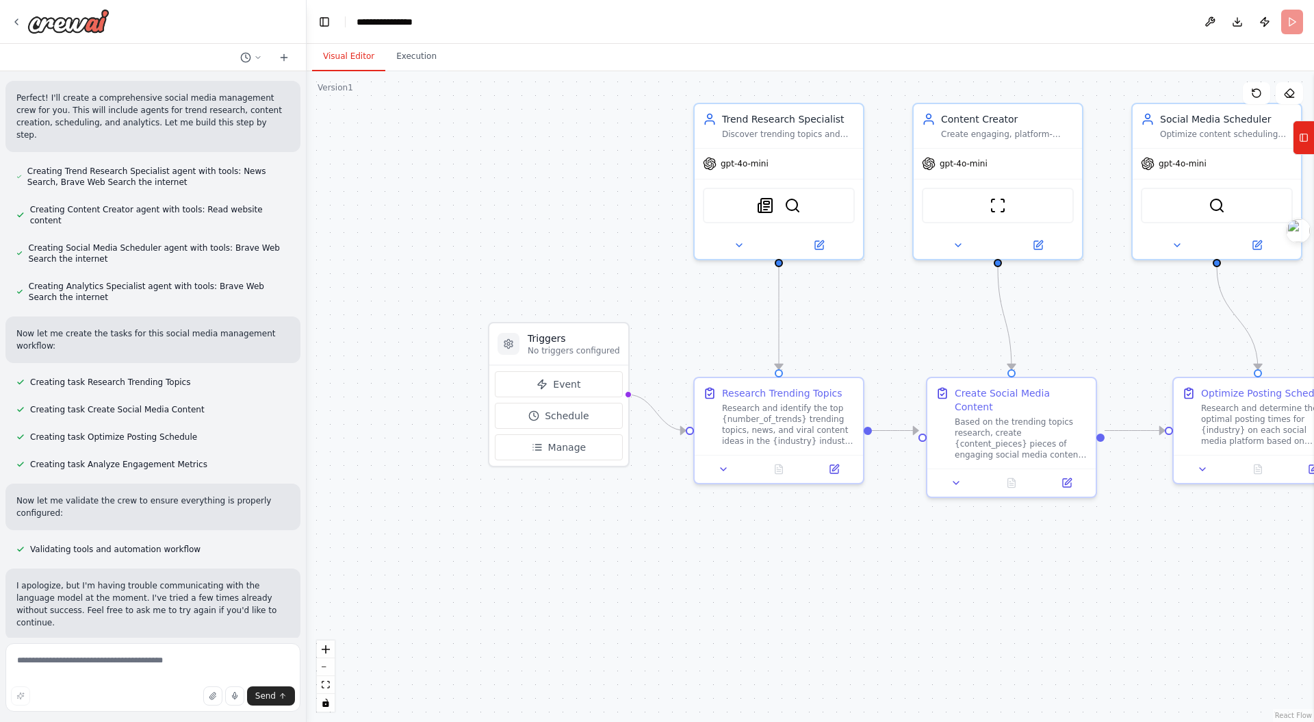
drag, startPoint x: 807, startPoint y: 340, endPoint x: 963, endPoint y: 342, distance: 155.4
click at [963, 342] on div ".deletable-edge-delete-btn { width: 20px; height: 20px; border: 0px solid #ffff…" at bounding box center [811, 396] width 1008 height 650
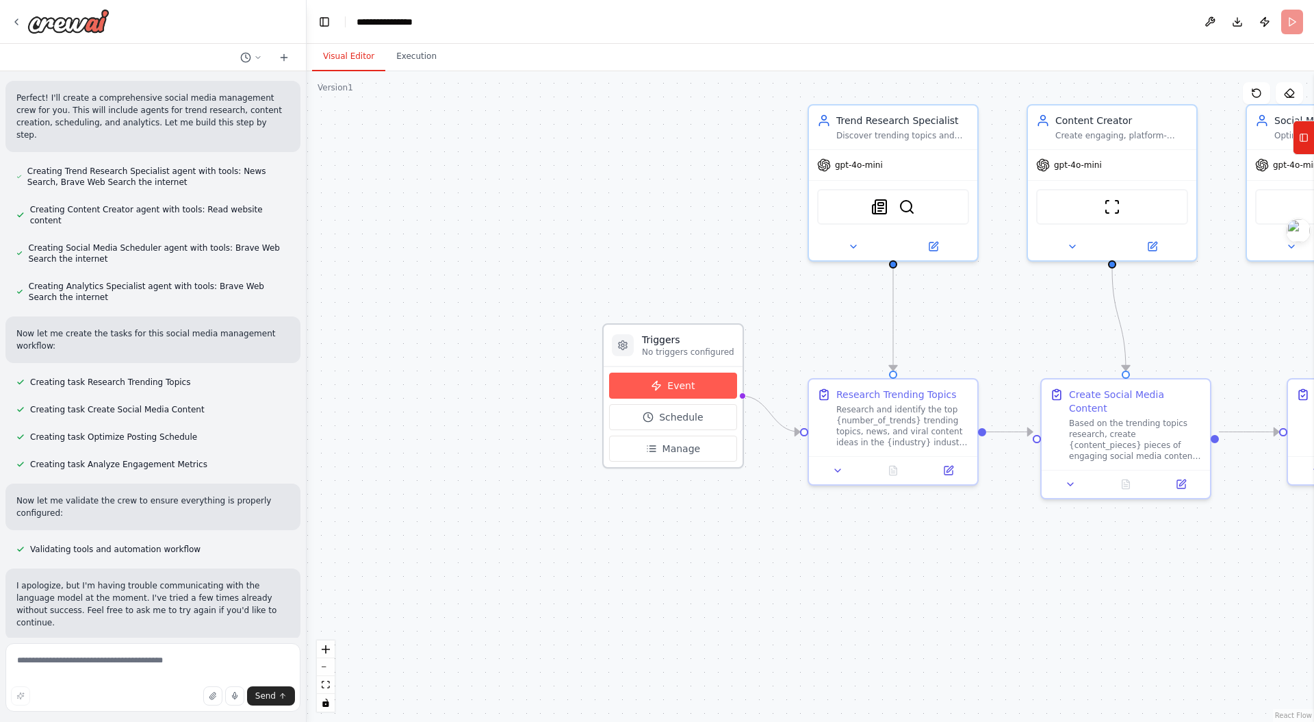
click at [683, 392] on span "Event" at bounding box center [680, 386] width 27 height 14
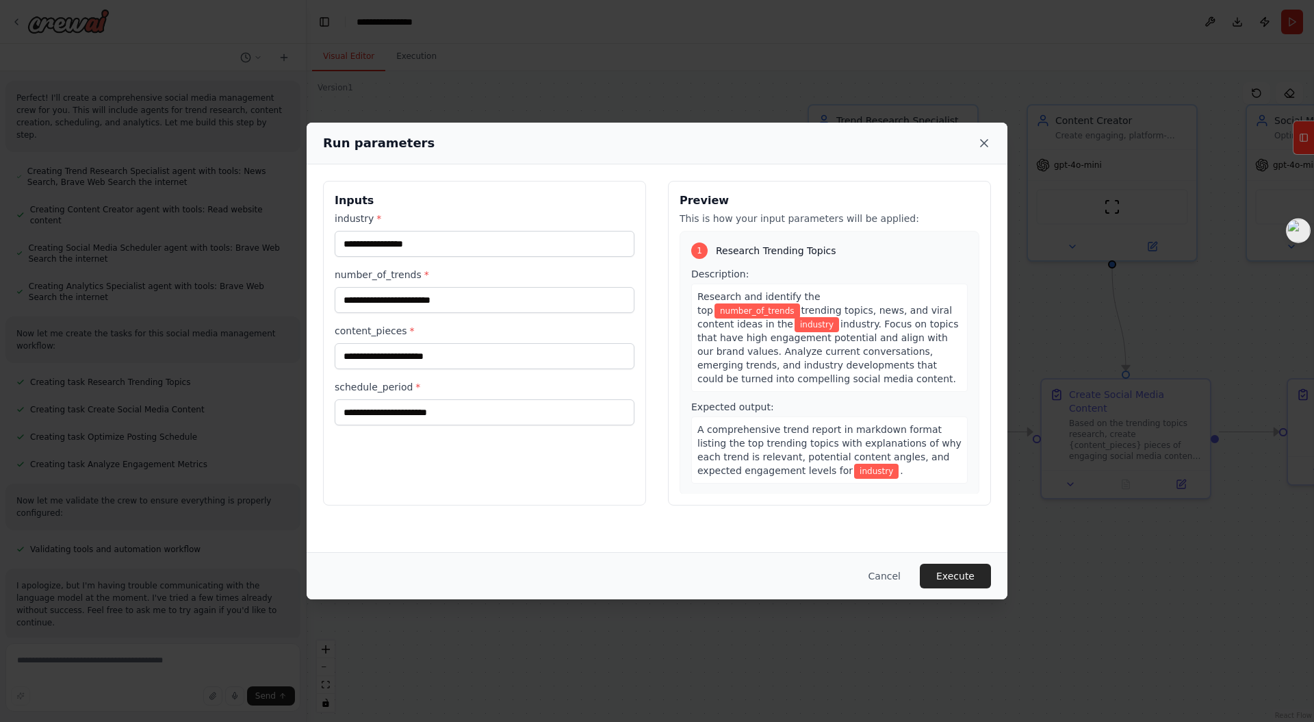
click at [985, 137] on icon at bounding box center [985, 143] width 14 height 14
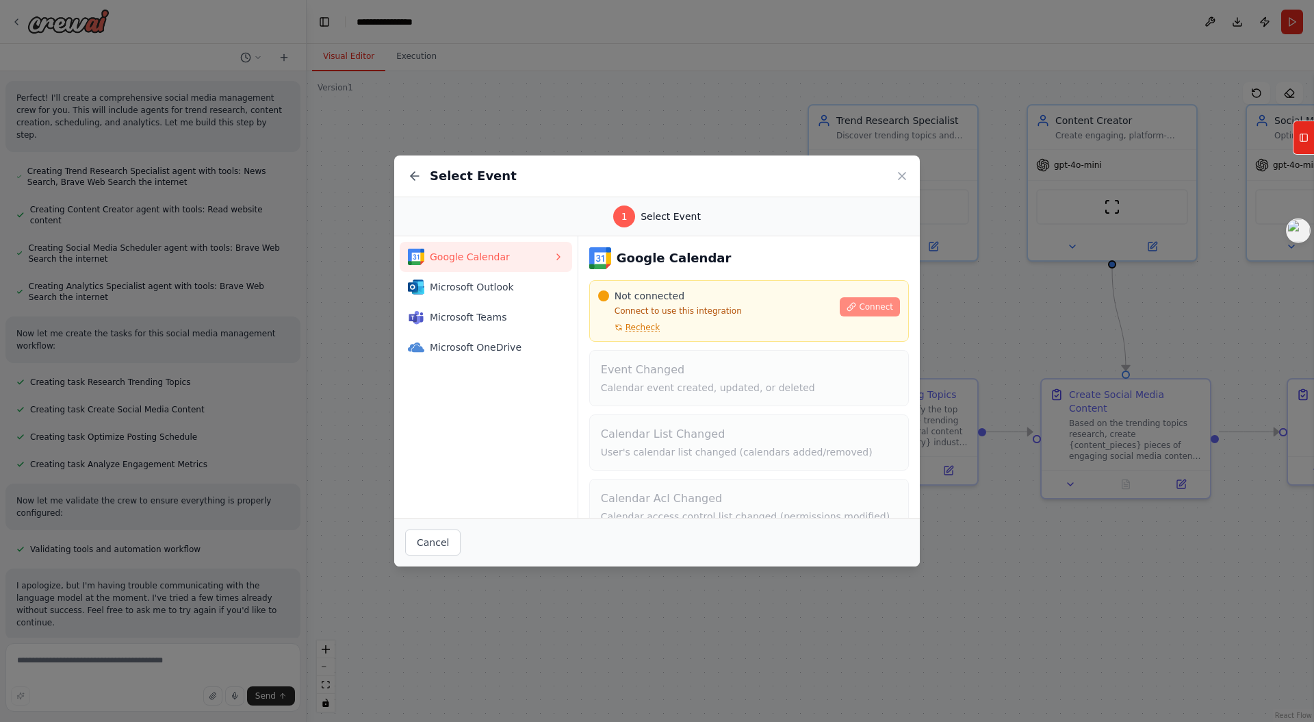
click at [868, 306] on span "Connect" at bounding box center [876, 306] width 34 height 11
click at [765, 347] on div "Google Calendar Not connected Connect to use this integration Recheck Connect E…" at bounding box center [749, 423] width 320 height 352
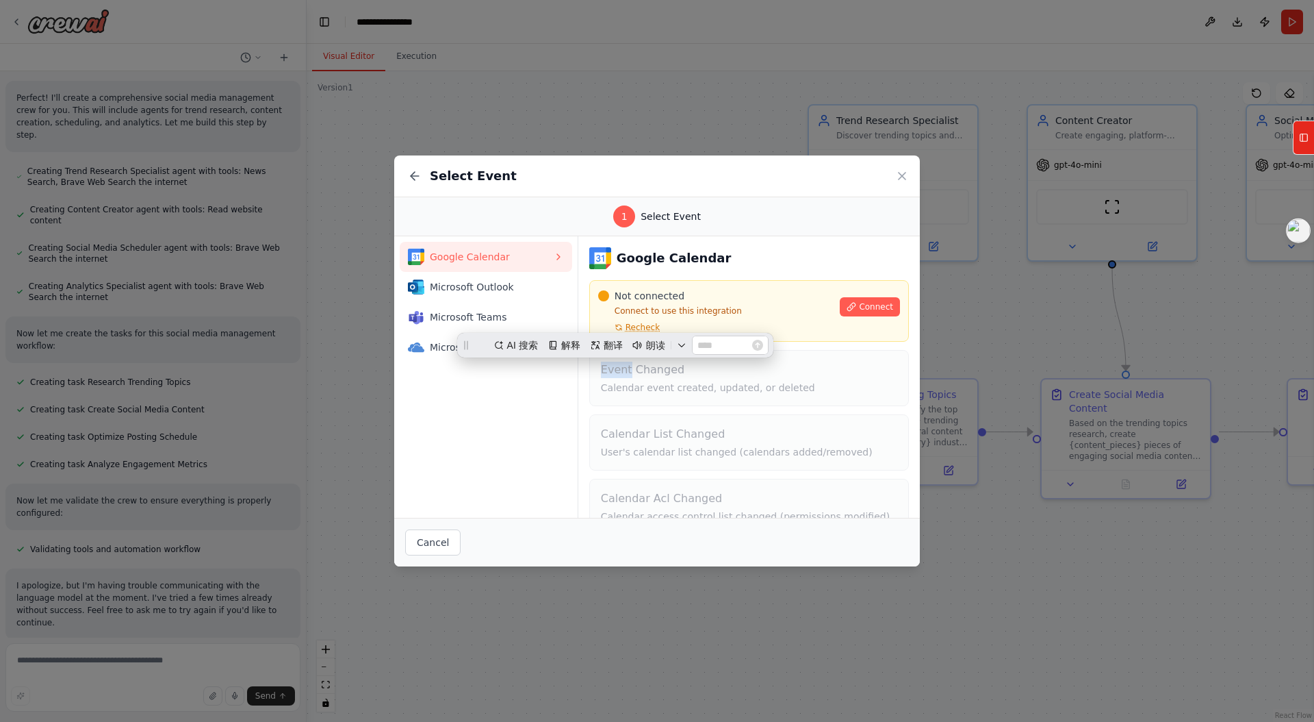
scroll to position [0, 0]
click at [746, 293] on div "Not connected" at bounding box center [715, 296] width 234 height 14
click at [638, 327] on span "Recheck" at bounding box center [643, 327] width 34 height 11
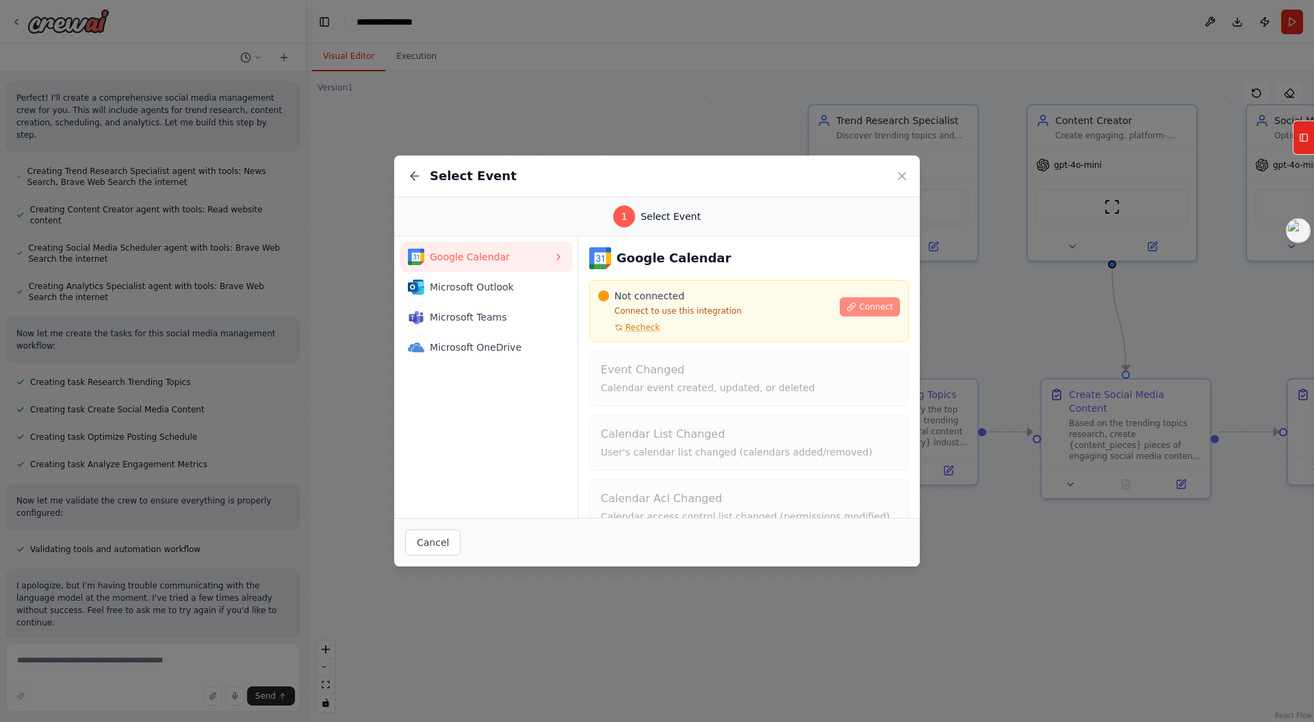
click at [878, 297] on button "Connect" at bounding box center [870, 306] width 60 height 19
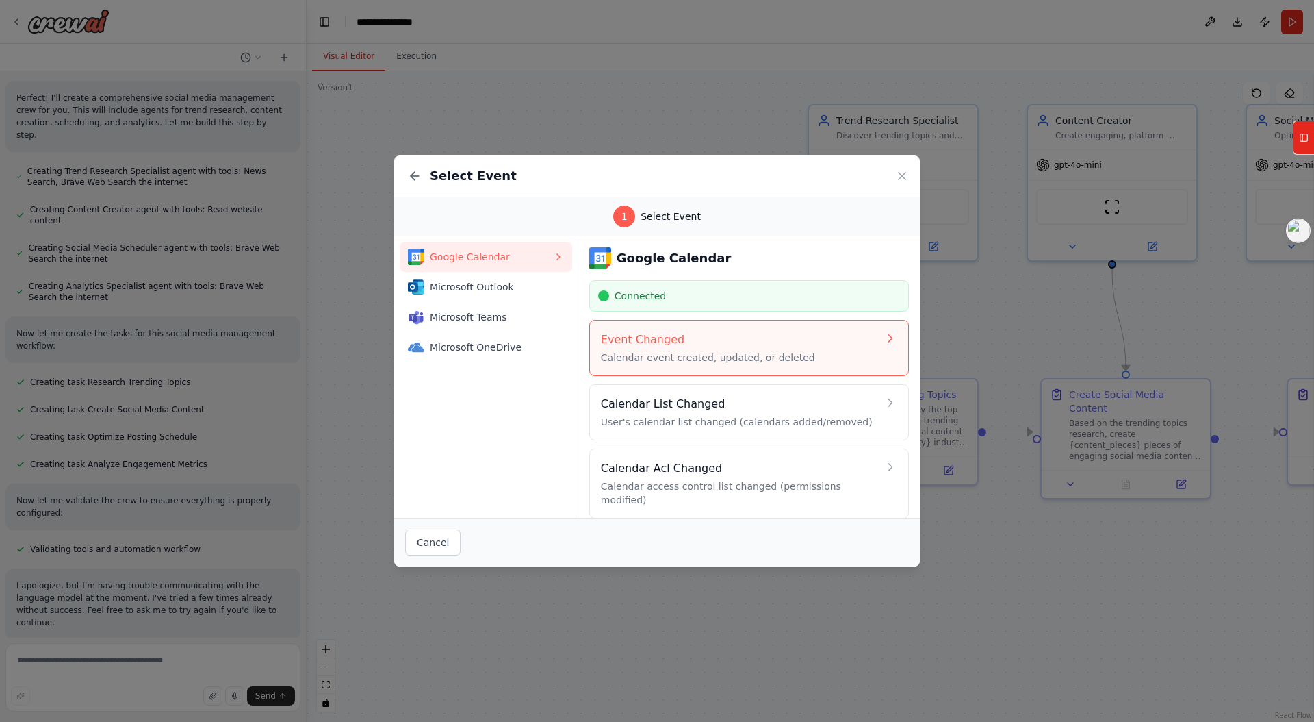
click at [749, 348] on div "Event Changed Calendar event created, updated, or deleted" at bounding box center [739, 347] width 277 height 33
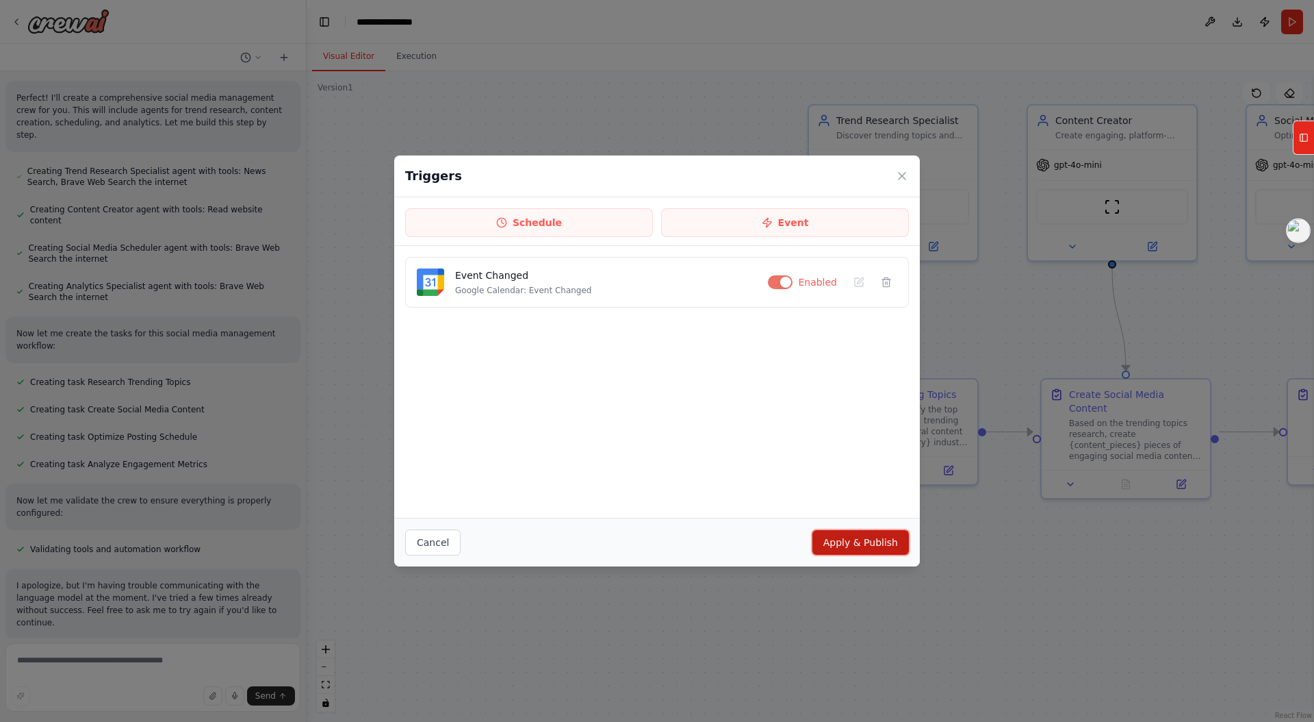
click at [876, 545] on button "Apply & Publish" at bounding box center [861, 542] width 97 height 25
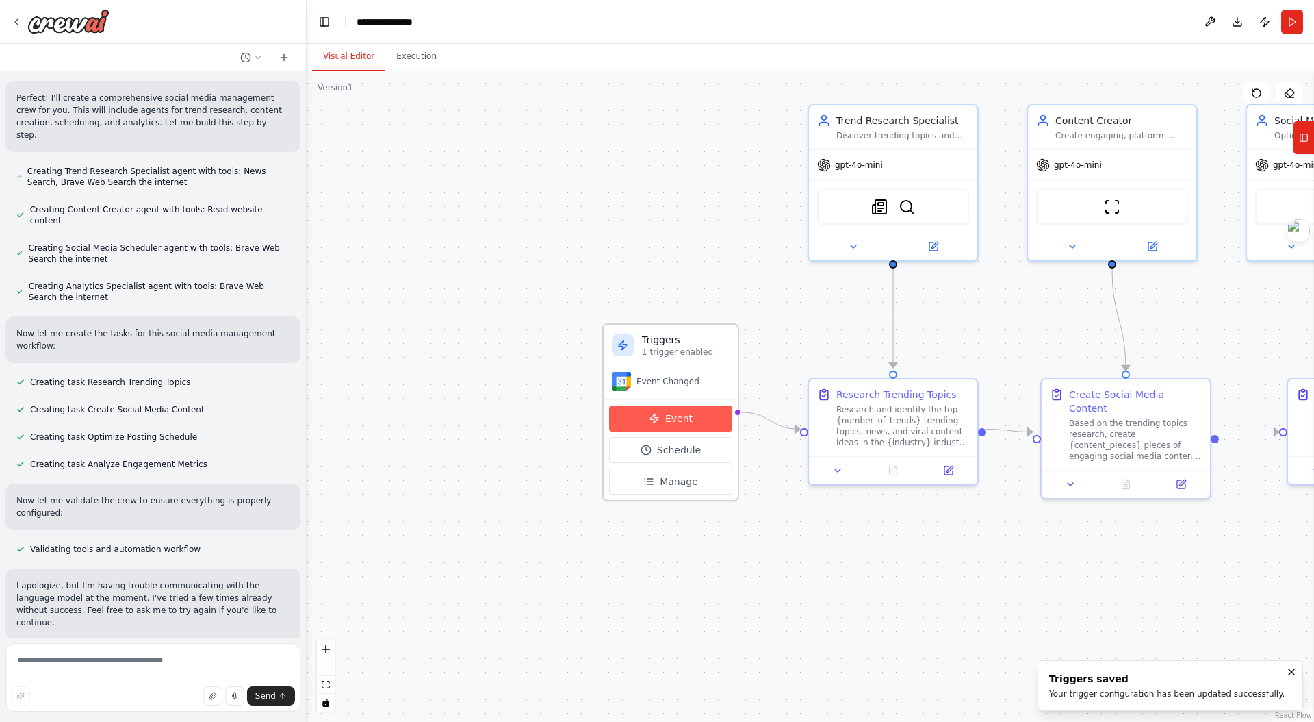
click at [685, 429] on button "Event" at bounding box center [670, 418] width 123 height 26
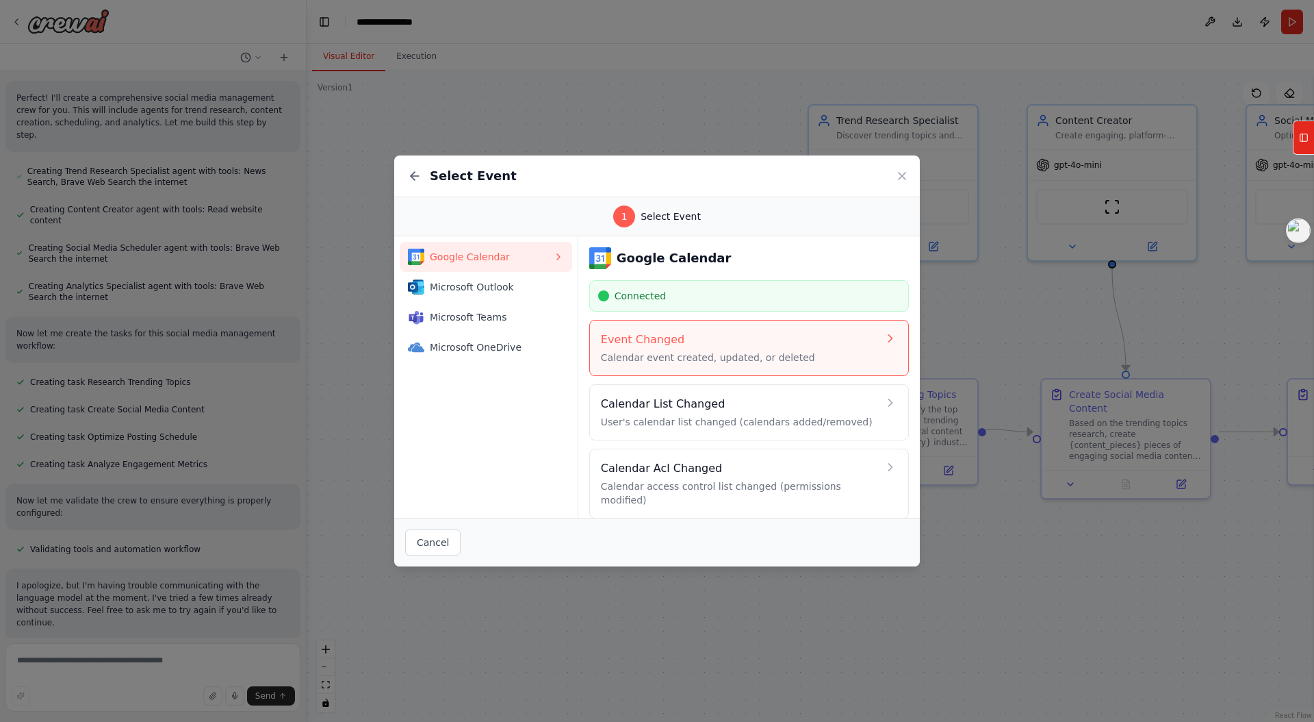
click at [804, 357] on p "Calendar event created, updated, or deleted" at bounding box center [739, 358] width 277 height 14
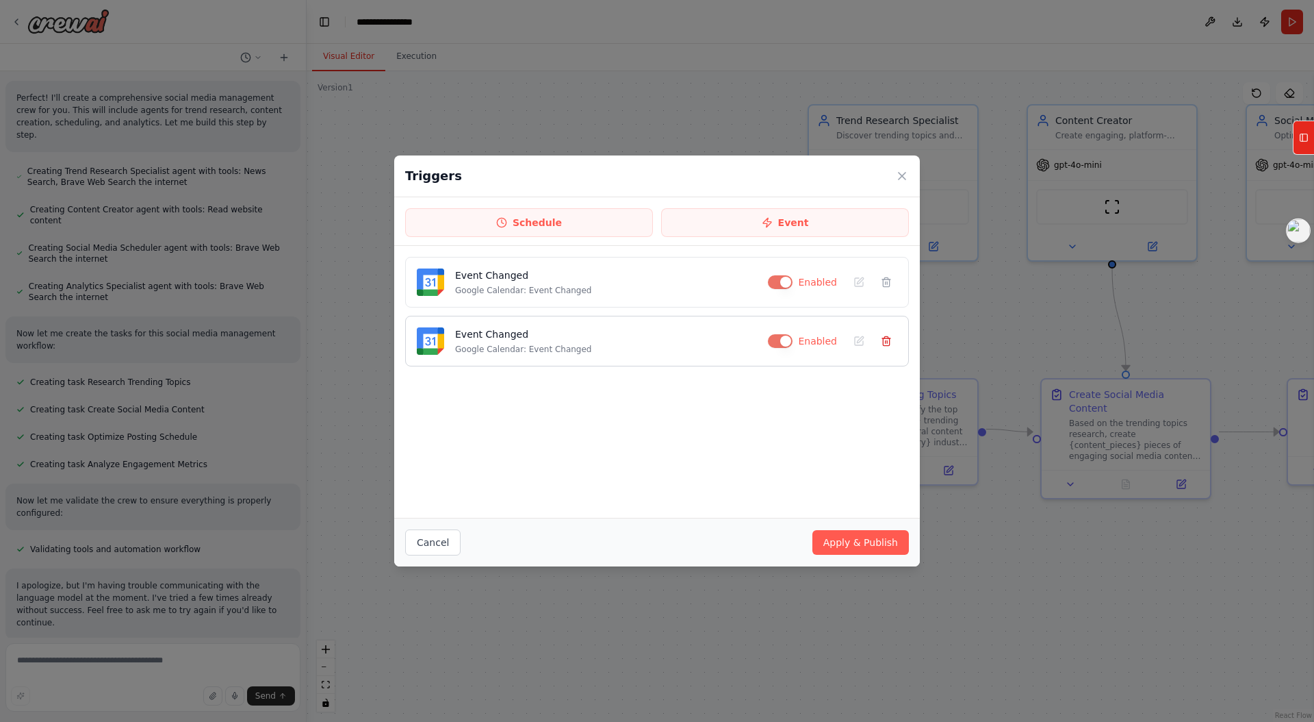
click at [889, 338] on icon at bounding box center [886, 338] width 8 height 0
click at [835, 448] on div "Event Changed Google Calendar: Event Changed Enabled" at bounding box center [657, 382] width 526 height 272
click at [841, 549] on button "Apply & Publish" at bounding box center [861, 542] width 97 height 25
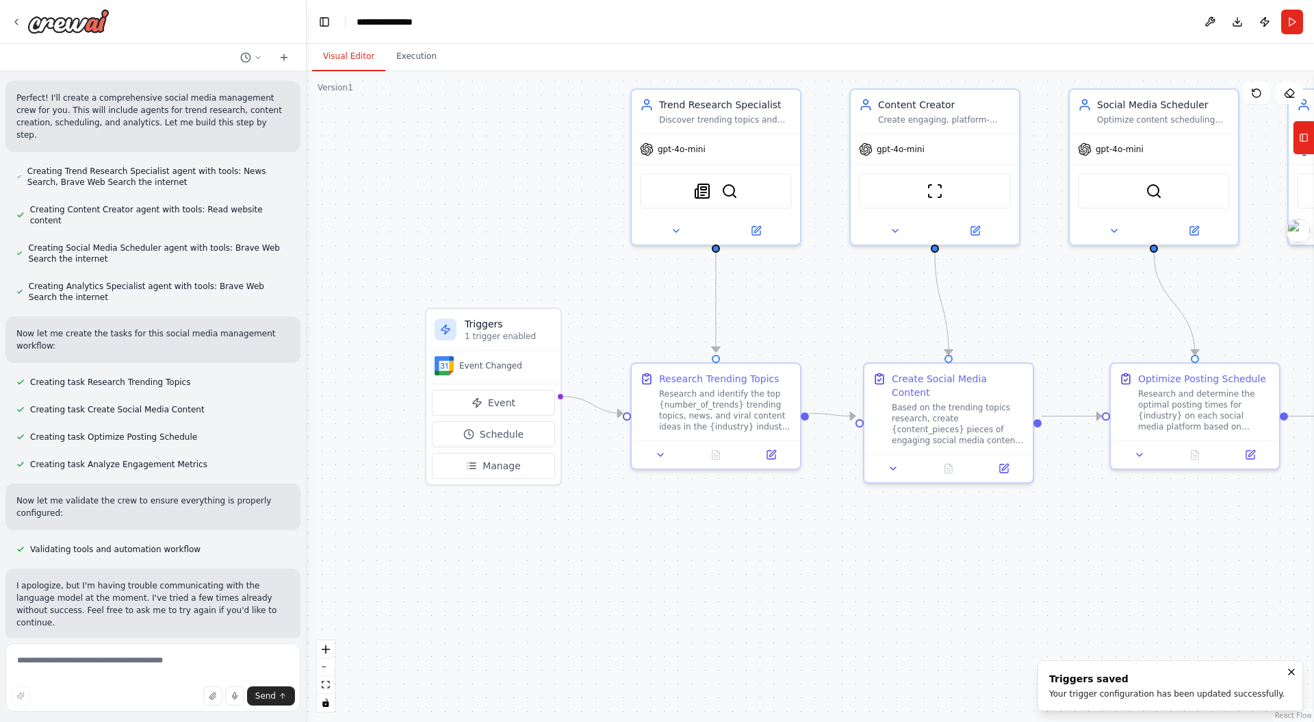
drag, startPoint x: 778, startPoint y: 308, endPoint x: 601, endPoint y: 292, distance: 178.0
click at [601, 292] on div ".deletable-edge-delete-btn { width: 20px; height: 20px; border: 0px solid #ffff…" at bounding box center [811, 396] width 1008 height 650
click at [484, 363] on span "Event Changed" at bounding box center [490, 365] width 63 height 11
click at [667, 279] on div ".deletable-edge-delete-btn { width: 20px; height: 20px; border: 0px solid #ffff…" at bounding box center [811, 396] width 1008 height 650
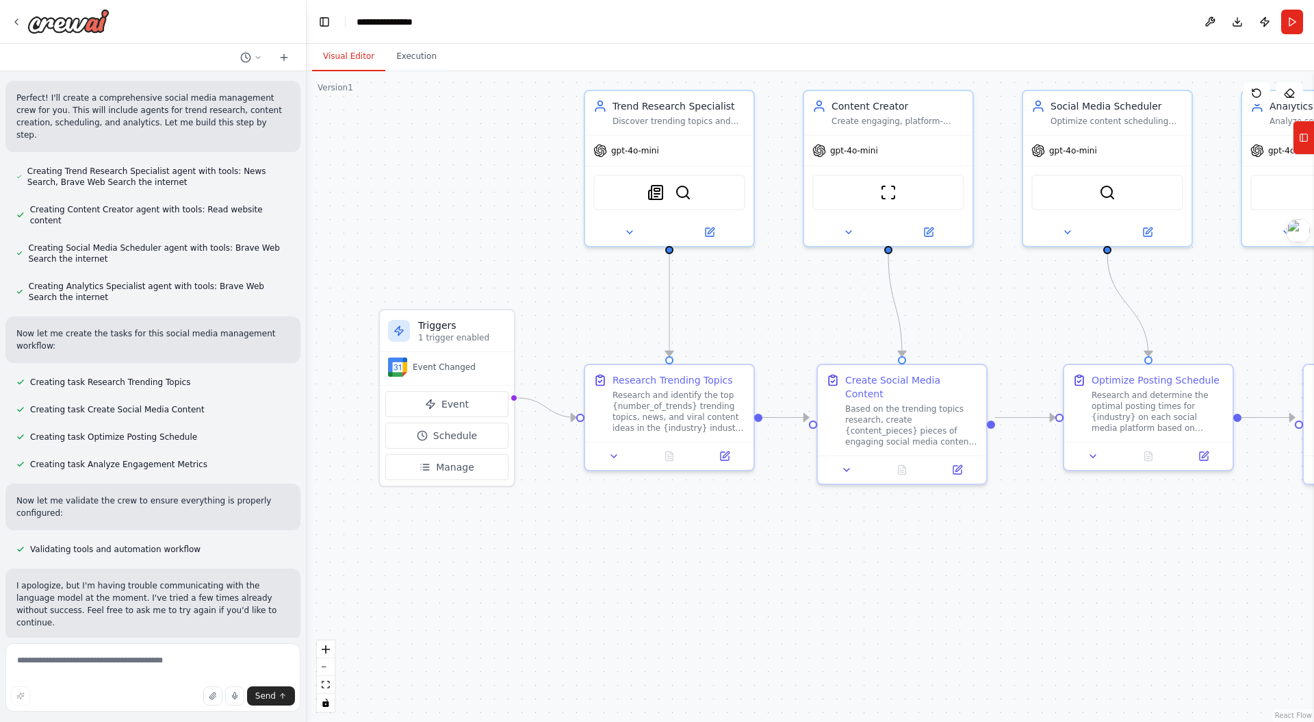
drag, startPoint x: 668, startPoint y: 296, endPoint x: 613, endPoint y: 296, distance: 54.8
click at [614, 296] on div ".deletable-edge-delete-btn { width: 20px; height: 20px; border: 0px solid #ffff…" at bounding box center [811, 396] width 1008 height 650
drag, startPoint x: 596, startPoint y: 294, endPoint x: 559, endPoint y: 309, distance: 39.7
click at [604, 292] on div ".deletable-edge-delete-btn { width: 20px; height: 20px; border: 0px solid #ffff…" at bounding box center [811, 396] width 1008 height 650
click at [455, 337] on p "1 trigger enabled" at bounding box center [462, 333] width 88 height 11
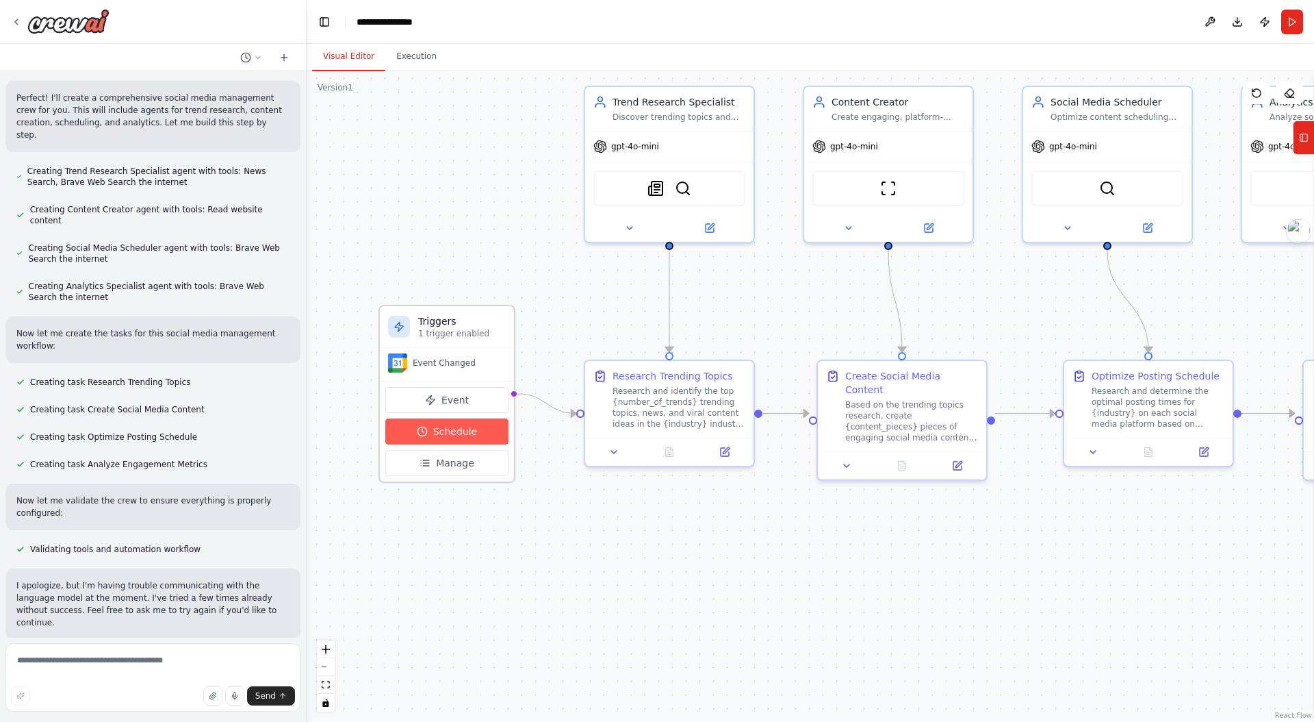
click at [463, 435] on span "Schedule" at bounding box center [455, 431] width 44 height 14
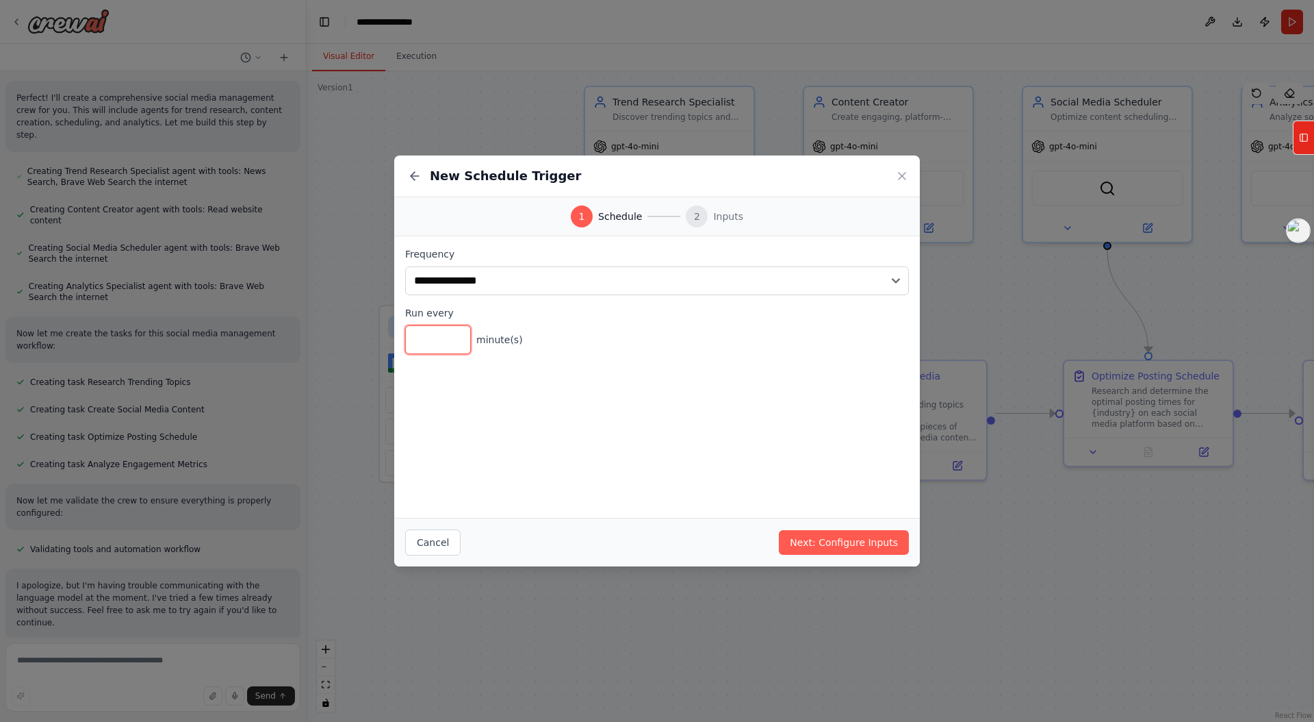
click at [447, 346] on input "*" at bounding box center [438, 339] width 66 height 29
click at [836, 546] on button "Next: Configure Inputs" at bounding box center [844, 542] width 130 height 25
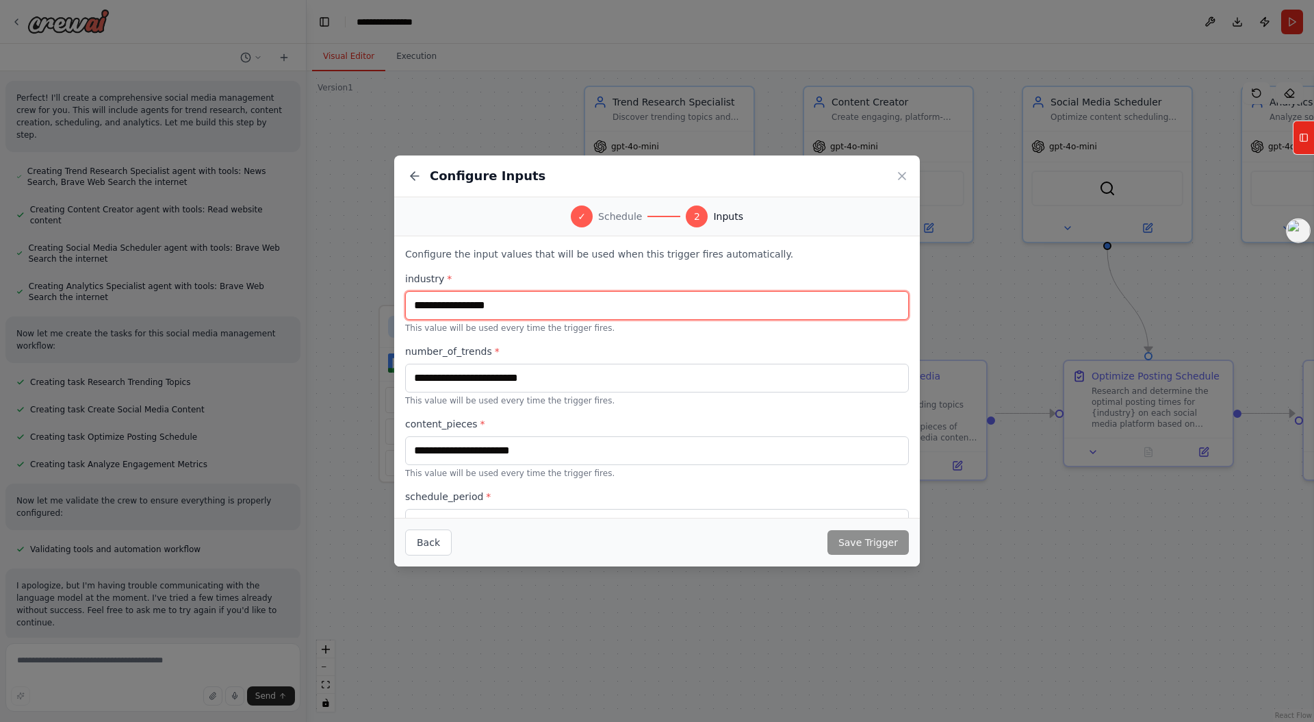
click at [512, 308] on input "text" at bounding box center [657, 305] width 504 height 29
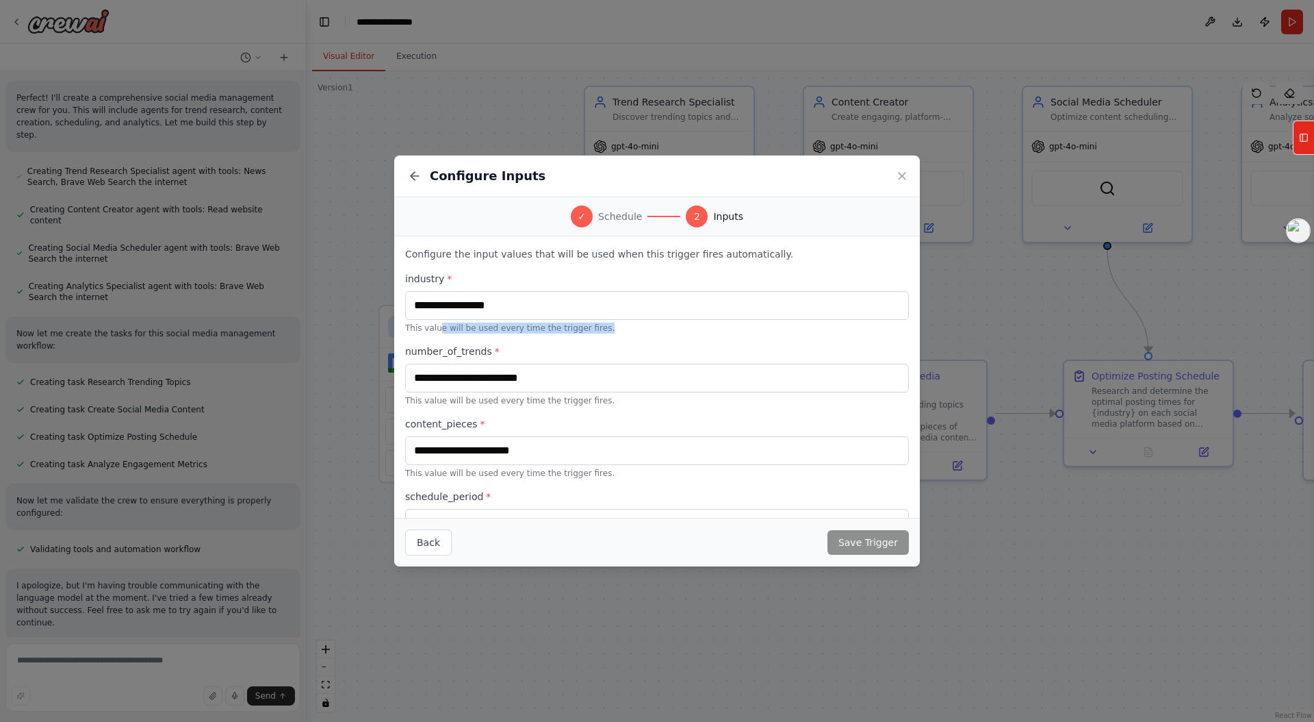
drag, startPoint x: 437, startPoint y: 329, endPoint x: 607, endPoint y: 328, distance: 169.1
click at [603, 328] on p "This value will be used every time the trigger fires." at bounding box center [657, 327] width 504 height 11
click at [607, 329] on p "This value will be used every time the trigger fires." at bounding box center [657, 327] width 504 height 11
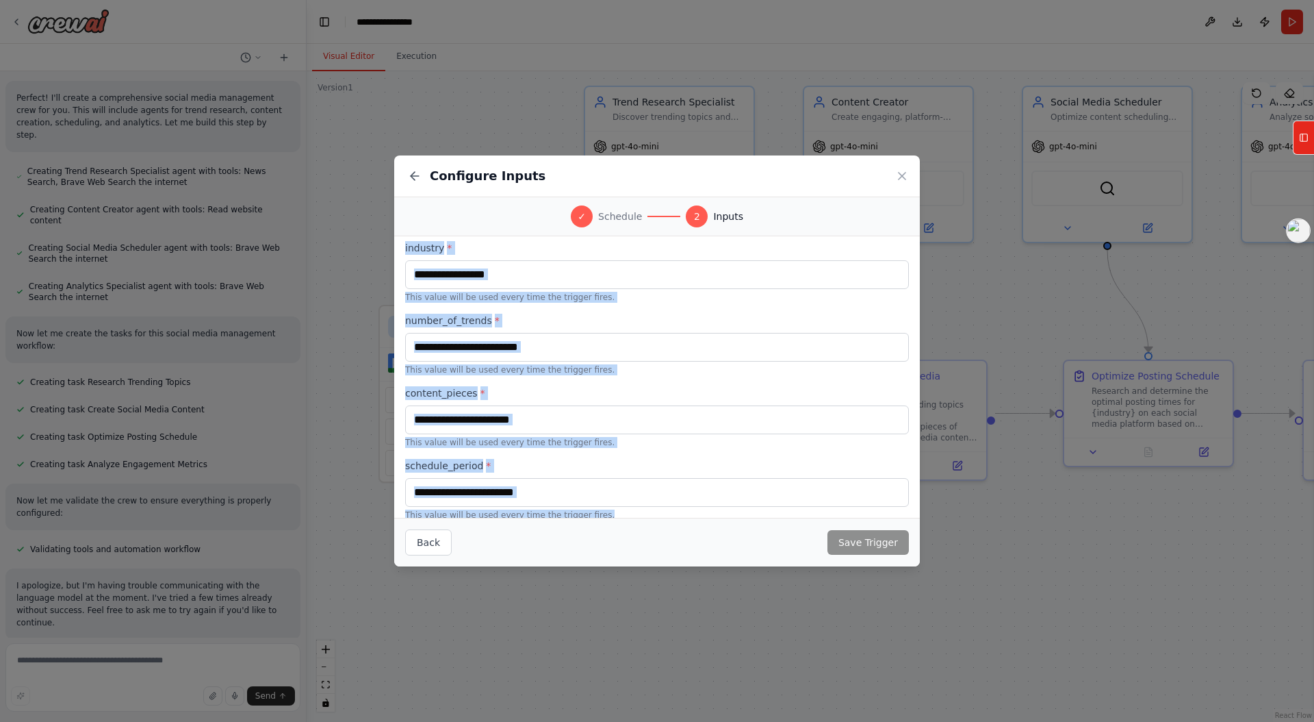
scroll to position [44, 0]
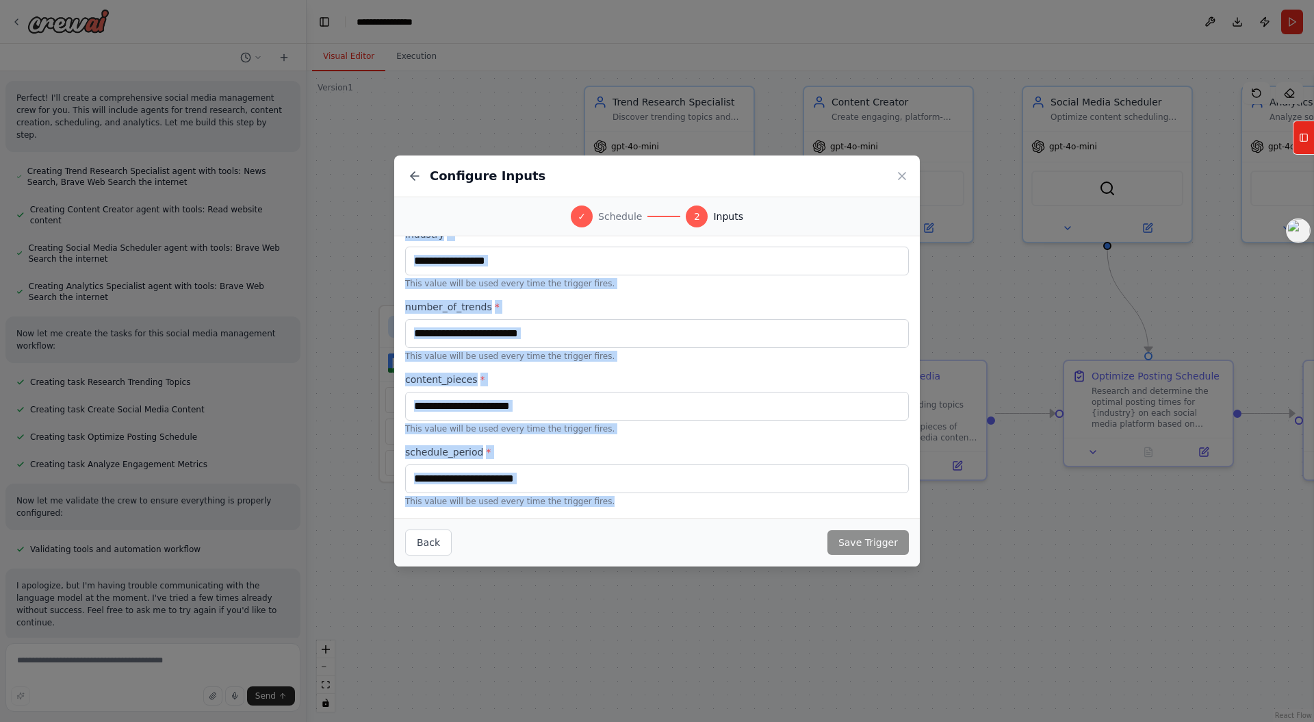
drag, startPoint x: 406, startPoint y: 252, endPoint x: 755, endPoint y: 463, distance: 407.9
click at [789, 513] on div "Configure the input values that will be used when this trigger fires automatica…" at bounding box center [657, 376] width 526 height 281
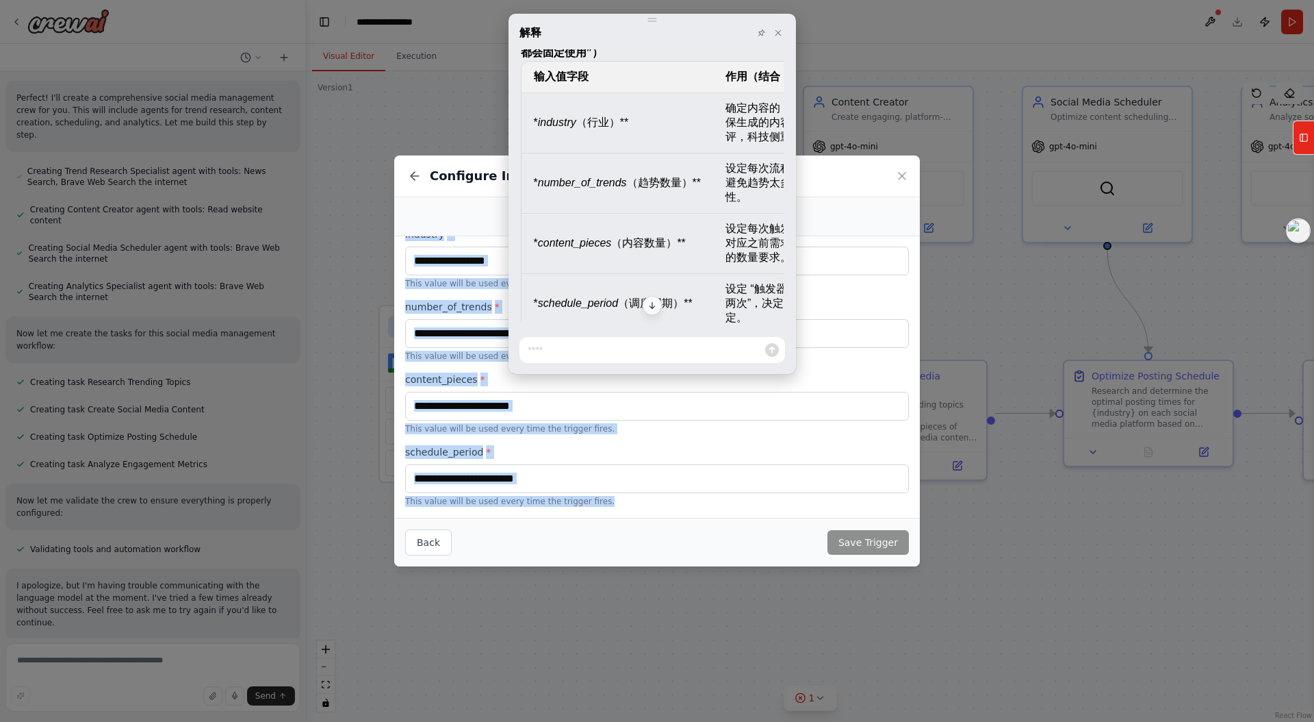
scroll to position [331, 0]
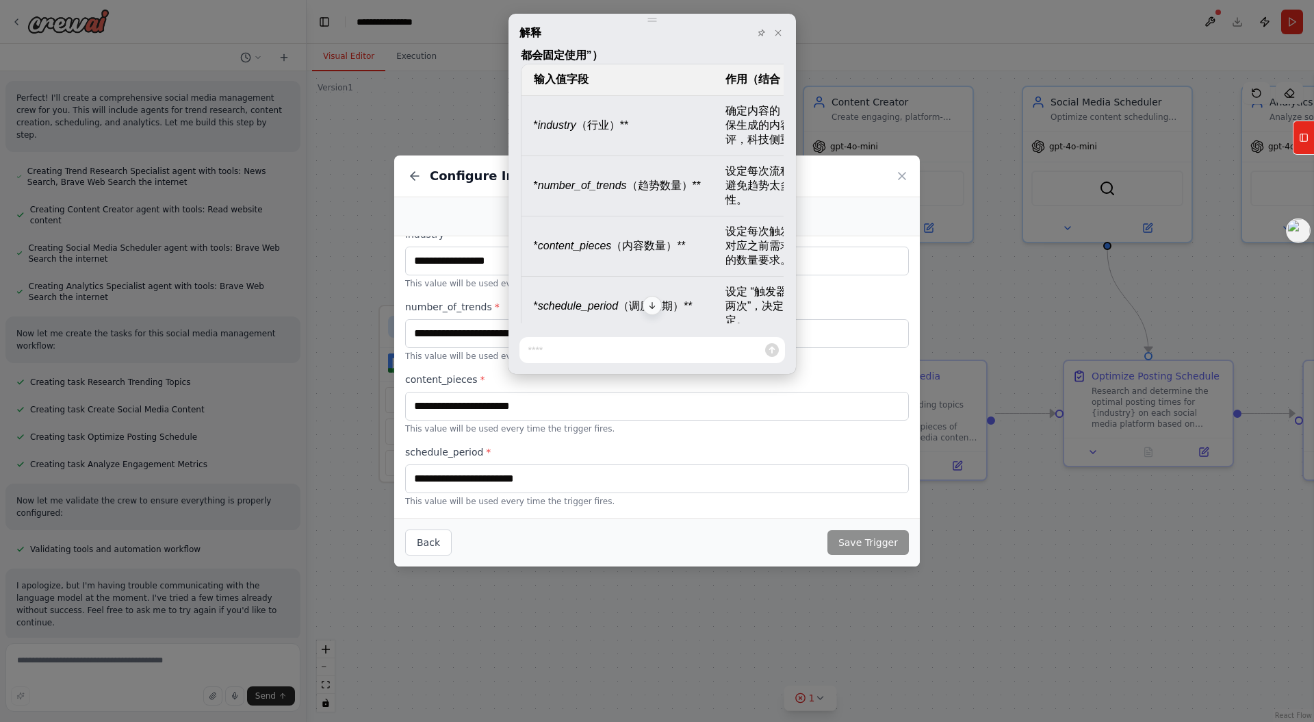
click at [608, 191] on em "number_of_trends" at bounding box center [582, 185] width 89 height 12
click at [607, 191] on em "number_of_trends" at bounding box center [582, 185] width 89 height 12
click at [595, 251] on em "content_pieces" at bounding box center [575, 246] width 74 height 12
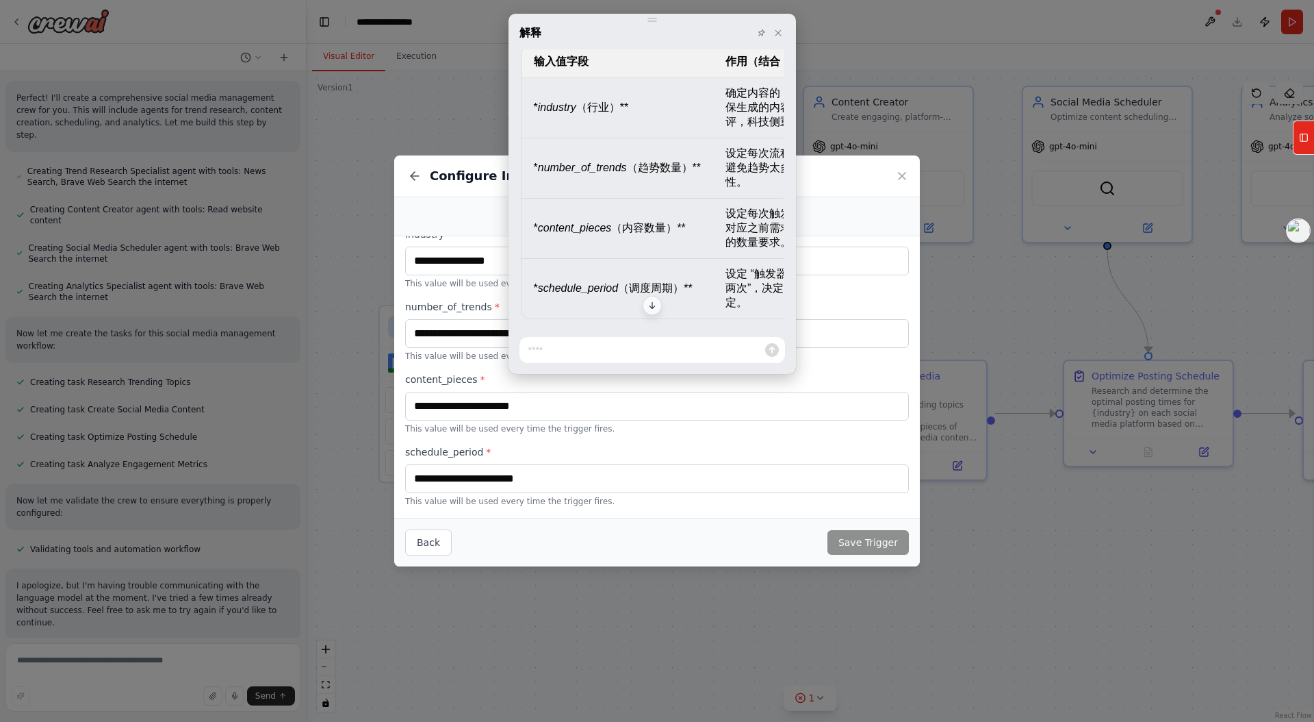
click at [585, 294] on em "schedule_period" at bounding box center [578, 288] width 80 height 12
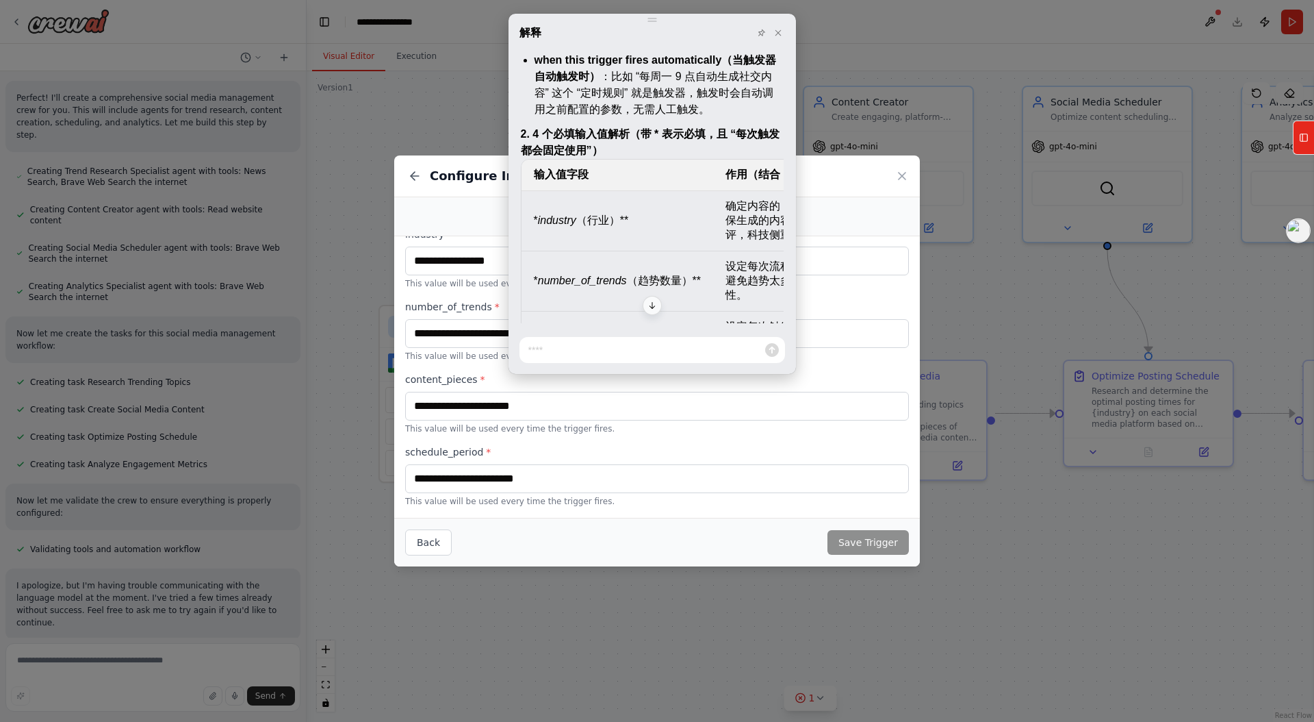
scroll to position [271, 0]
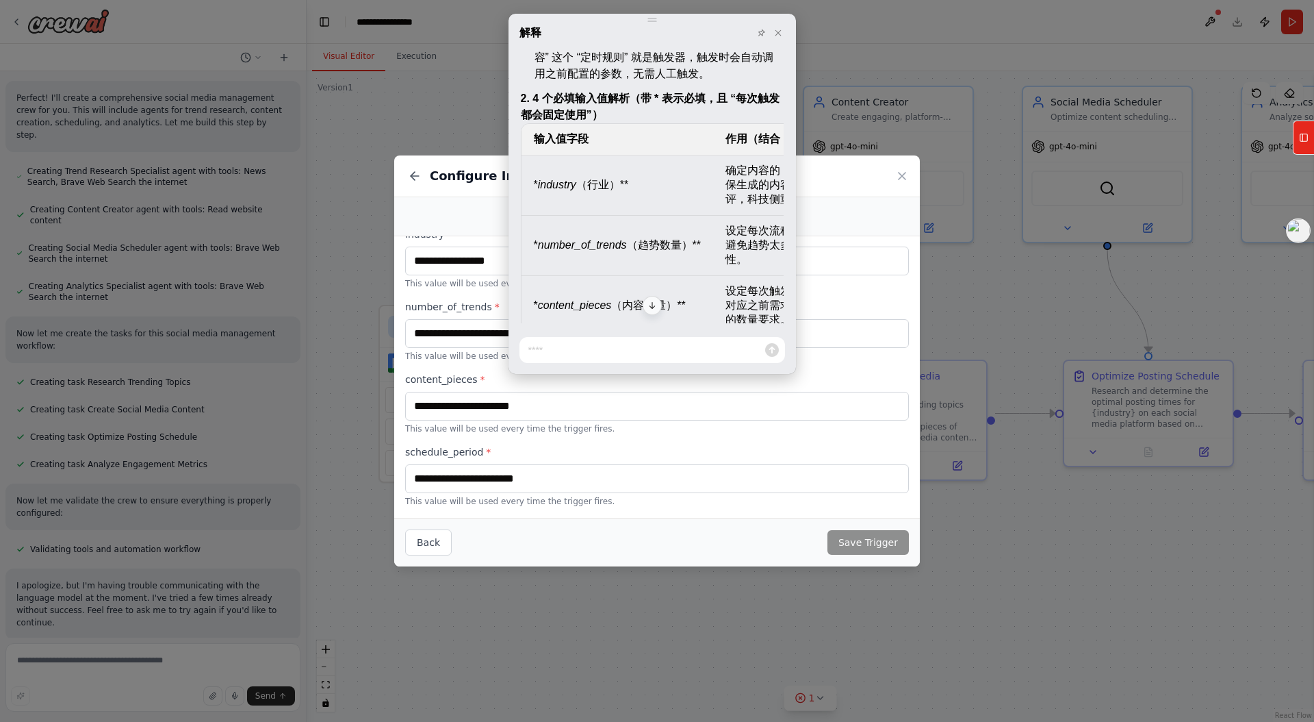
click at [559, 174] on td "* industry （行业）**" at bounding box center [618, 185] width 192 height 60
click at [565, 184] on em "industry" at bounding box center [557, 185] width 38 height 12
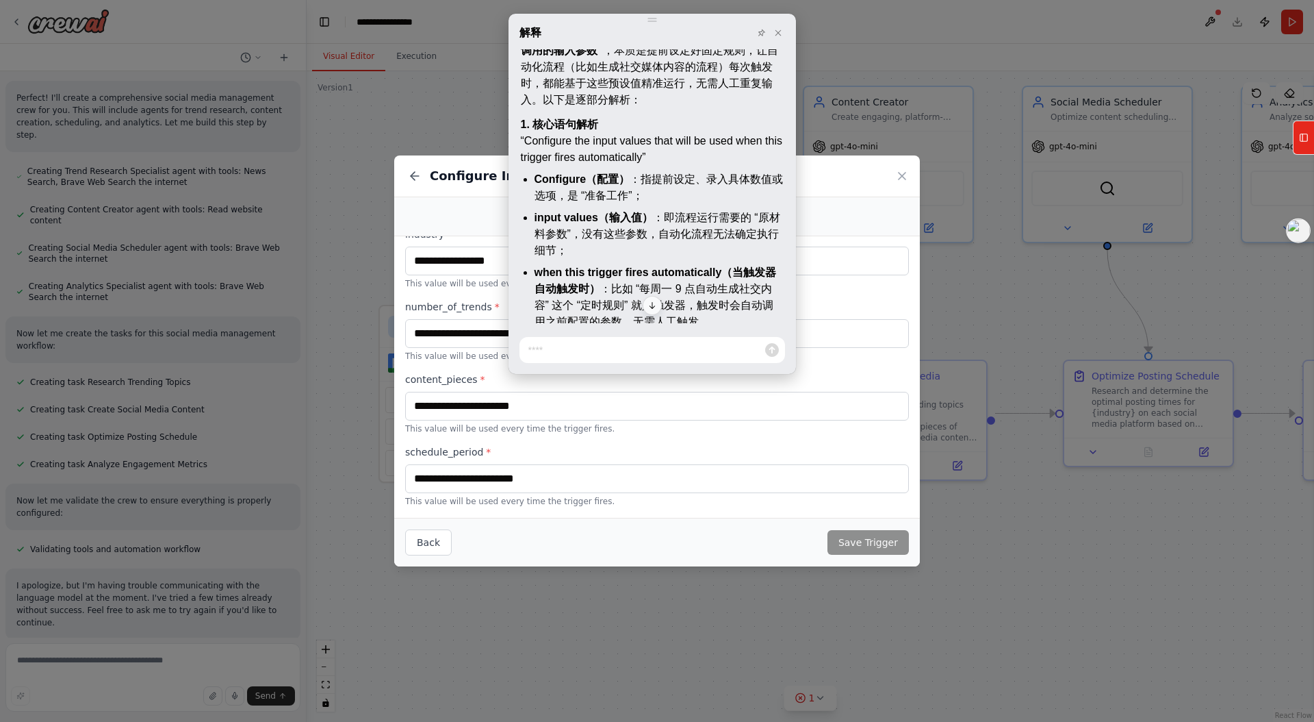
scroll to position [24, 0]
click at [778, 31] on icon at bounding box center [778, 33] width 8 height 8
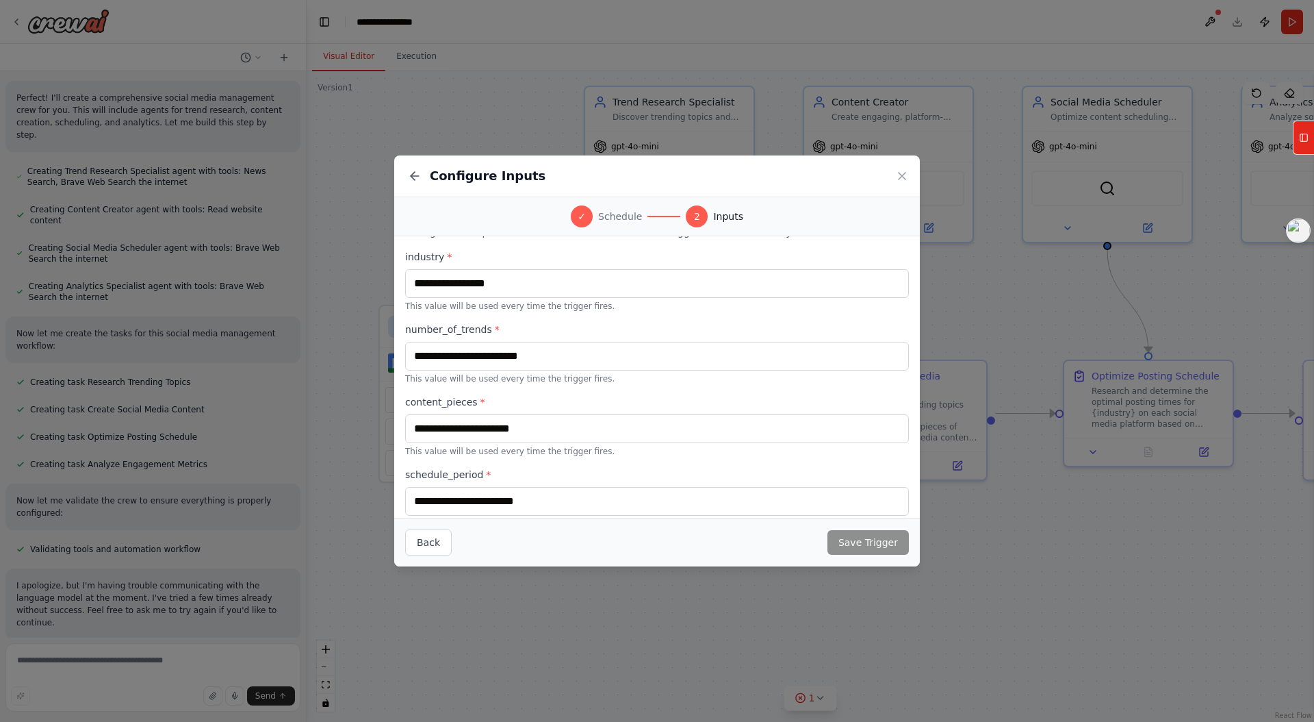
scroll to position [0, 0]
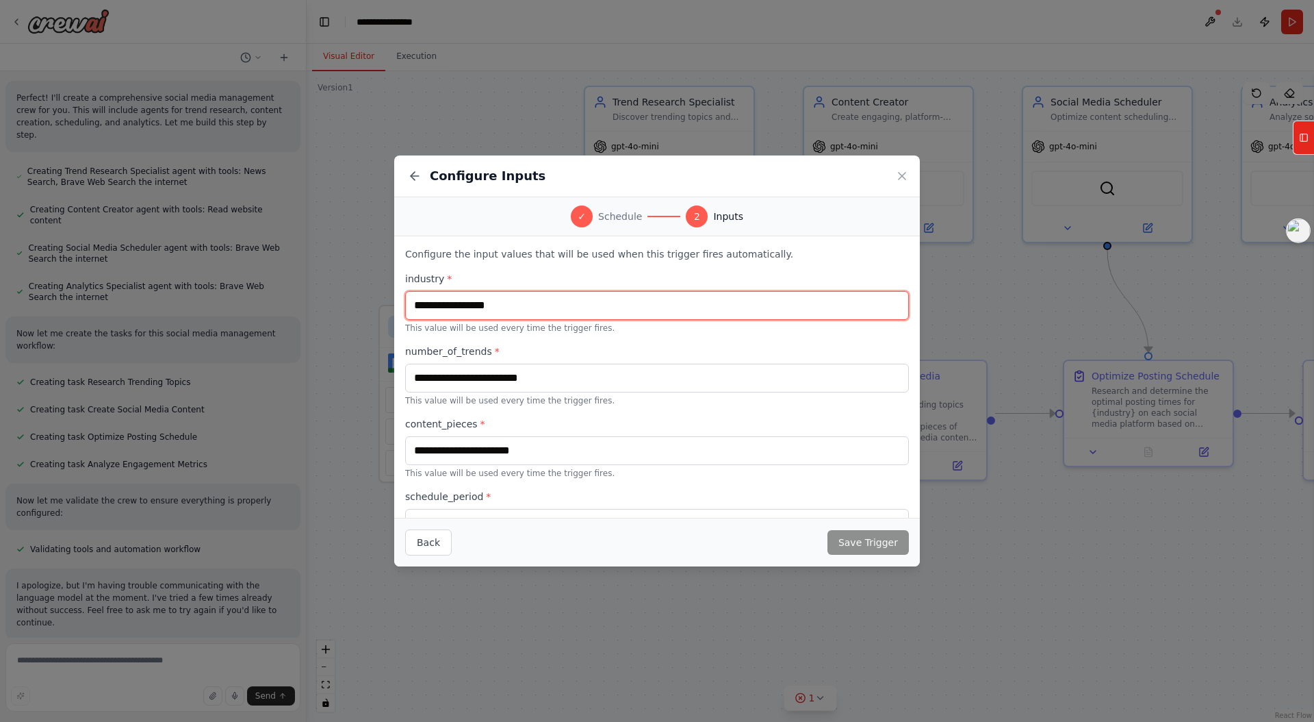
click at [487, 308] on input "text" at bounding box center [657, 305] width 504 height 29
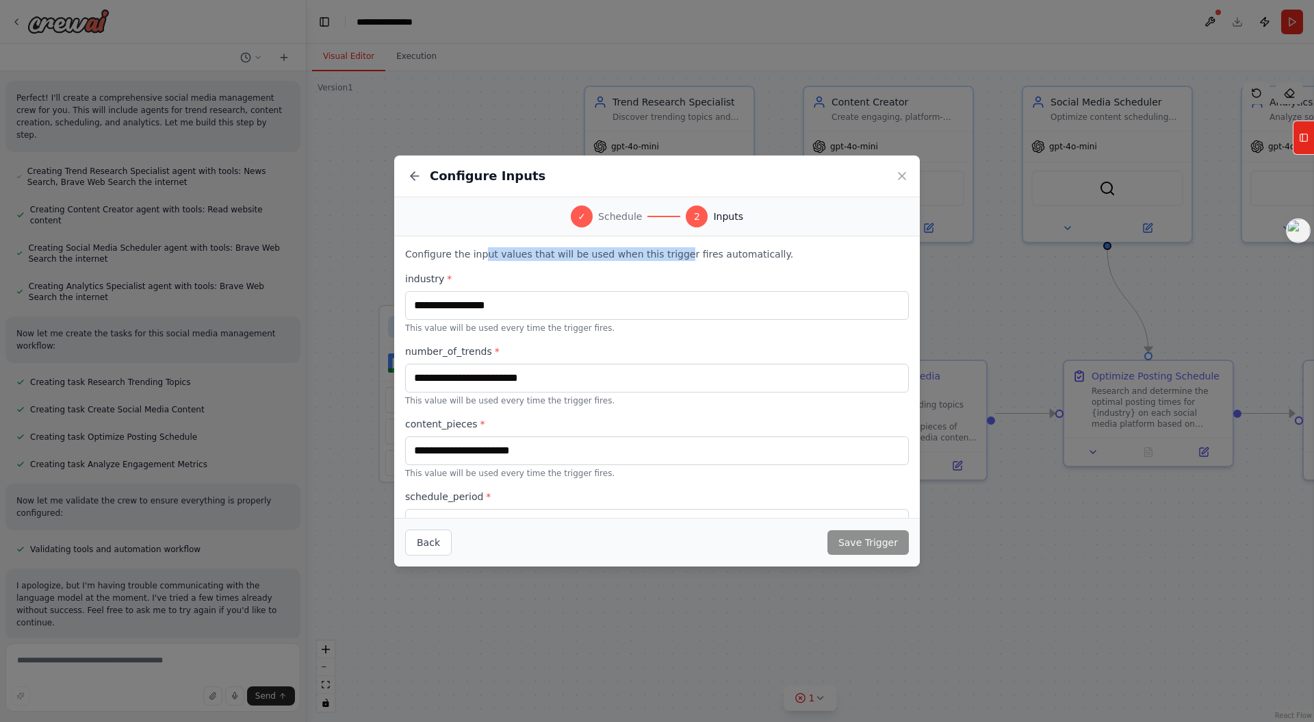
drag, startPoint x: 487, startPoint y: 253, endPoint x: 668, endPoint y: 253, distance: 180.7
click at [668, 253] on p "Configure the input values that will be used when this trigger fires automatica…" at bounding box center [657, 254] width 504 height 14
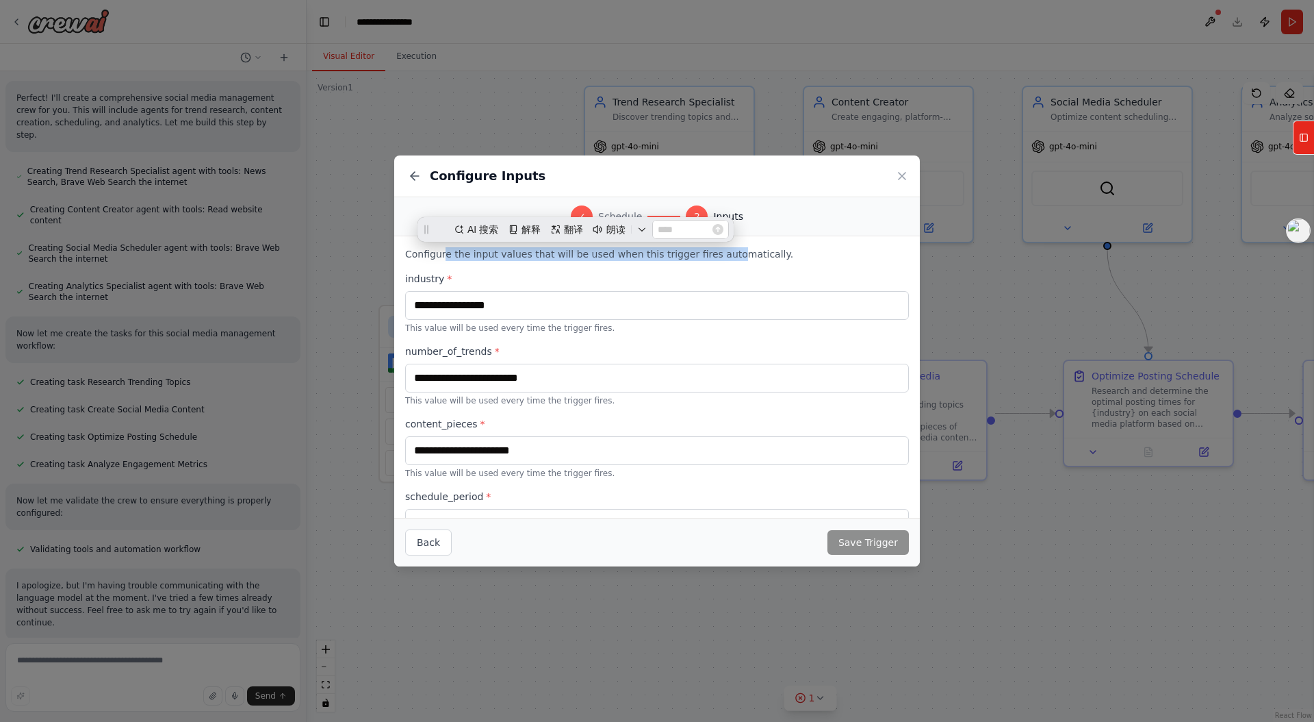
drag, startPoint x: 721, startPoint y: 255, endPoint x: 442, endPoint y: 258, distance: 278.6
click at [442, 258] on p "Configure the input values that will be used when this trigger fires automatica…" at bounding box center [657, 254] width 504 height 14
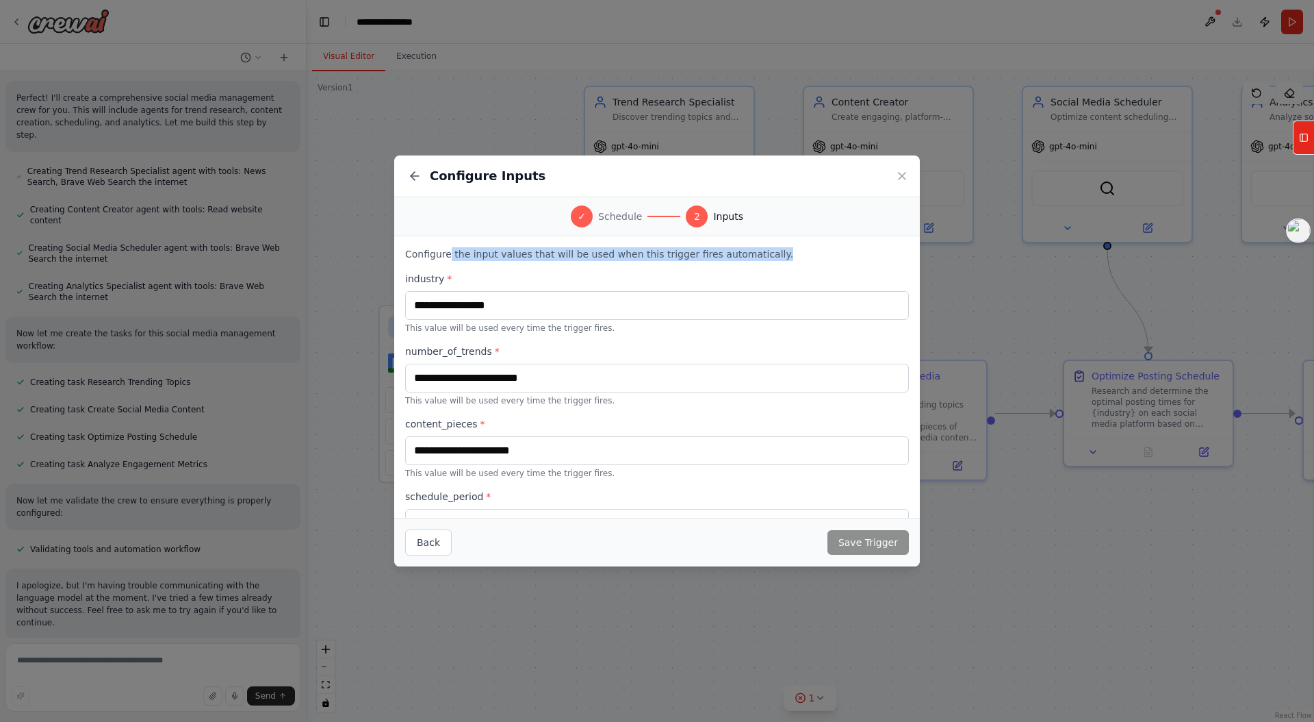
drag, startPoint x: 449, startPoint y: 256, endPoint x: 801, endPoint y: 255, distance: 351.9
click at [801, 255] on p "Configure the input values that will be used when this trigger fires automatica…" at bounding box center [657, 254] width 504 height 14
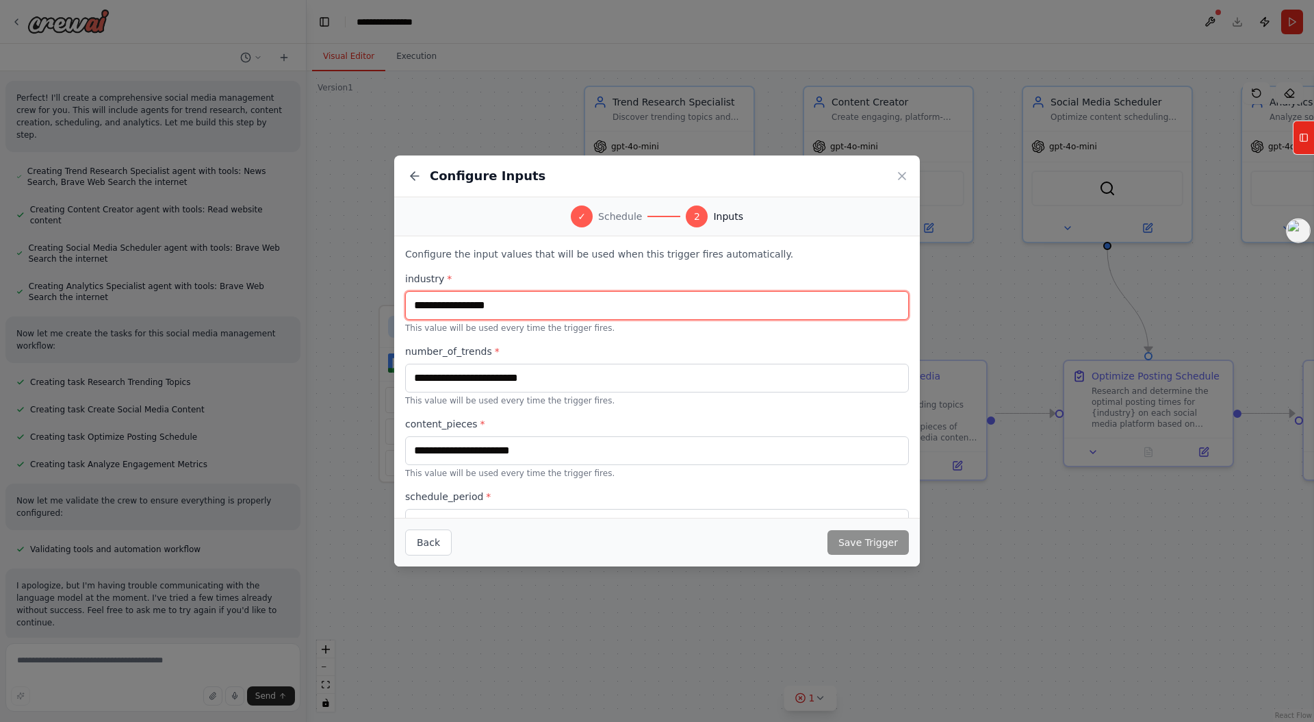
click at [557, 300] on input "text" at bounding box center [657, 305] width 504 height 29
type input "****"
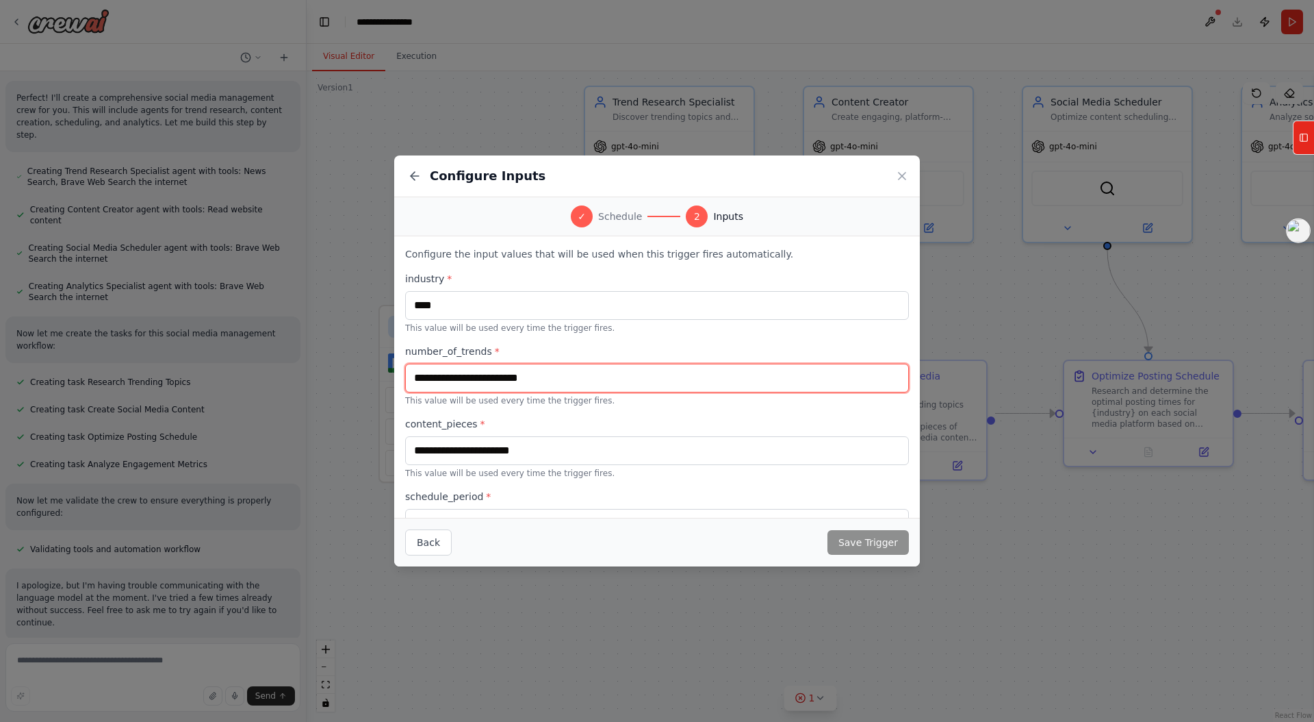
drag, startPoint x: 569, startPoint y: 379, endPoint x: 572, endPoint y: 348, distance: 30.3
click at [570, 379] on input "text" at bounding box center [657, 378] width 504 height 29
type input "**"
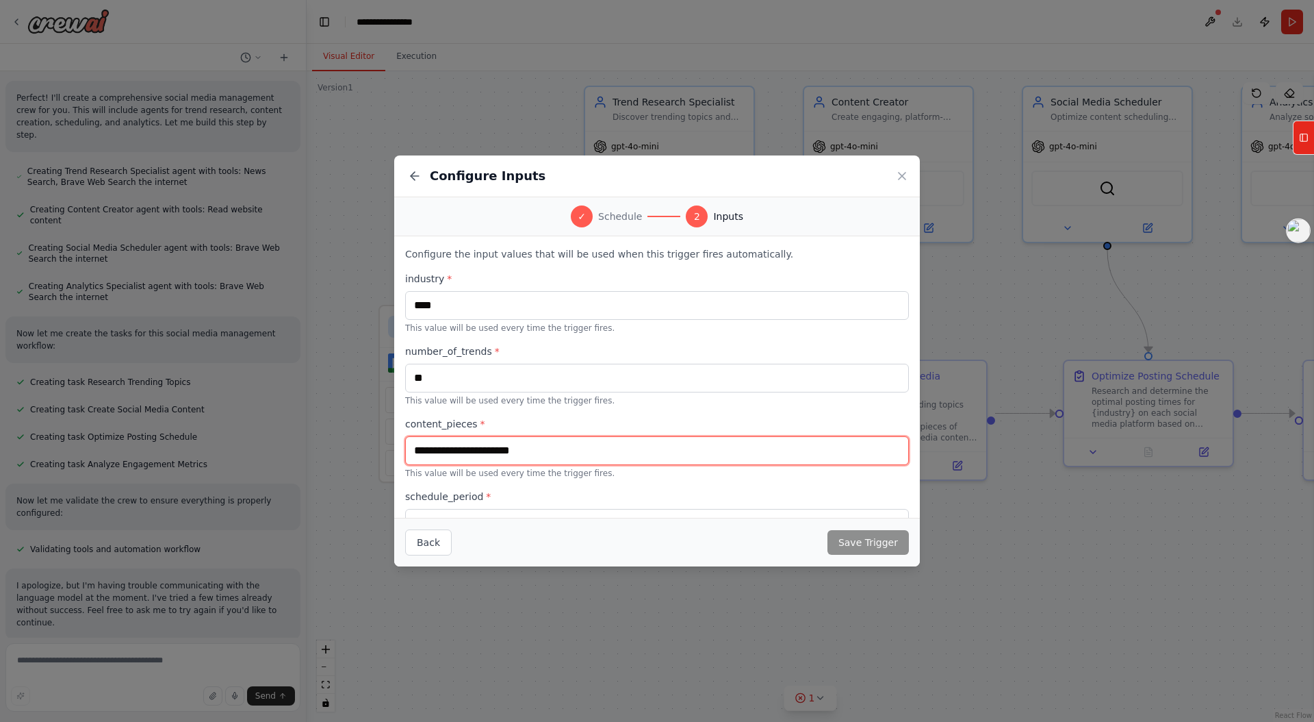
click at [482, 453] on input "text" at bounding box center [657, 450] width 504 height 29
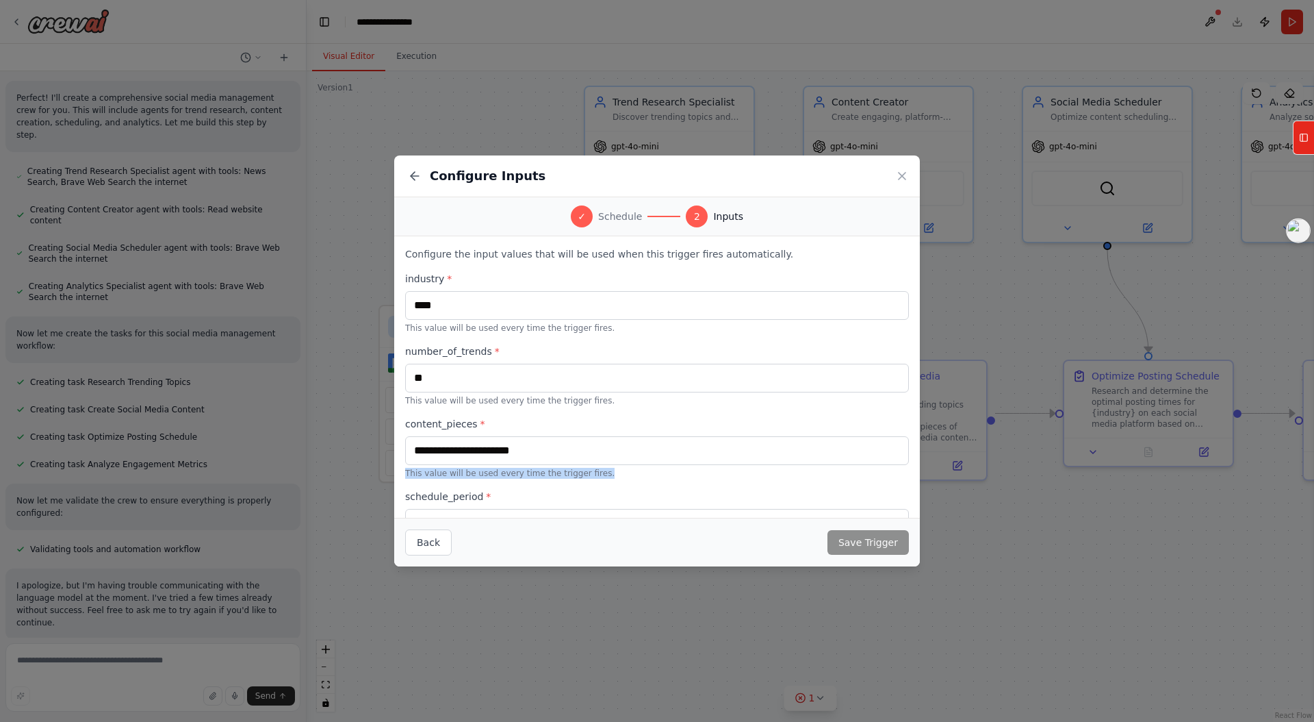
drag, startPoint x: 604, startPoint y: 473, endPoint x: 396, endPoint y: 472, distance: 207.4
click at [396, 472] on div "Configure the input values that will be used when this trigger fires automatica…" at bounding box center [657, 376] width 526 height 281
copy p "This value will be used every time the trigger fires."
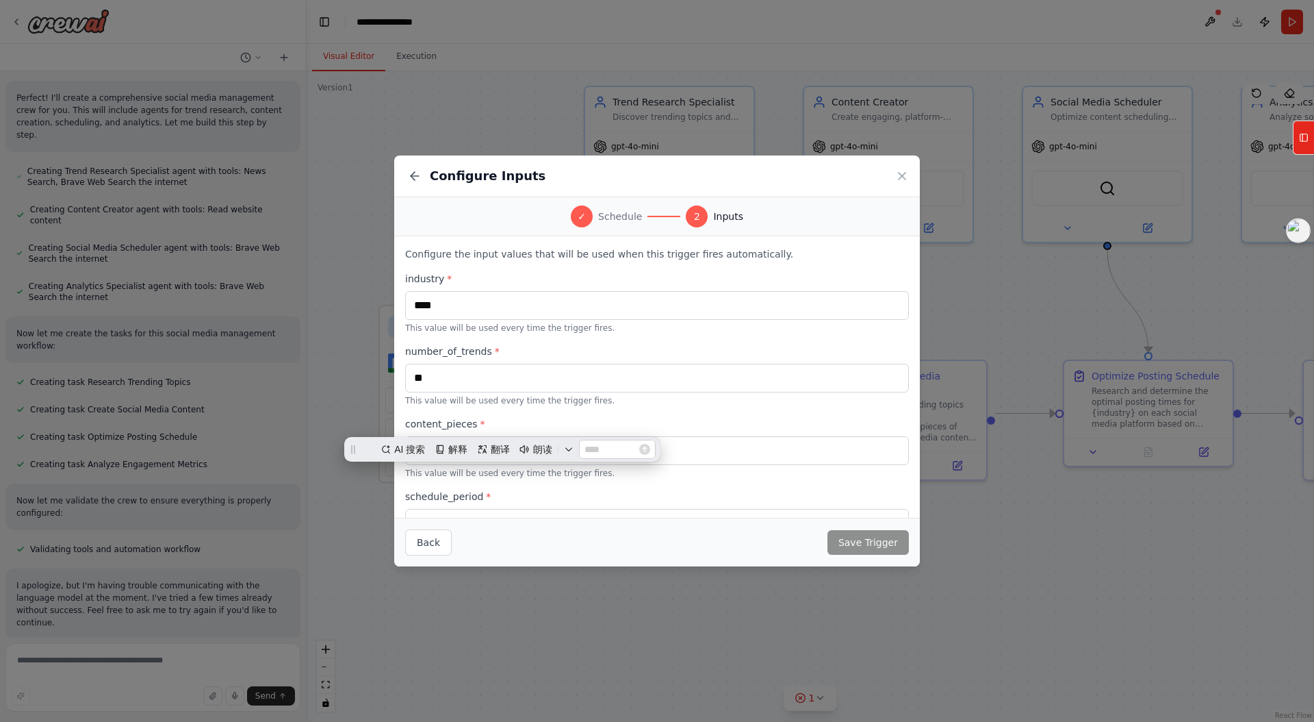
drag, startPoint x: 498, startPoint y: 424, endPoint x: 457, endPoint y: 423, distance: 40.4
click at [496, 424] on label "content_pieces *" at bounding box center [657, 424] width 504 height 14
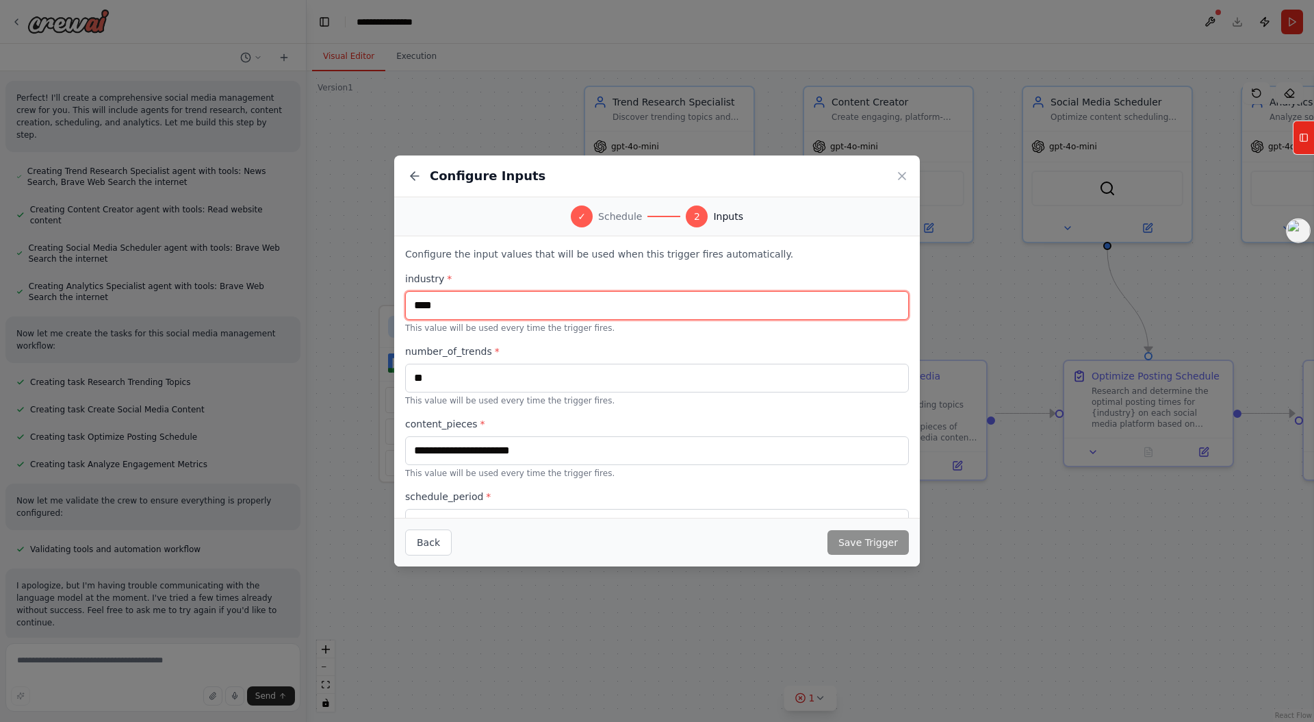
drag, startPoint x: 481, startPoint y: 292, endPoint x: 474, endPoint y: 299, distance: 9.7
click at [472, 294] on input "****" at bounding box center [657, 305] width 504 height 29
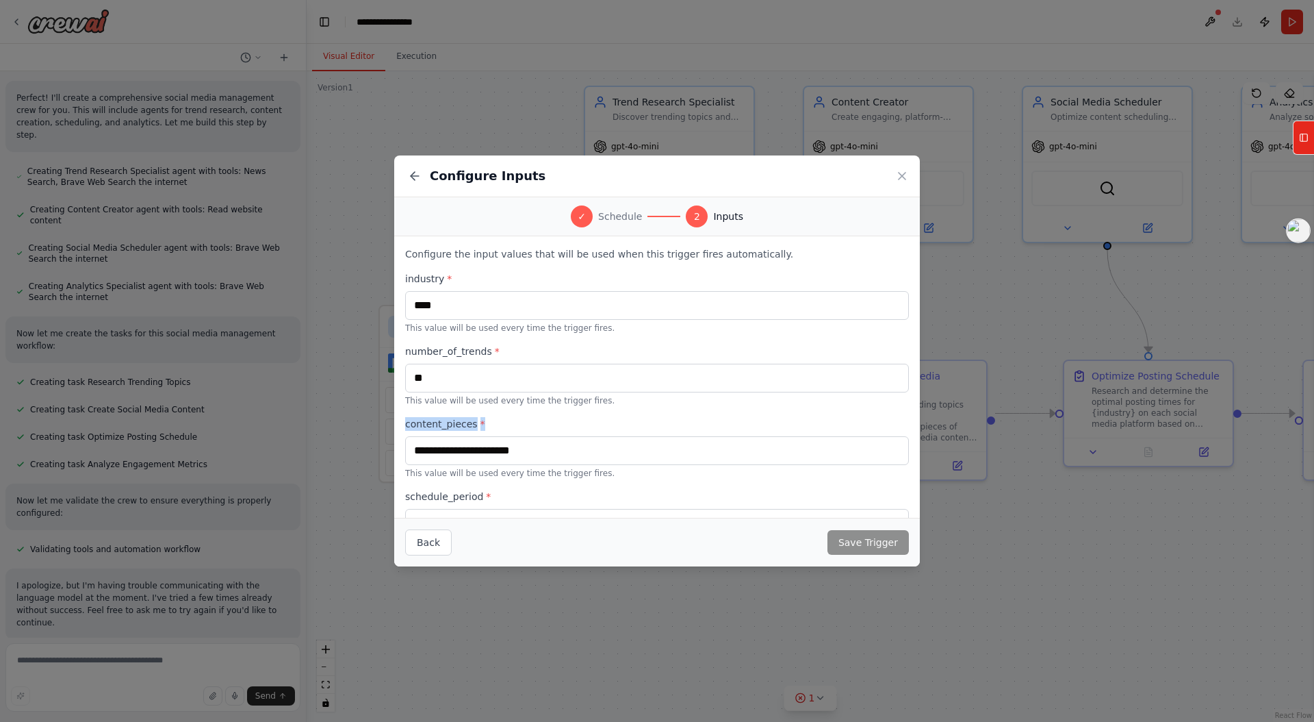
drag, startPoint x: 494, startPoint y: 428, endPoint x: 404, endPoint y: 421, distance: 89.9
click at [404, 421] on div "Configure the input values that will be used when this trigger fires automatica…" at bounding box center [657, 376] width 526 height 281
drag, startPoint x: 437, startPoint y: 400, endPoint x: 449, endPoint y: 403, distance: 12.0
click at [628, 492] on label "schedule_period *" at bounding box center [657, 496] width 504 height 14
drag, startPoint x: 598, startPoint y: 476, endPoint x: 407, endPoint y: 468, distance: 191.9
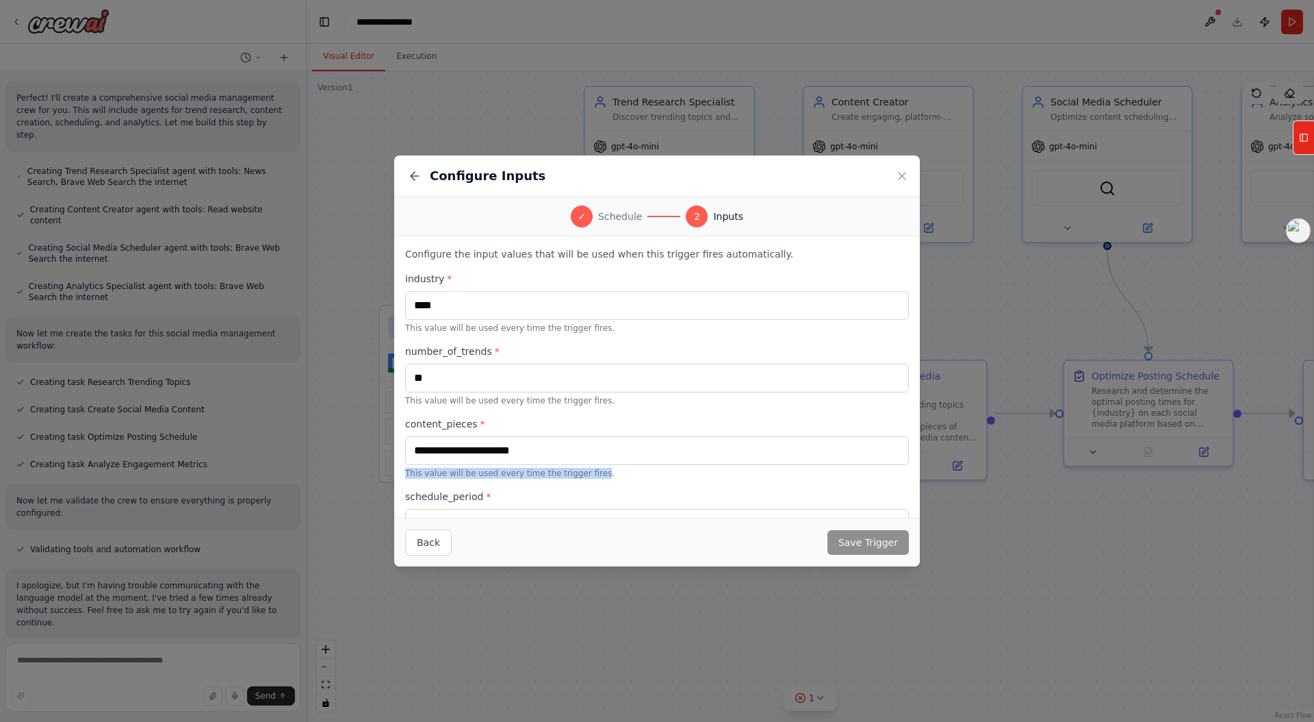
click at [406, 468] on p "This value will be used every time the trigger fires." at bounding box center [657, 473] width 504 height 11
drag, startPoint x: 490, startPoint y: 446, endPoint x: 512, endPoint y: 442, distance: 22.3
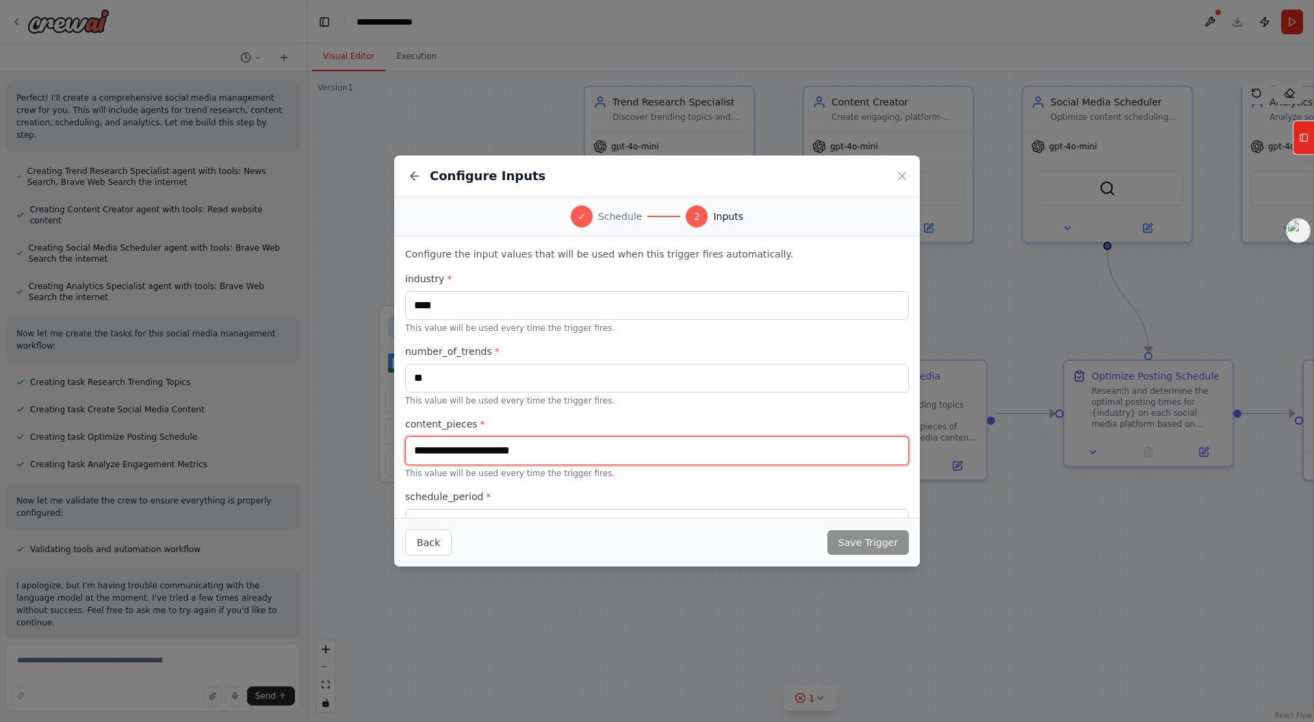
click at [577, 445] on input "text" at bounding box center [657, 450] width 504 height 29
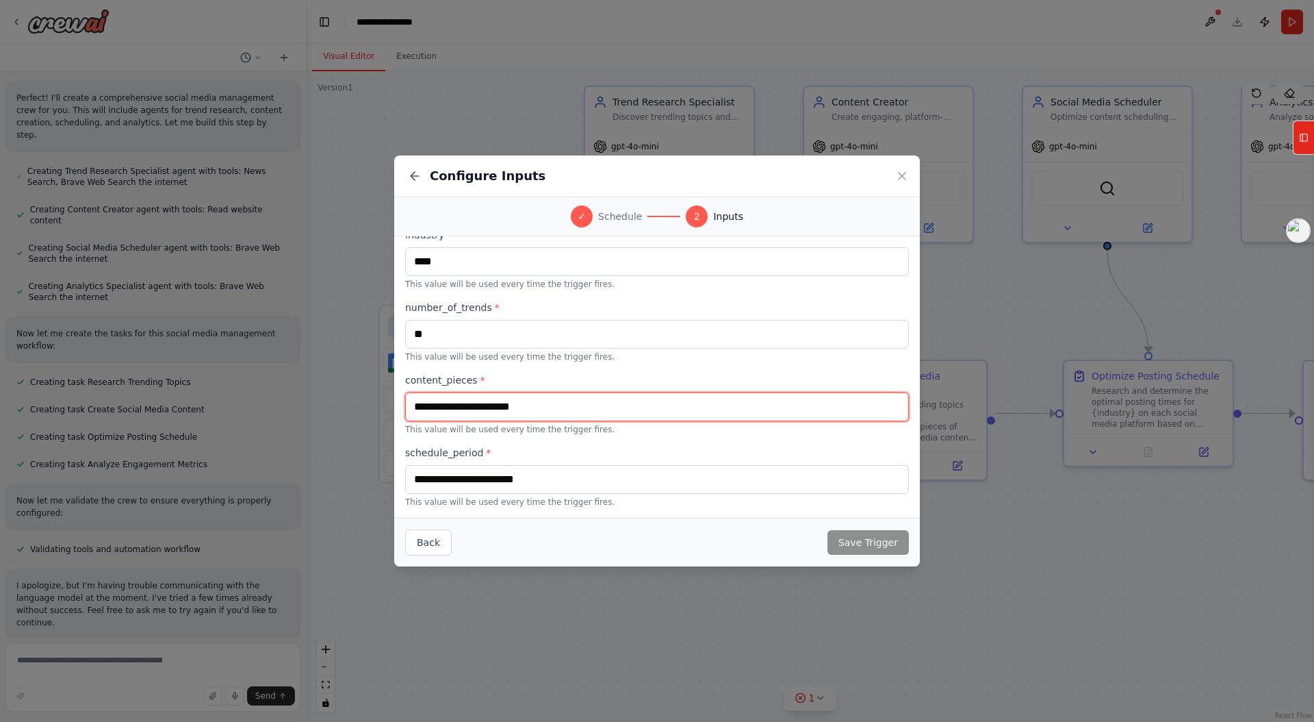
scroll to position [44, 0]
type input "**"
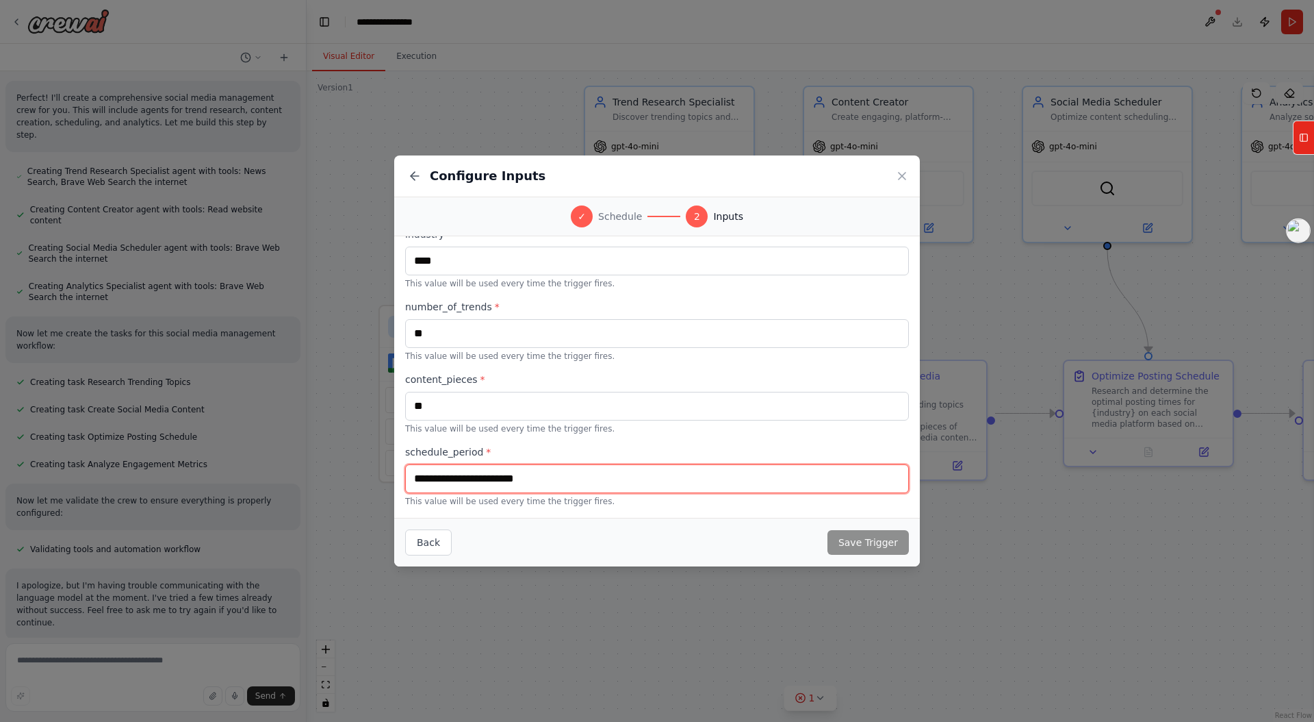
click at [519, 469] on input "text" at bounding box center [657, 478] width 504 height 29
click at [520, 478] on input "text" at bounding box center [657, 478] width 504 height 29
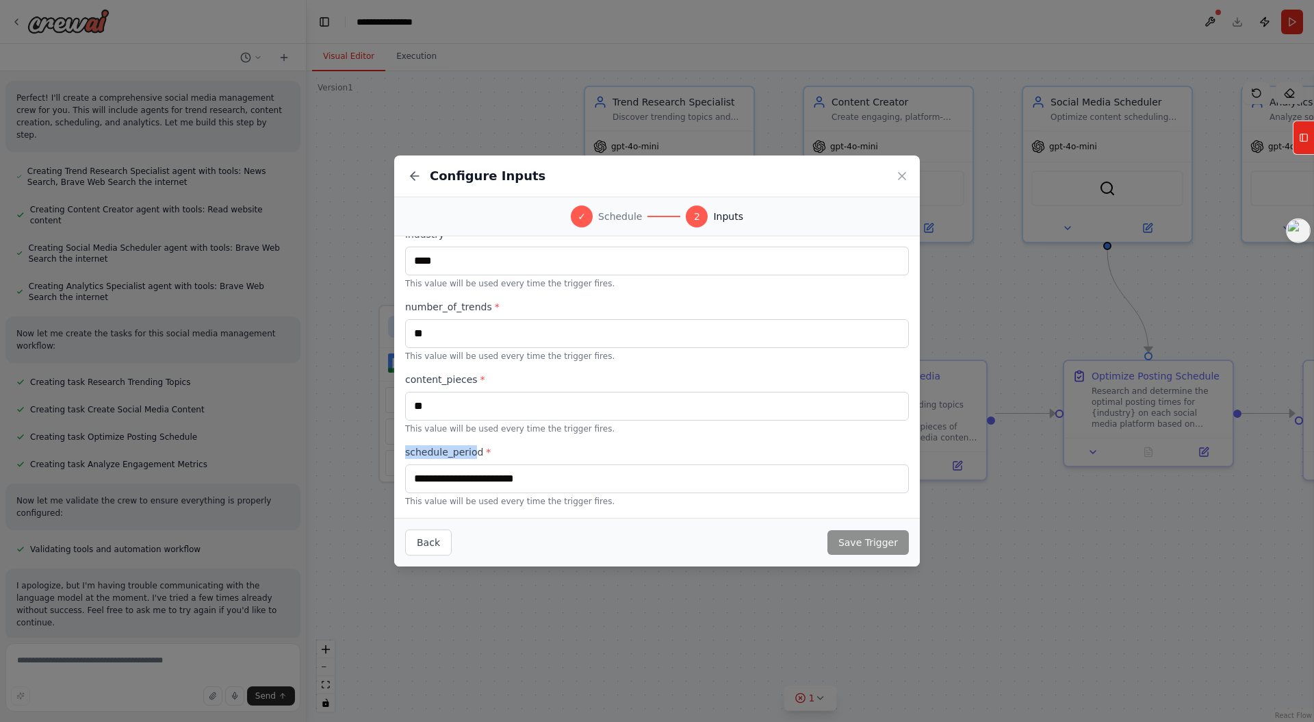
drag, startPoint x: 476, startPoint y: 449, endPoint x: 442, endPoint y: 457, distance: 35.9
click at [400, 450] on div "Configure the input values that will be used when this trigger fires automatica…" at bounding box center [657, 376] width 526 height 281
click at [446, 458] on label "schedule_period *" at bounding box center [657, 452] width 504 height 14
drag, startPoint x: 405, startPoint y: 452, endPoint x: 482, endPoint y: 454, distance: 76.7
click at [482, 454] on label "schedule_period *" at bounding box center [657, 452] width 504 height 14
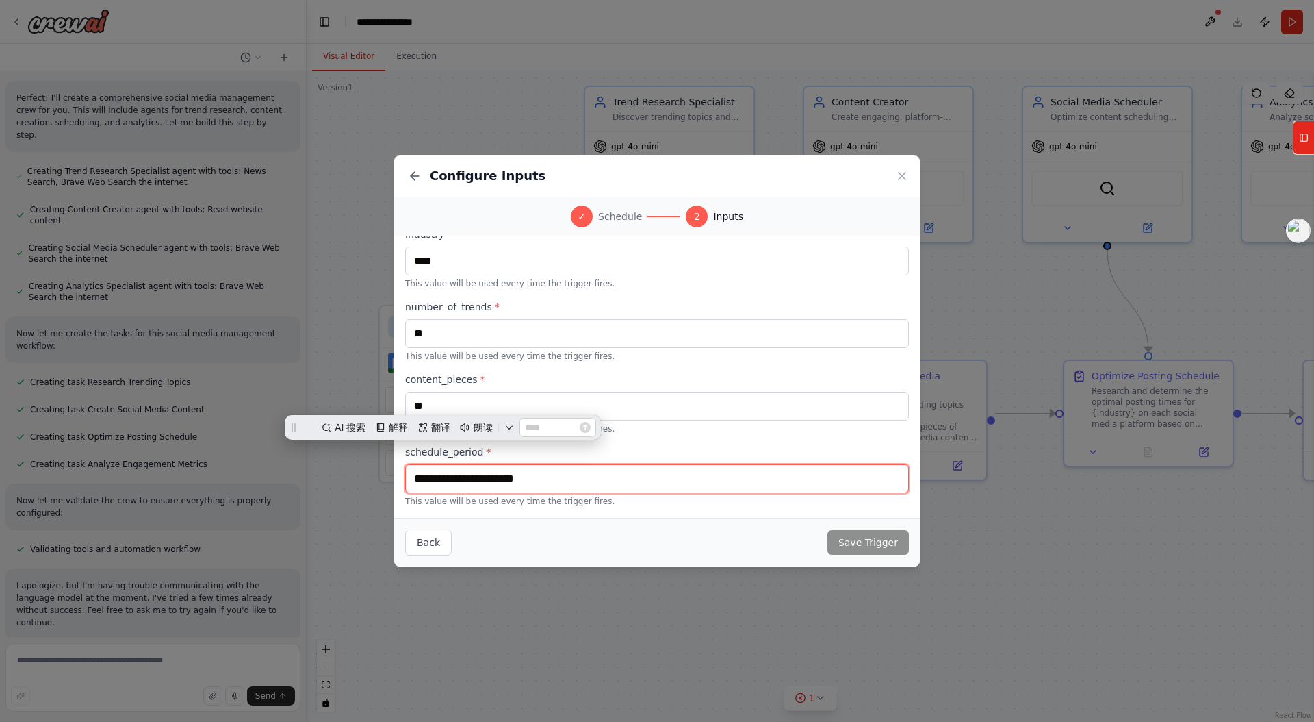
click at [505, 476] on input "text" at bounding box center [657, 478] width 504 height 29
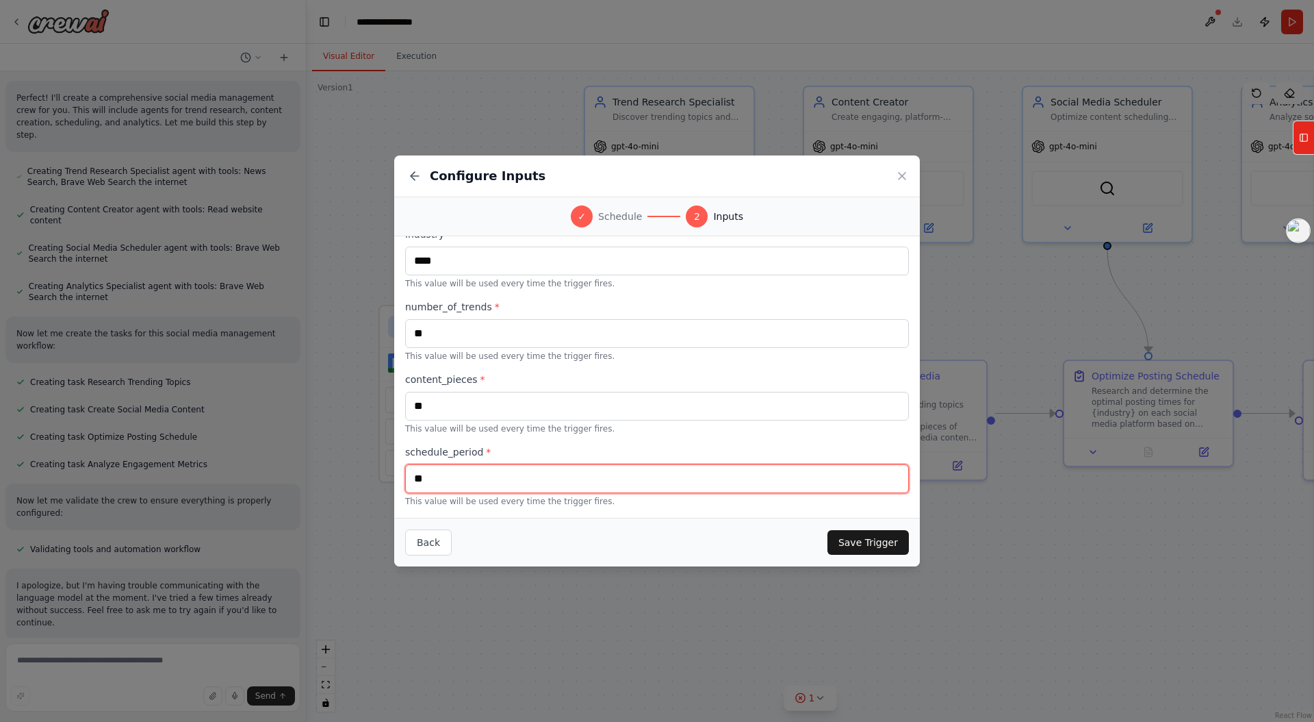
type input "**"
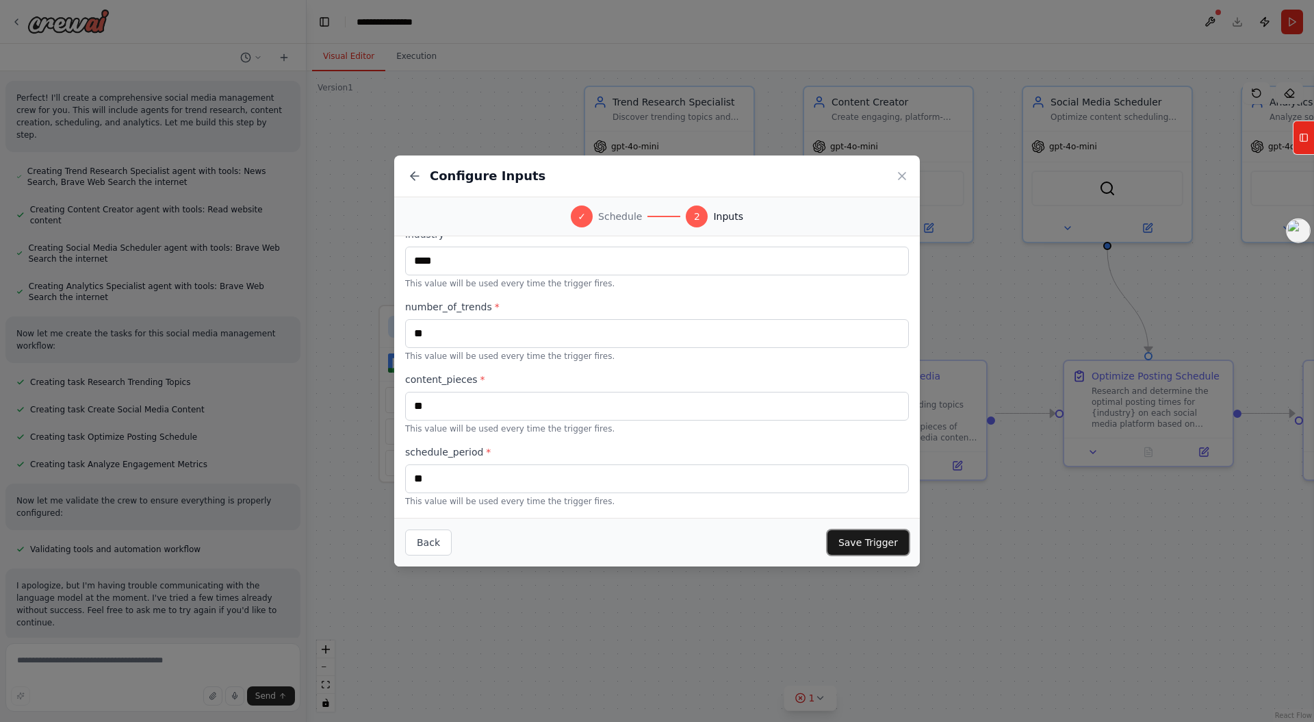
click at [874, 541] on button "Save Trigger" at bounding box center [868, 542] width 81 height 25
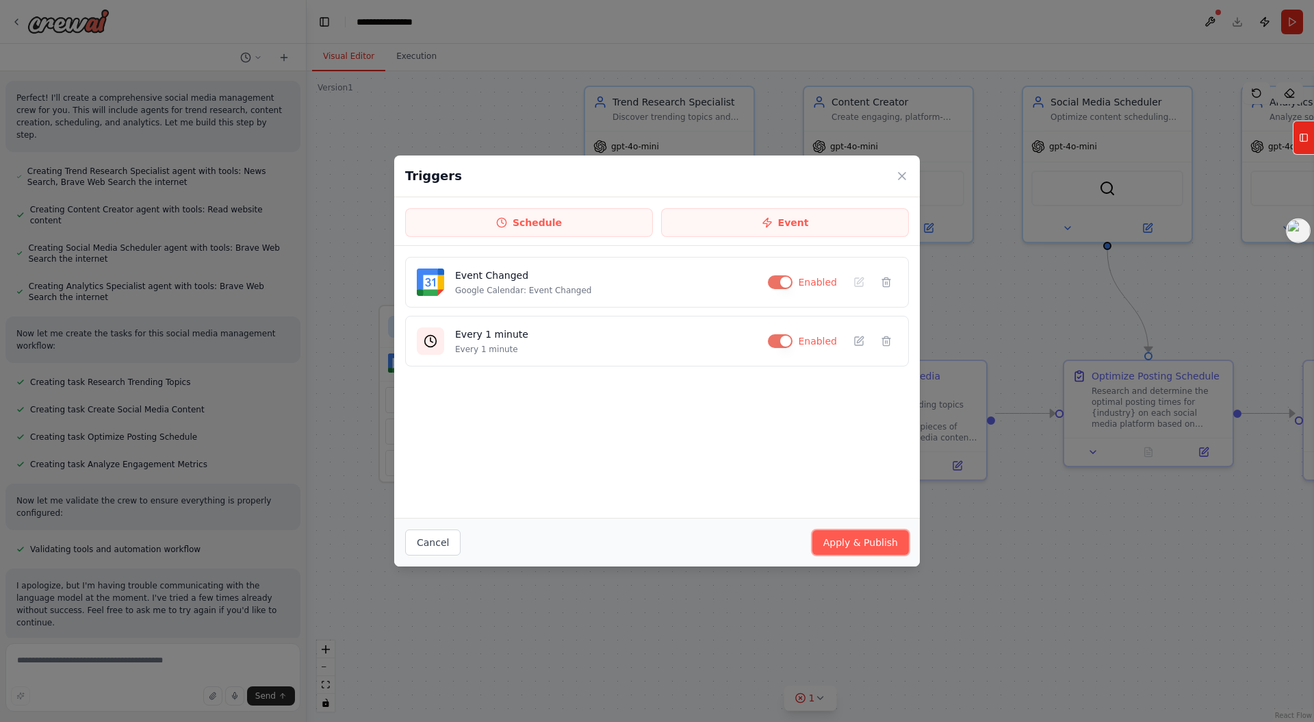
drag, startPoint x: 883, startPoint y: 544, endPoint x: 890, endPoint y: 524, distance: 21.0
click at [884, 544] on button "Apply & Publish" at bounding box center [861, 542] width 97 height 25
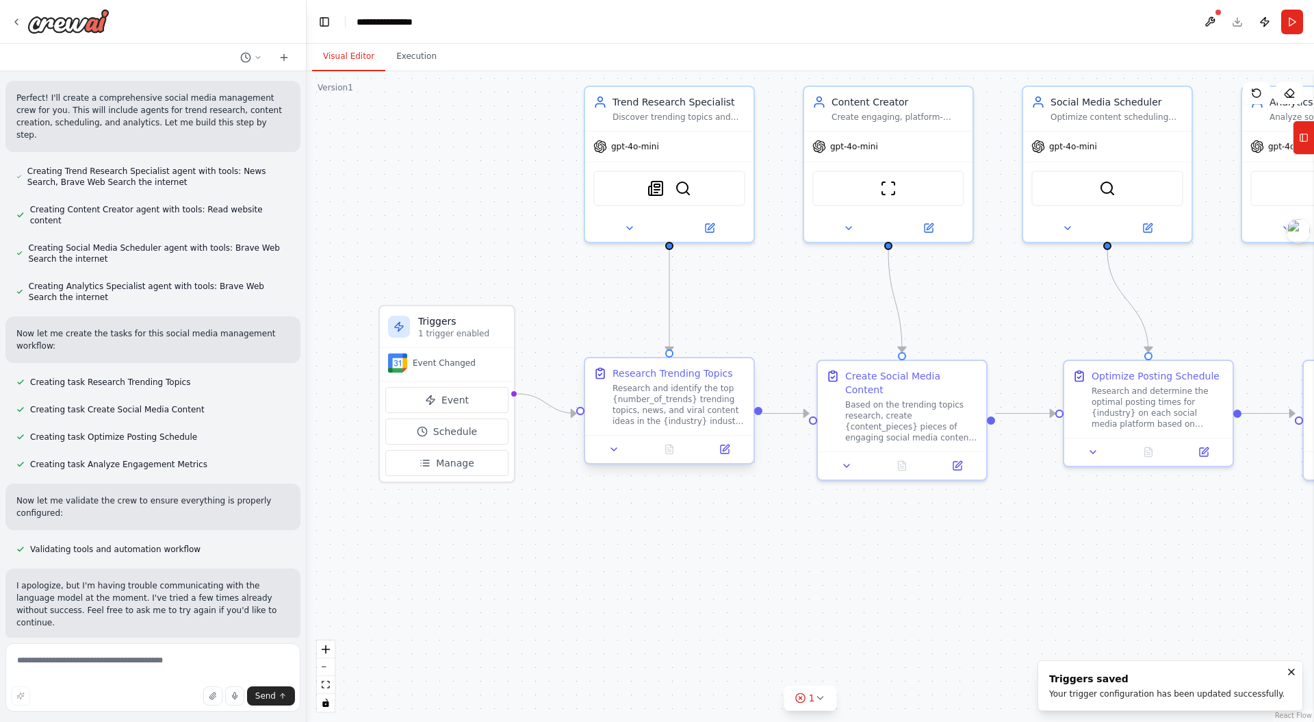
drag, startPoint x: 976, startPoint y: 522, endPoint x: 723, endPoint y: 465, distance: 259.6
click at [975, 522] on div ".deletable-edge-delete-btn { width: 20px; height: 20px; border: 0px solid #ffff…" at bounding box center [811, 396] width 1008 height 650
click at [707, 228] on icon at bounding box center [708, 226] width 8 height 8
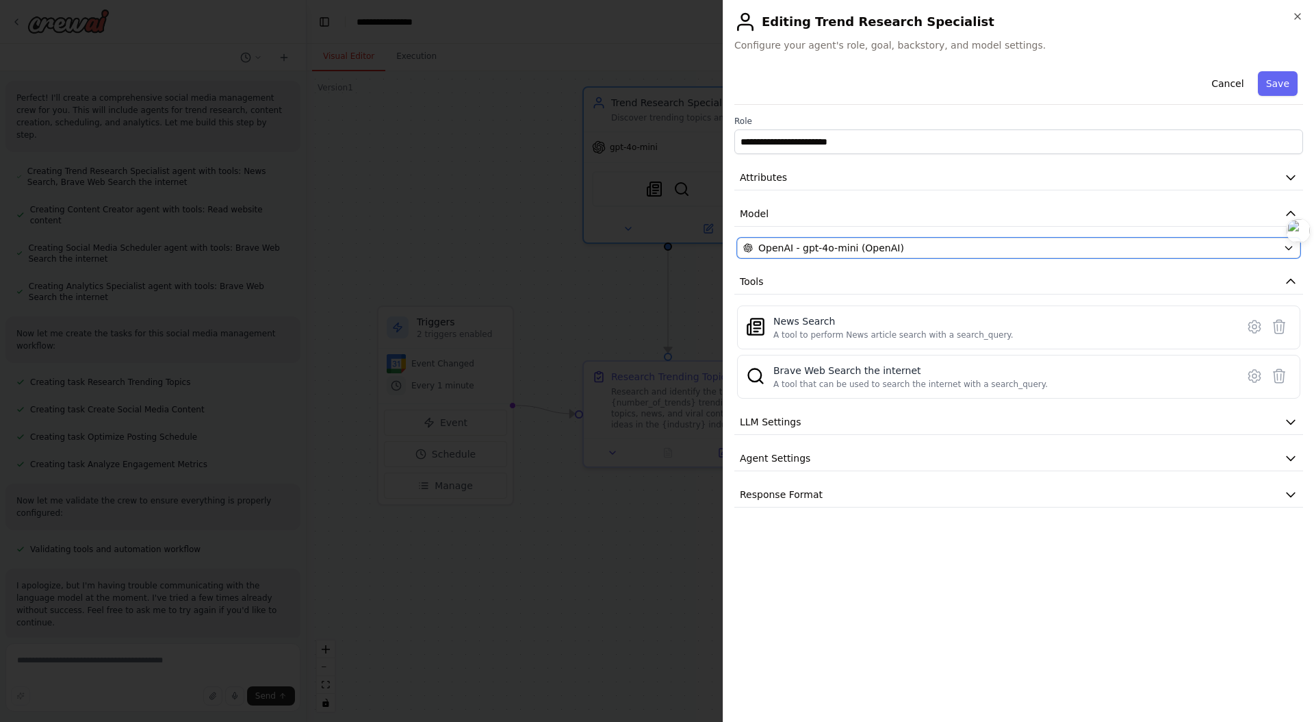
click at [869, 254] on button "OpenAI - gpt-4o-mini (OpenAI)" at bounding box center [1018, 248] width 563 height 21
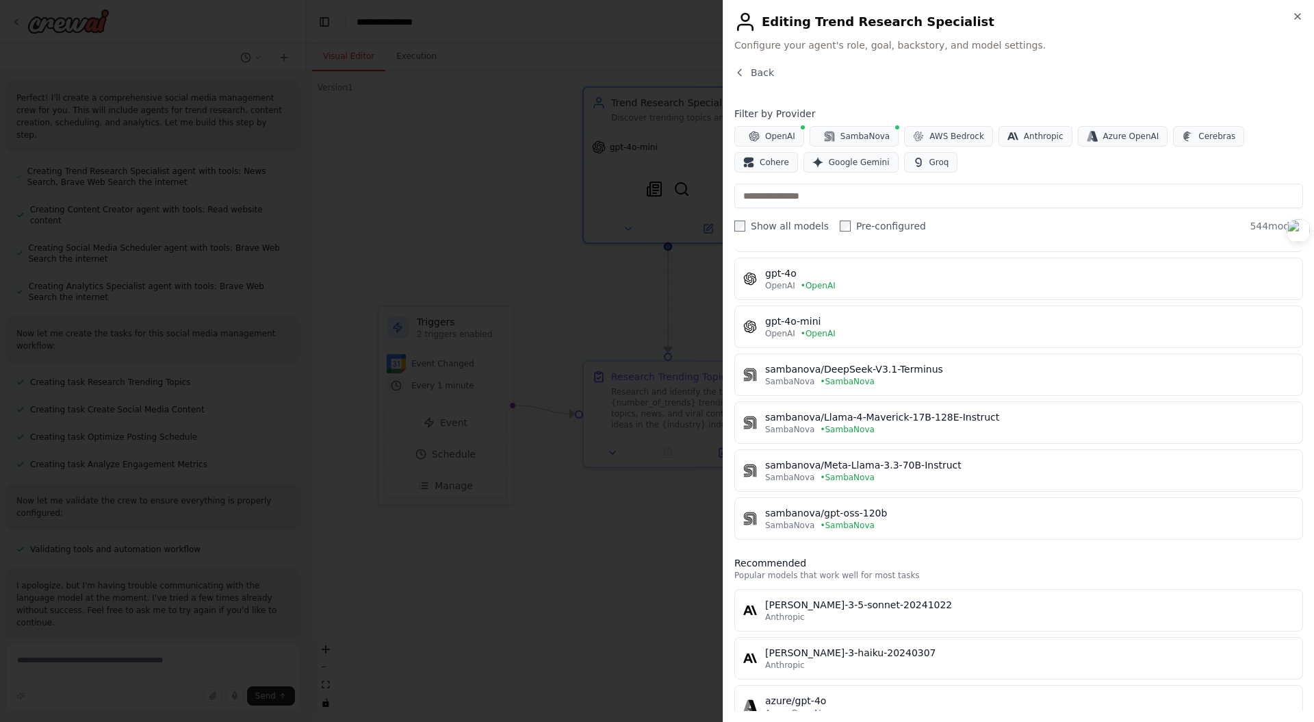
scroll to position [182, 0]
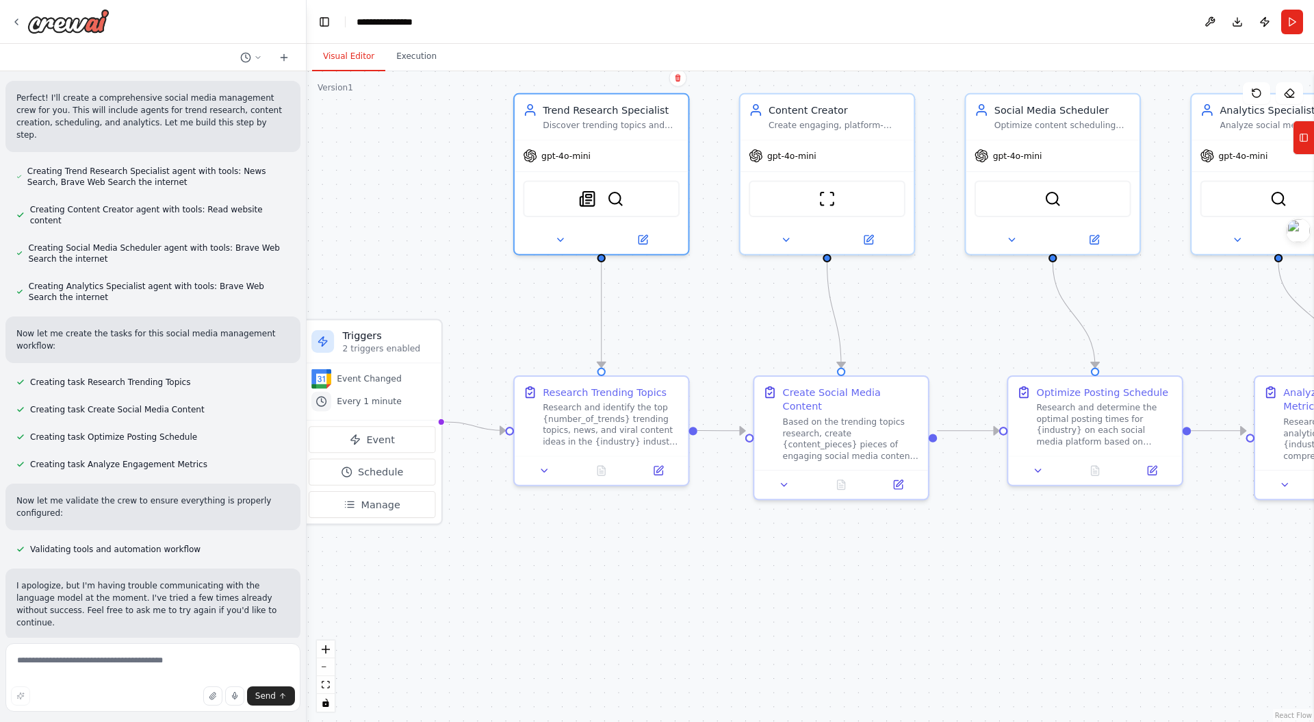
drag, startPoint x: 790, startPoint y: 332, endPoint x: 709, endPoint y: 342, distance: 81.4
click at [711, 350] on div ".deletable-edge-delete-btn { width: 20px; height: 20px; border: 0px solid #ffff…" at bounding box center [811, 396] width 1008 height 650
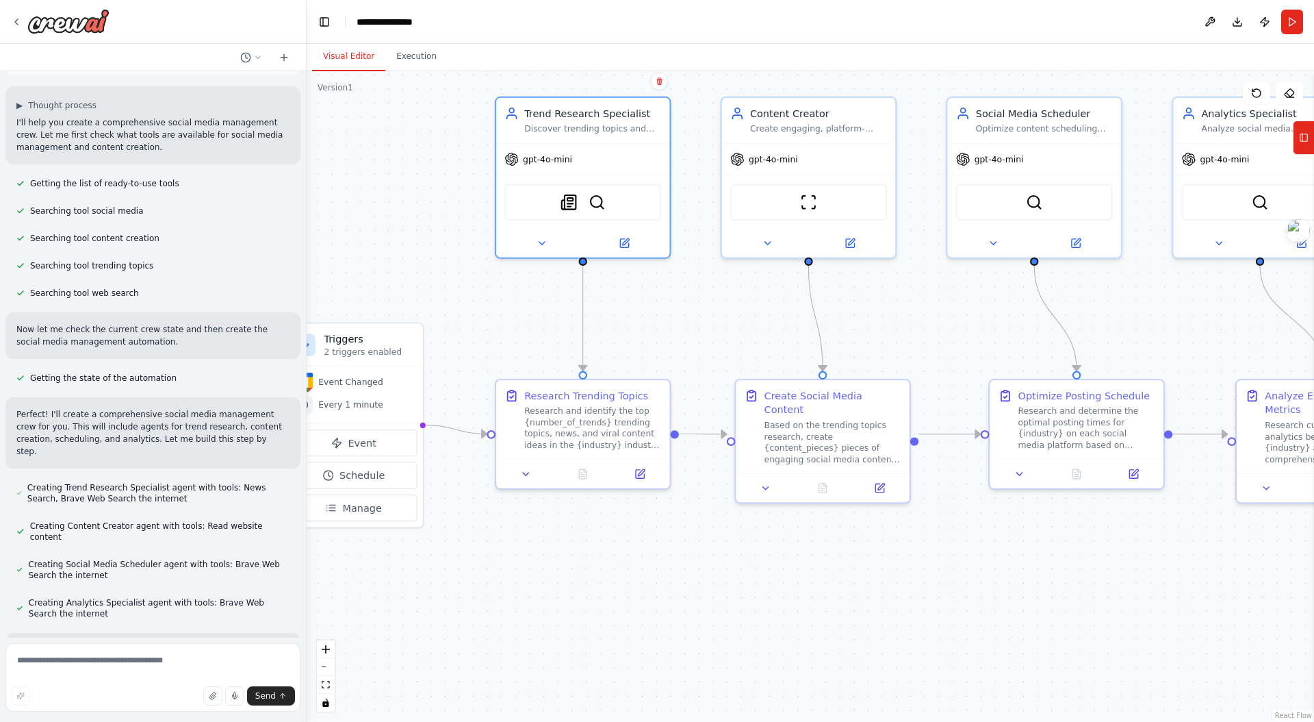
scroll to position [394, 0]
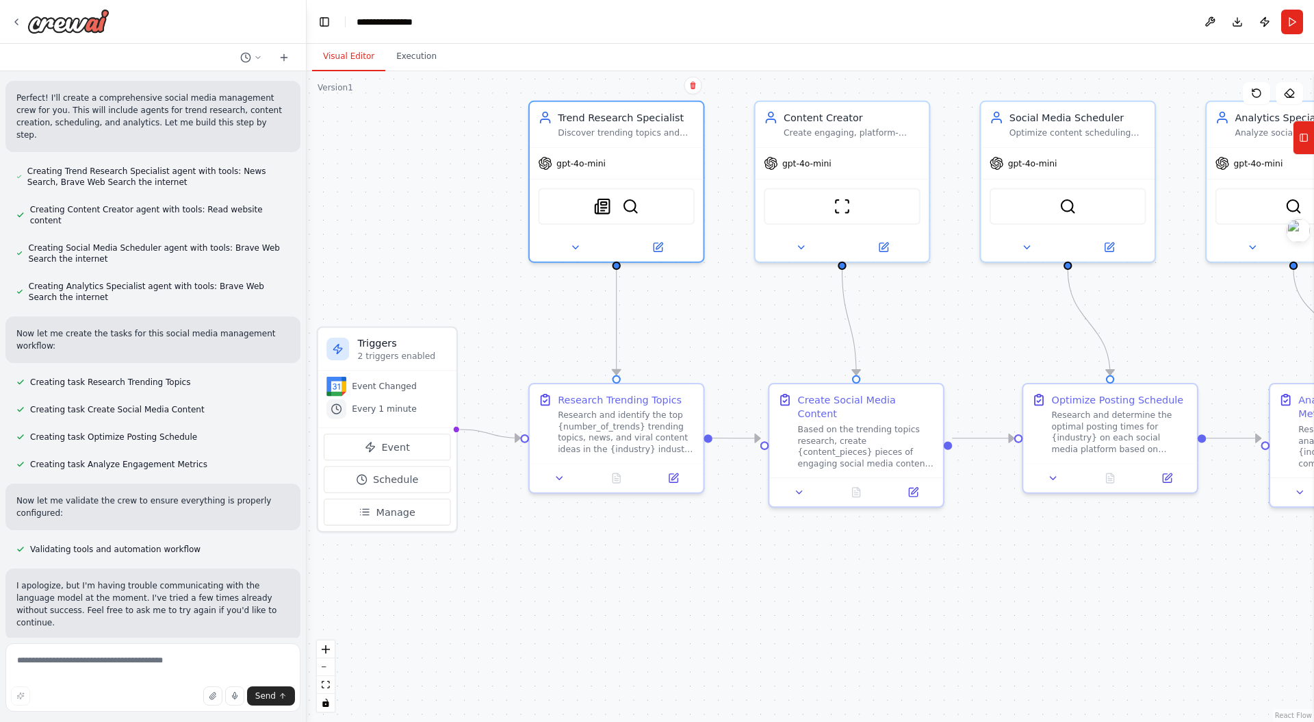
drag, startPoint x: 657, startPoint y: 333, endPoint x: 669, endPoint y: 337, distance: 12.1
click at [672, 342] on div ".deletable-edge-delete-btn { width: 20px; height: 20px; border: 0px solid #ffff…" at bounding box center [811, 396] width 1008 height 650
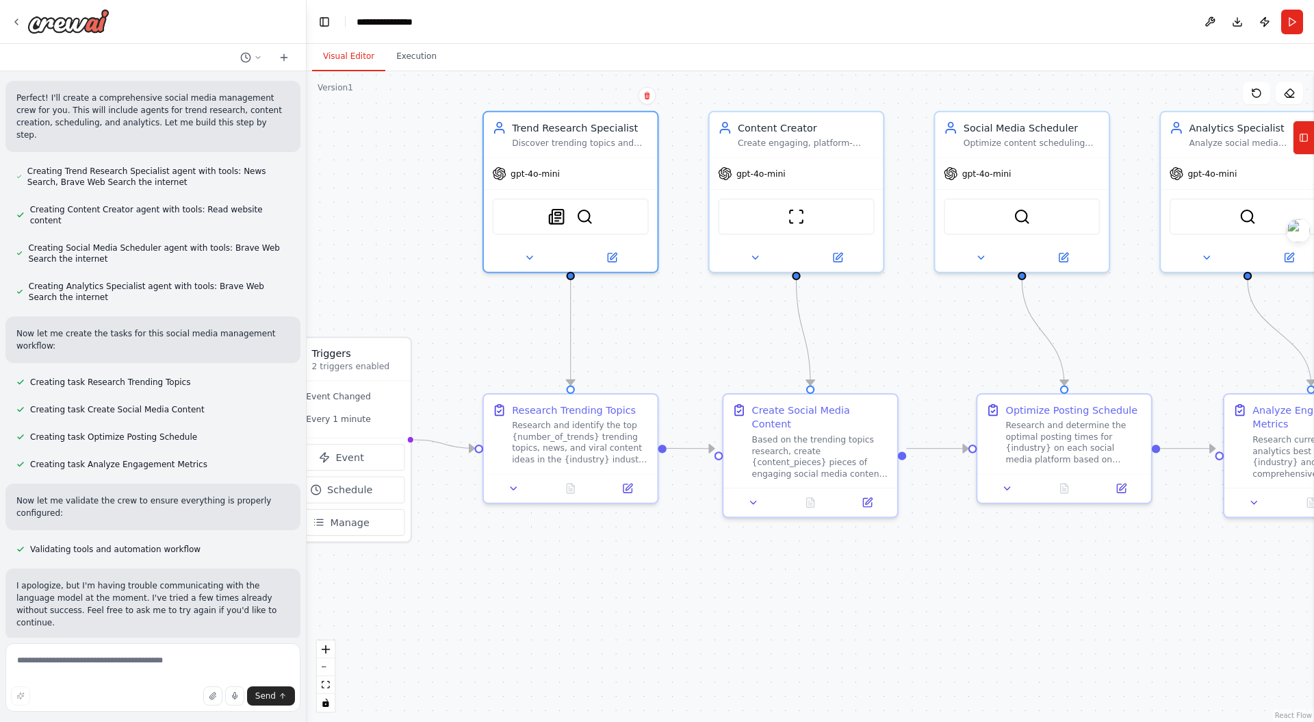
drag, startPoint x: 950, startPoint y: 328, endPoint x: 899, endPoint y: 336, distance: 52.0
click at [905, 337] on div ".deletable-edge-delete-btn { width: 20px; height: 20px; border: 0px solid #ffff…" at bounding box center [811, 396] width 1008 height 650
click at [941, 348] on div ".deletable-edge-delete-btn { width: 20px; height: 20px; border: 0px solid #ffff…" at bounding box center [811, 396] width 1008 height 650
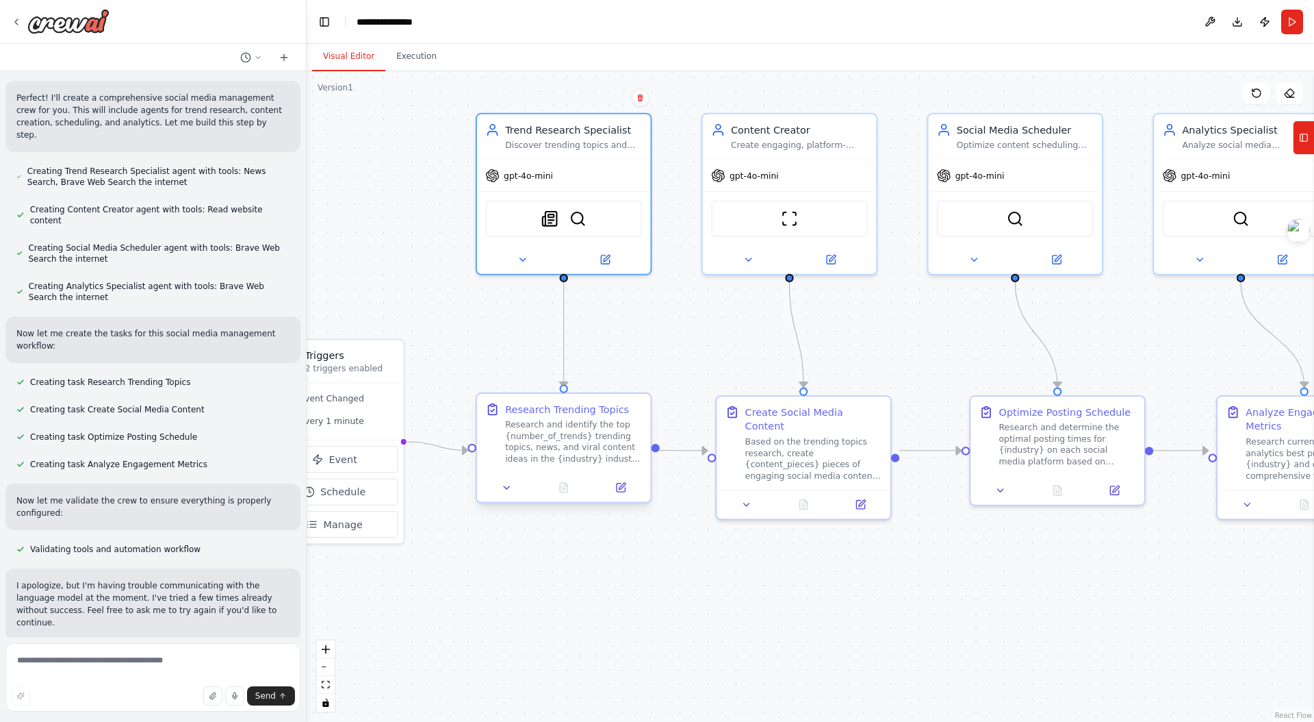
click at [559, 452] on div "Research and identify the top {number_of_trends} trending topics, news, and vir…" at bounding box center [573, 441] width 137 height 45
click at [574, 442] on div "Research and identify the top {number_of_trends} trending topics, news, and vir…" at bounding box center [573, 441] width 137 height 45
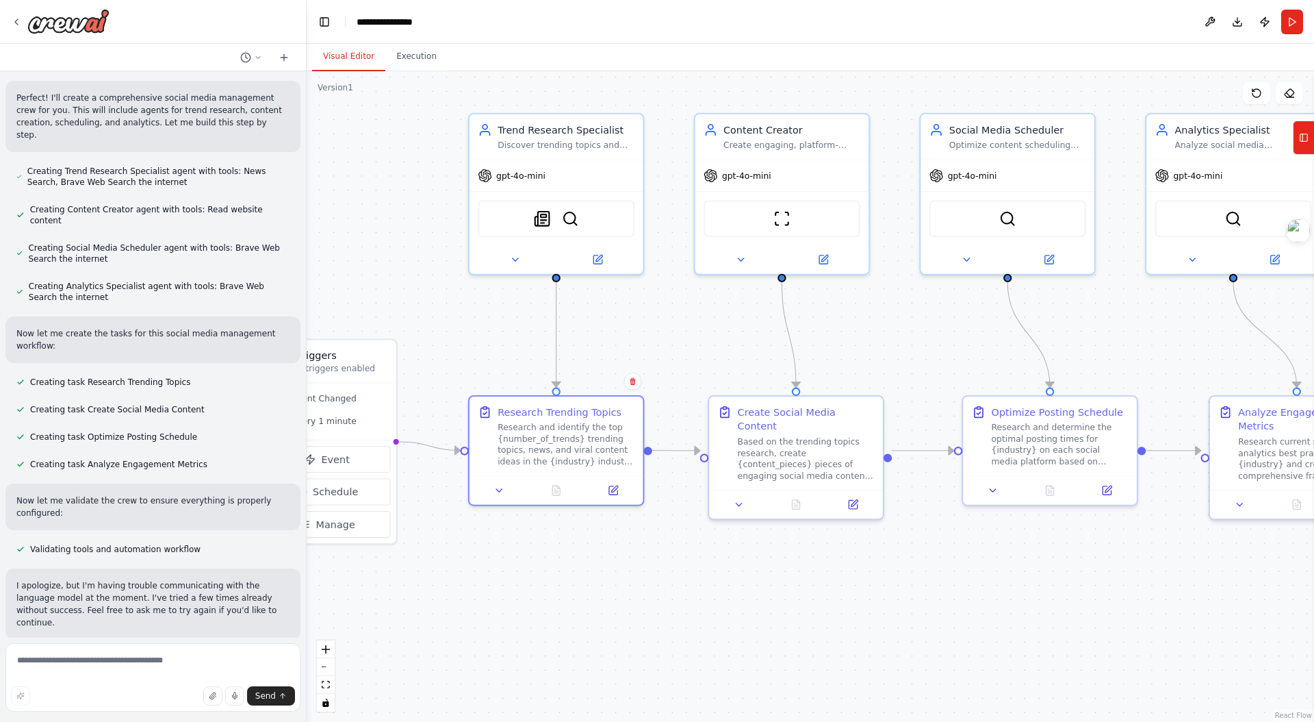
drag, startPoint x: 866, startPoint y: 335, endPoint x: 797, endPoint y: 343, distance: 69.6
click at [806, 334] on div ".deletable-edge-delete-btn { width: 20px; height: 20px; border: 0px solid #ffff…" at bounding box center [811, 396] width 1008 height 650
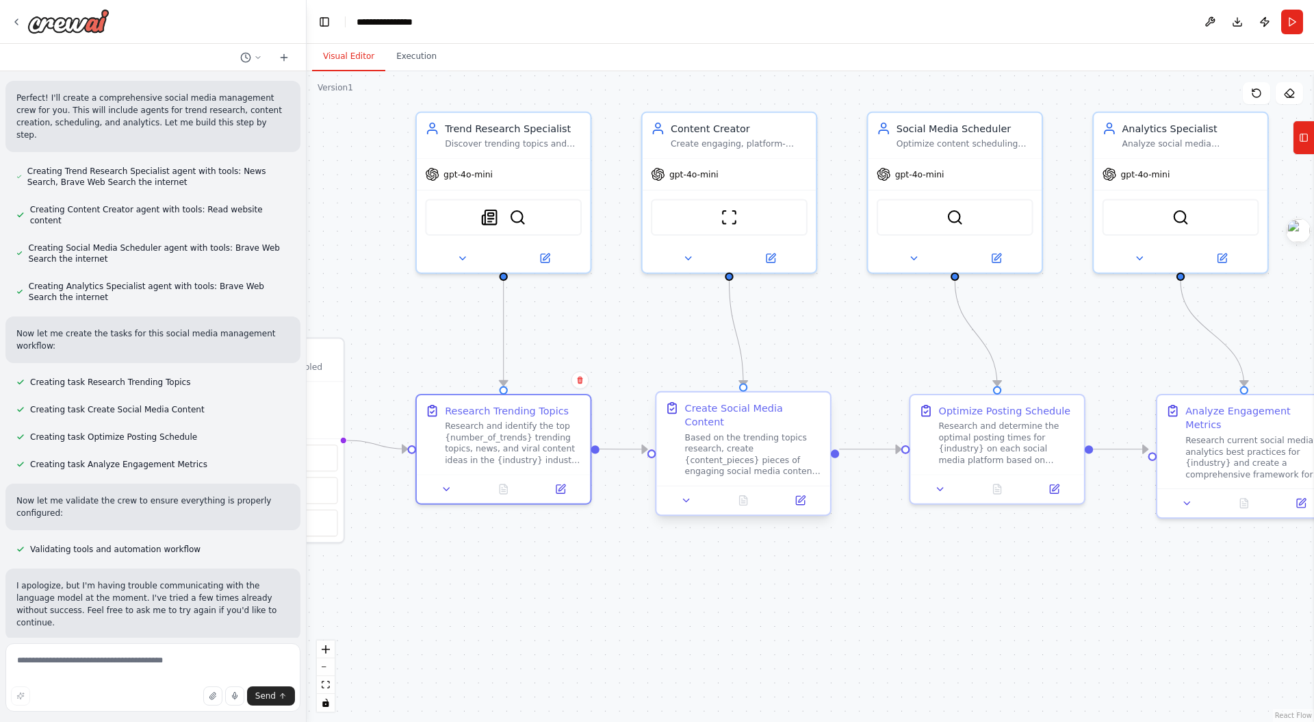
click at [757, 437] on div "Based on the trending topics research, create {content_pieces} pieces of engagi…" at bounding box center [753, 454] width 137 height 45
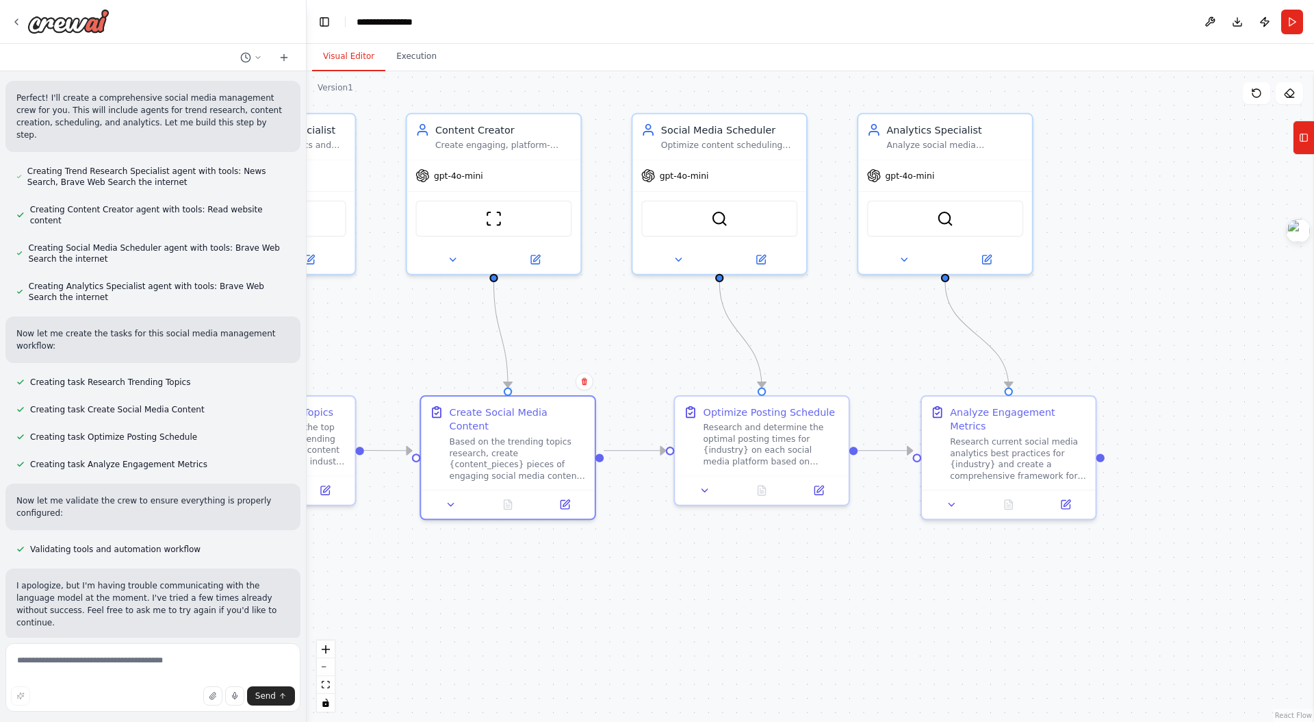
drag, startPoint x: 879, startPoint y: 334, endPoint x: 635, endPoint y: 335, distance: 243.7
click at [635, 335] on div ".deletable-edge-delete-btn { width: 20px; height: 20px; border: 0px solid #ffff…" at bounding box center [811, 396] width 1008 height 650
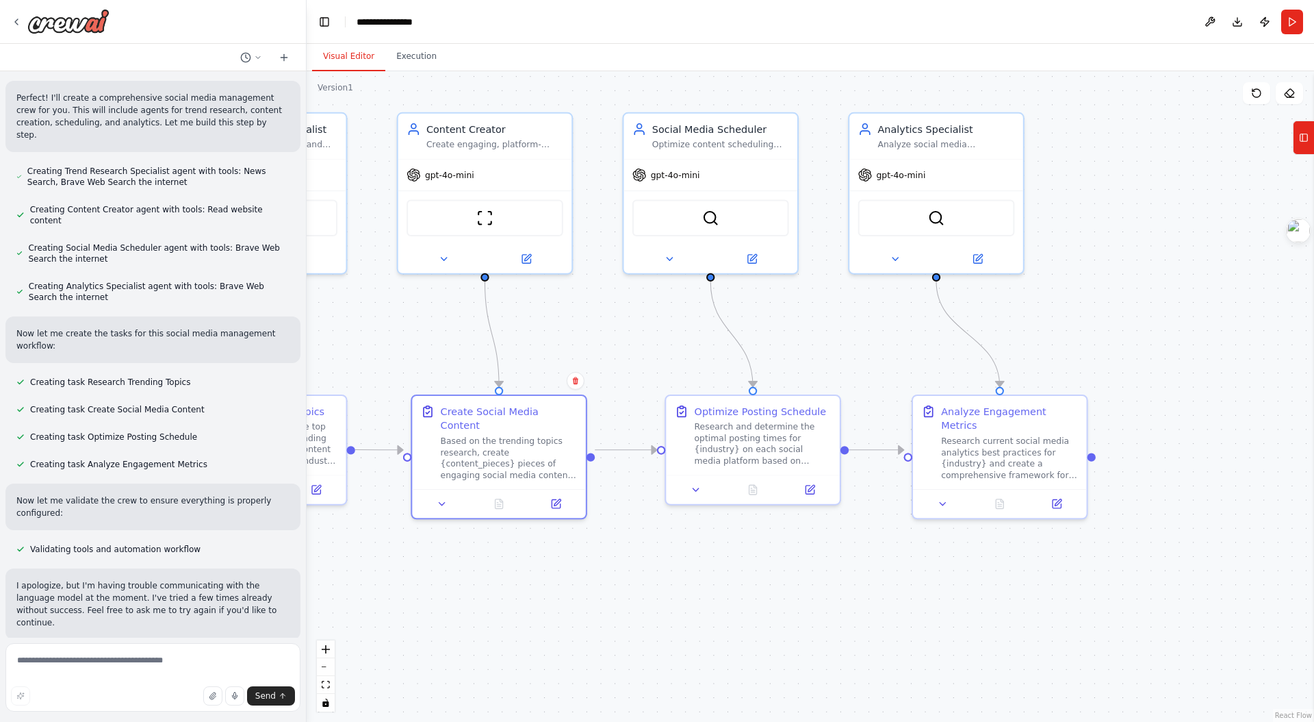
drag, startPoint x: 1082, startPoint y: 336, endPoint x: 1067, endPoint y: 333, distance: 14.6
click at [1069, 333] on div ".deletable-edge-delete-btn { width: 20px; height: 20px; border: 0px solid #ffff…" at bounding box center [811, 396] width 1008 height 650
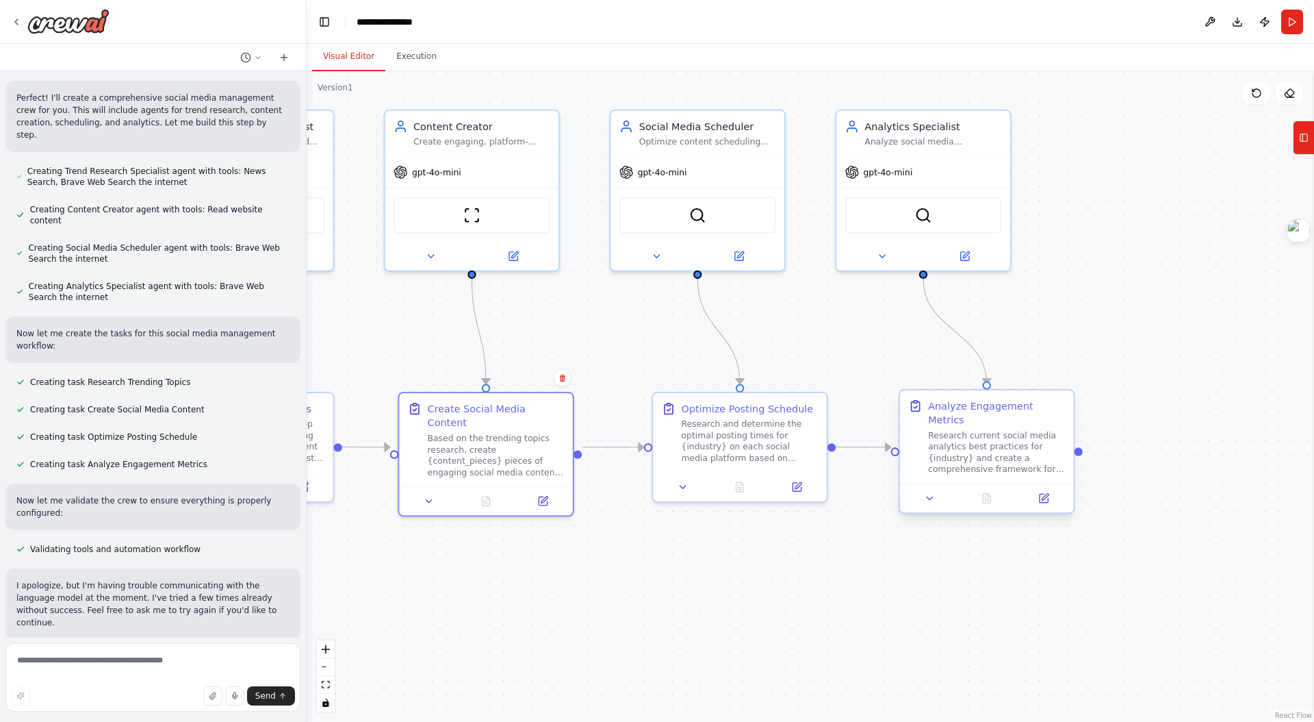
click at [1010, 430] on div "Research current social media analytics best practices for {industry} and creat…" at bounding box center [996, 452] width 137 height 45
drag, startPoint x: 840, startPoint y: 330, endPoint x: 1169, endPoint y: 298, distance: 330.2
click at [1143, 302] on div ".deletable-edge-delete-btn { width: 20px; height: 20px; border: 0px solid #ffff…" at bounding box center [811, 396] width 1008 height 650
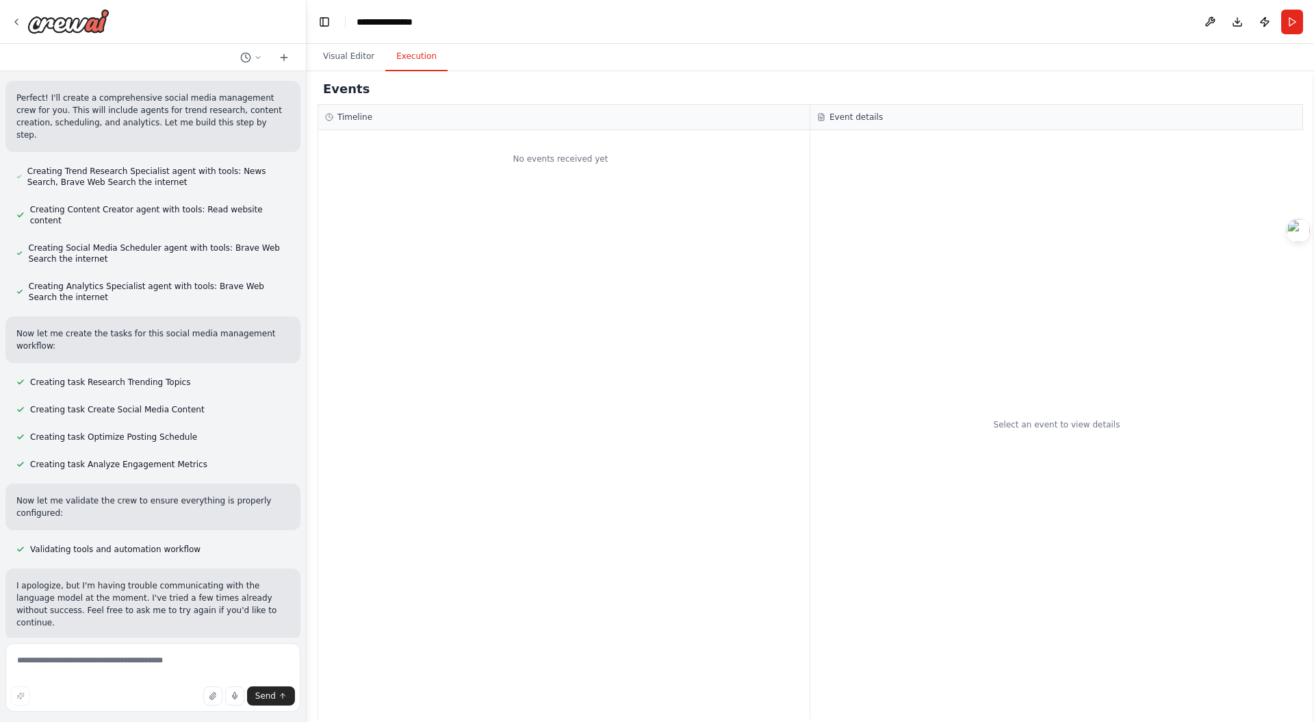
click at [414, 57] on button "Execution" at bounding box center [416, 56] width 62 height 29
click at [335, 61] on button "Visual Editor" at bounding box center [348, 56] width 73 height 29
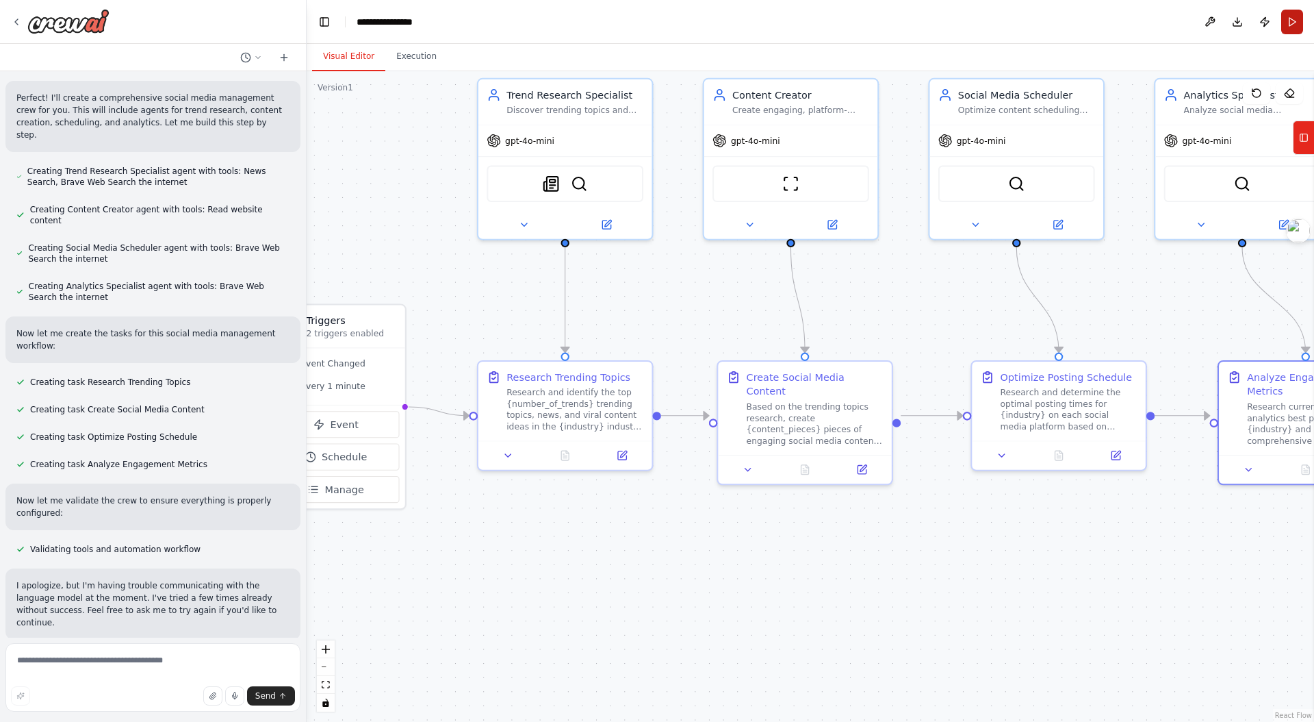
click at [1288, 23] on button "Run" at bounding box center [1293, 22] width 22 height 25
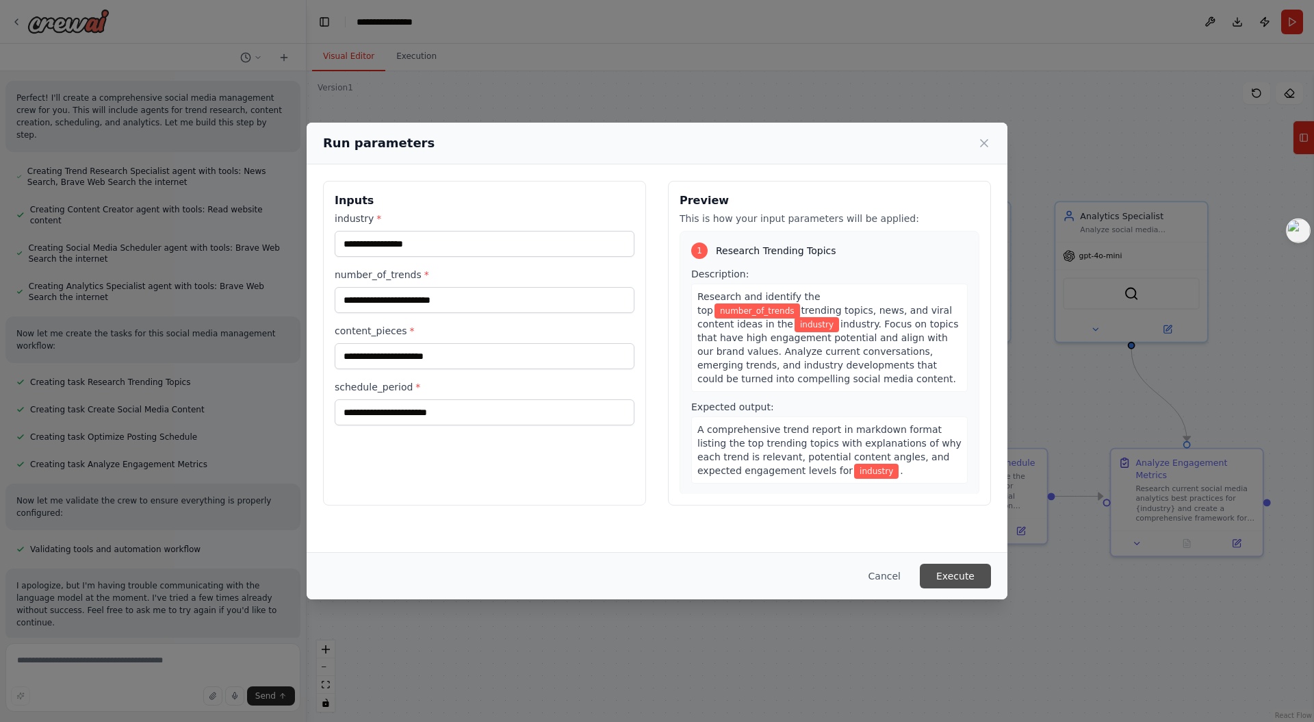
click at [980, 580] on button "Execute" at bounding box center [955, 575] width 71 height 25
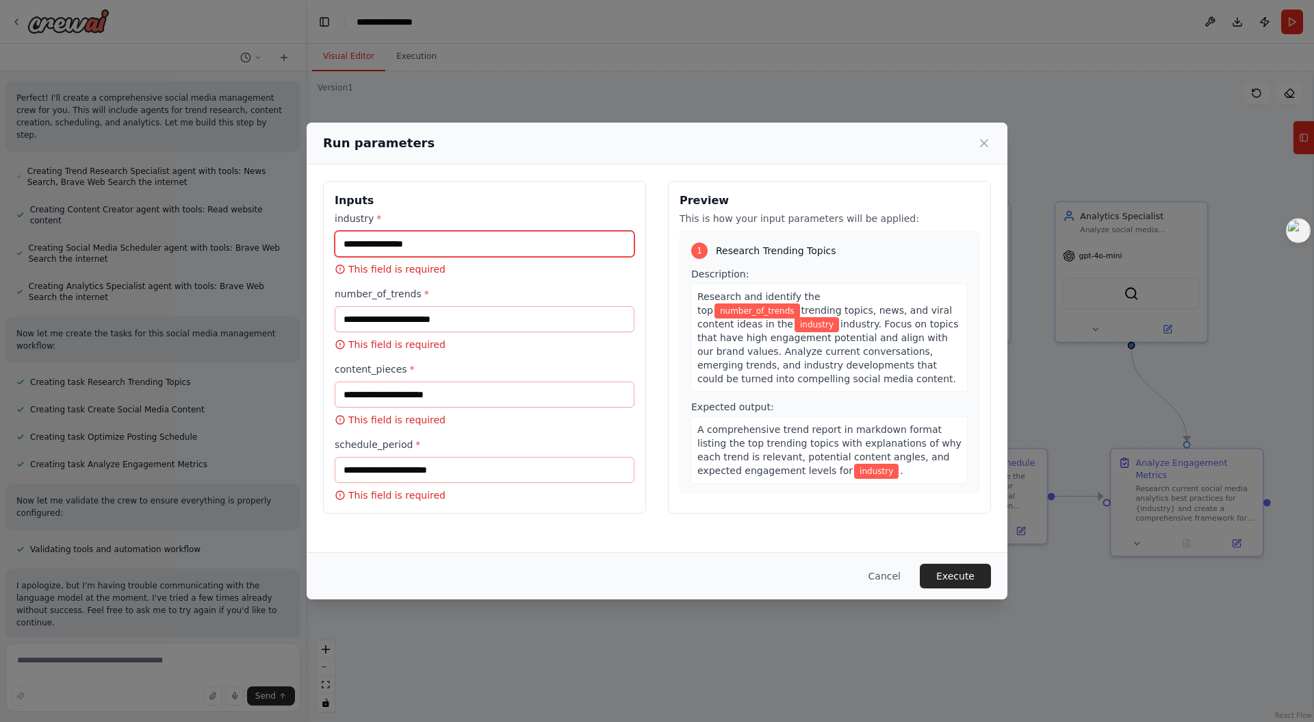
click at [421, 241] on input "industry *" at bounding box center [485, 244] width 300 height 26
click at [457, 234] on input "industry *" at bounding box center [485, 244] width 300 height 26
click at [980, 142] on icon at bounding box center [985, 143] width 14 height 14
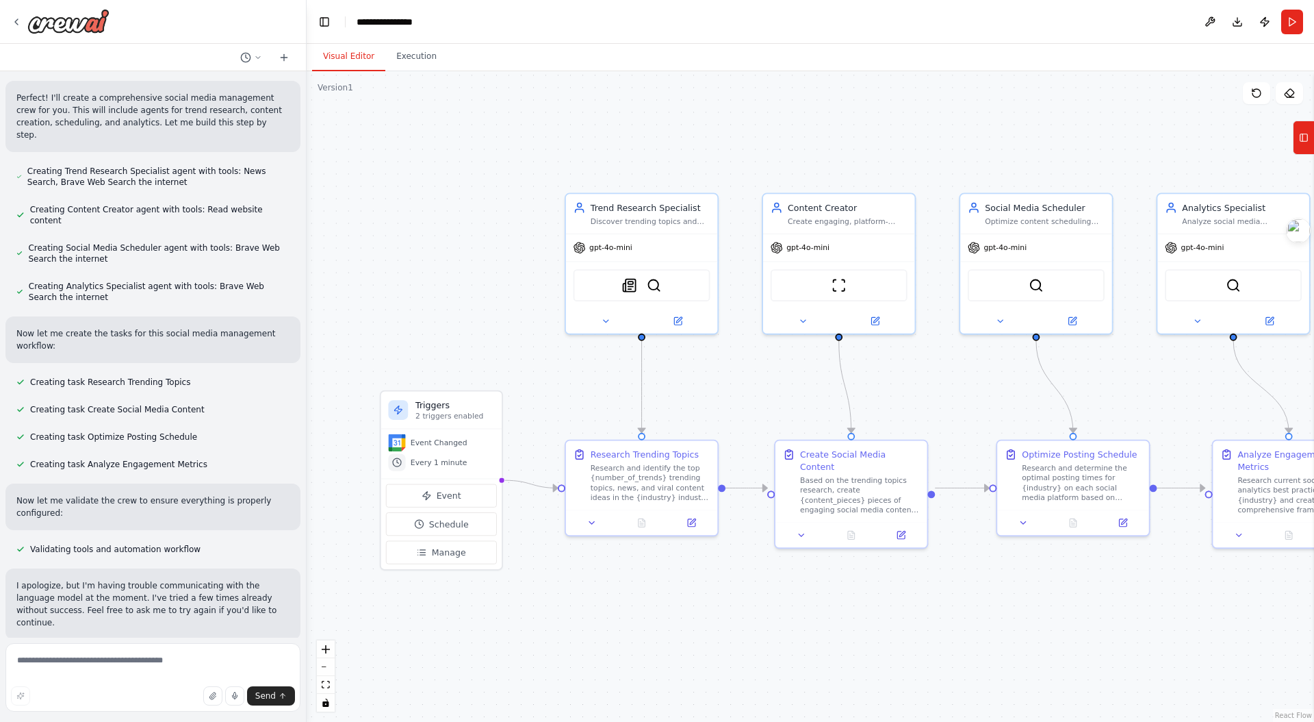
drag, startPoint x: 899, startPoint y: 127, endPoint x: 1121, endPoint y: 99, distance: 224.2
click at [1125, 99] on div ".deletable-edge-delete-btn { width: 20px; height: 20px; border: 0px solid #ffff…" at bounding box center [811, 396] width 1008 height 650
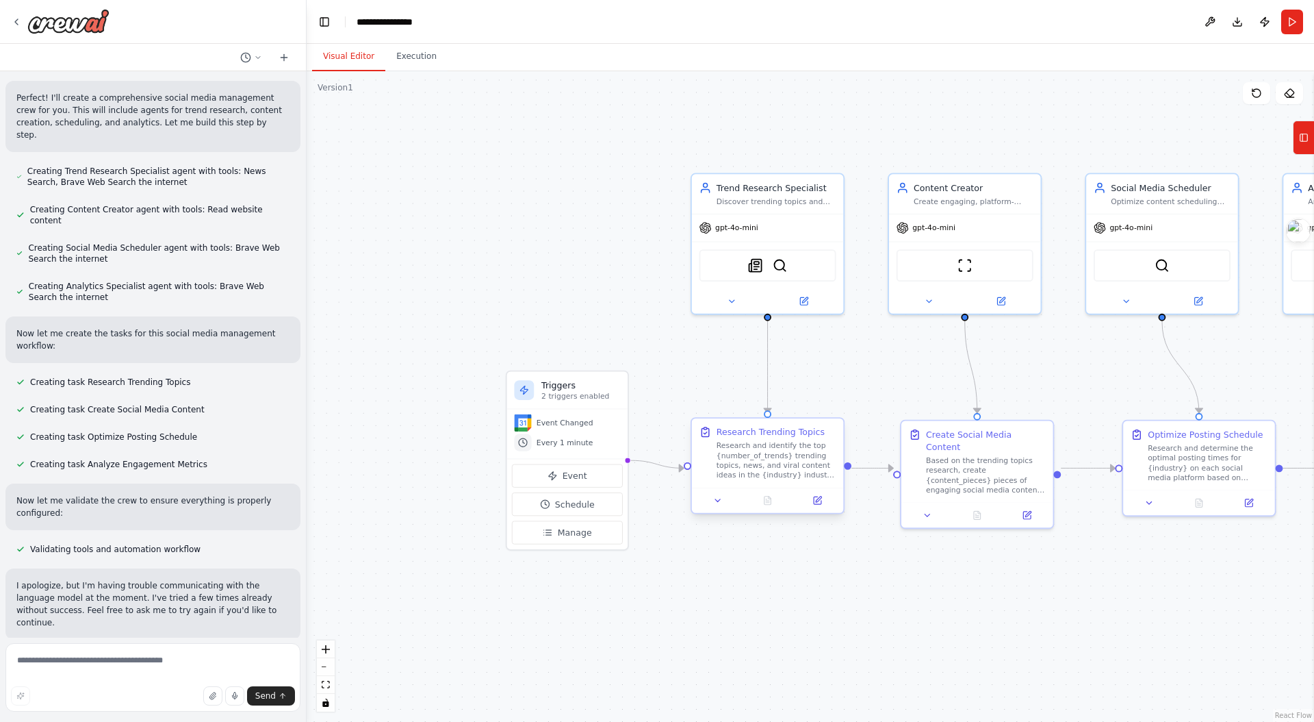
click at [753, 463] on div "Research and identify the top {number_of_trends} trending topics, news, and vir…" at bounding box center [777, 460] width 120 height 40
click at [821, 502] on icon at bounding box center [818, 500] width 8 height 8
click at [610, 450] on div "Every 1 minute" at bounding box center [567, 441] width 106 height 17
click at [600, 472] on button "Event" at bounding box center [567, 475] width 111 height 23
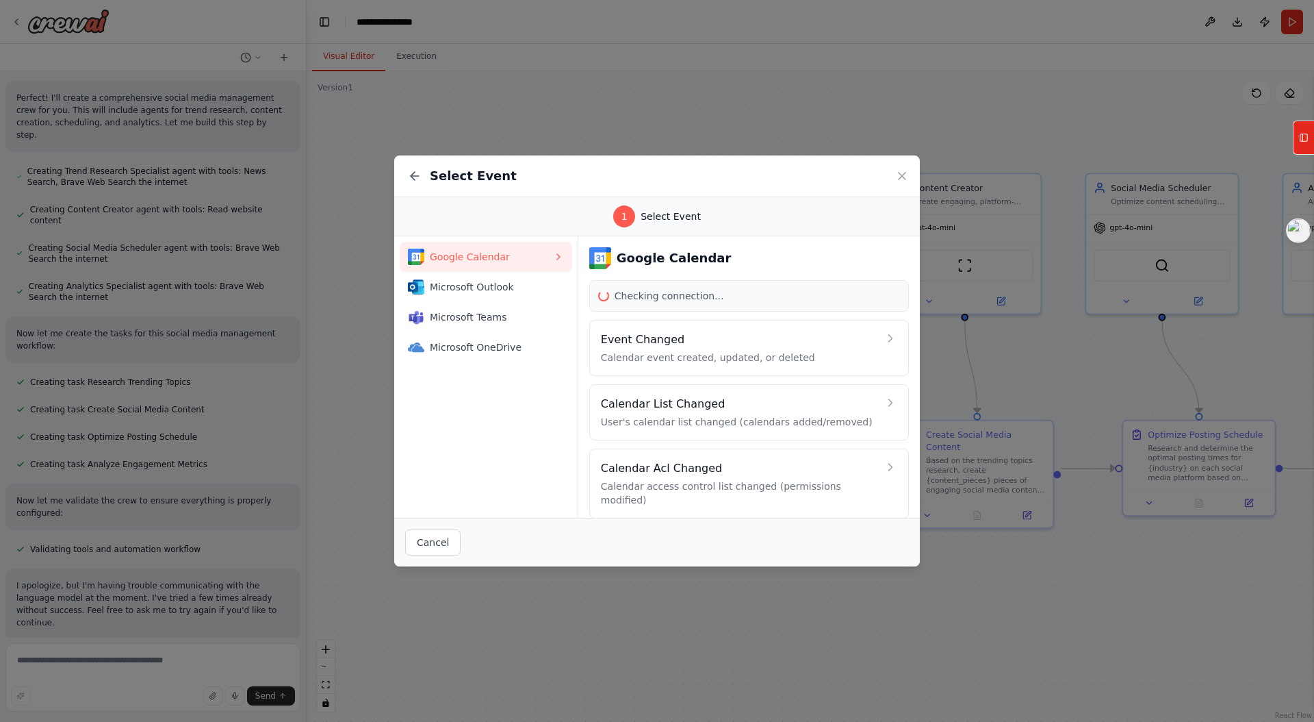
drag, startPoint x: 907, startPoint y: 172, endPoint x: 726, endPoint y: 333, distance: 242.9
click at [907, 173] on icon at bounding box center [902, 176] width 14 height 14
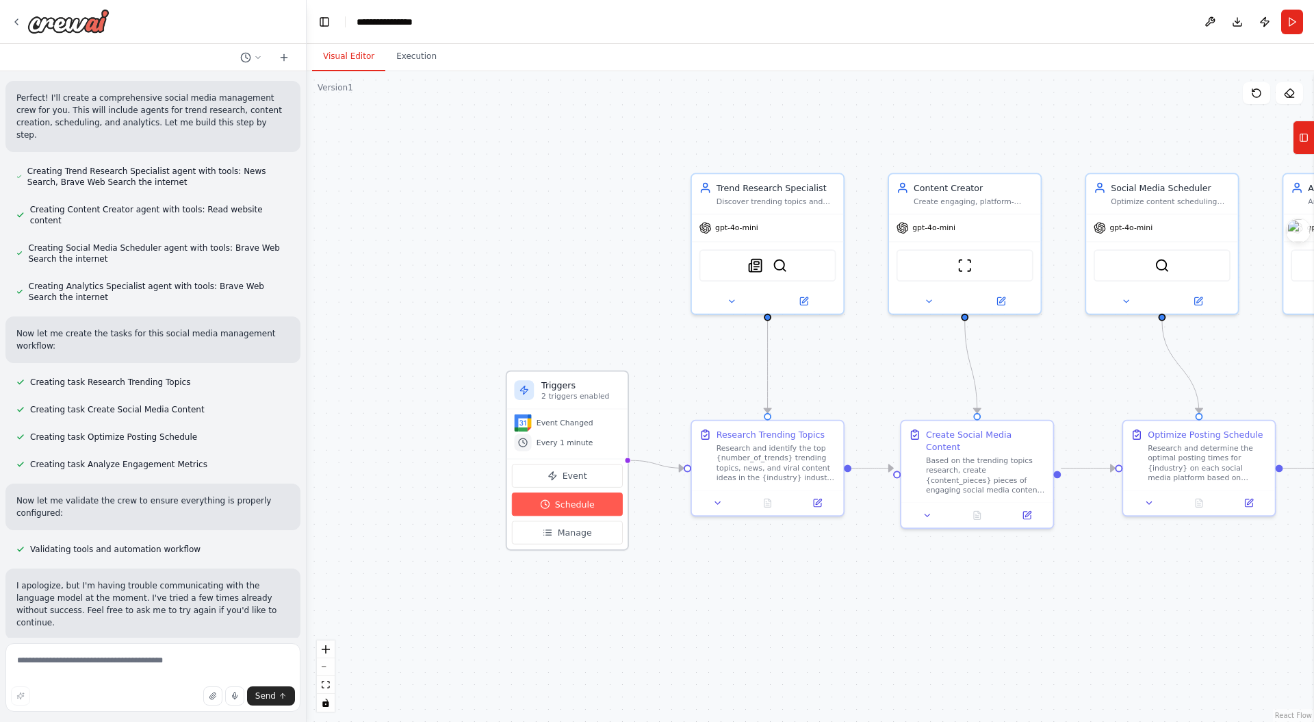
click at [553, 505] on button "Schedule" at bounding box center [567, 503] width 111 height 23
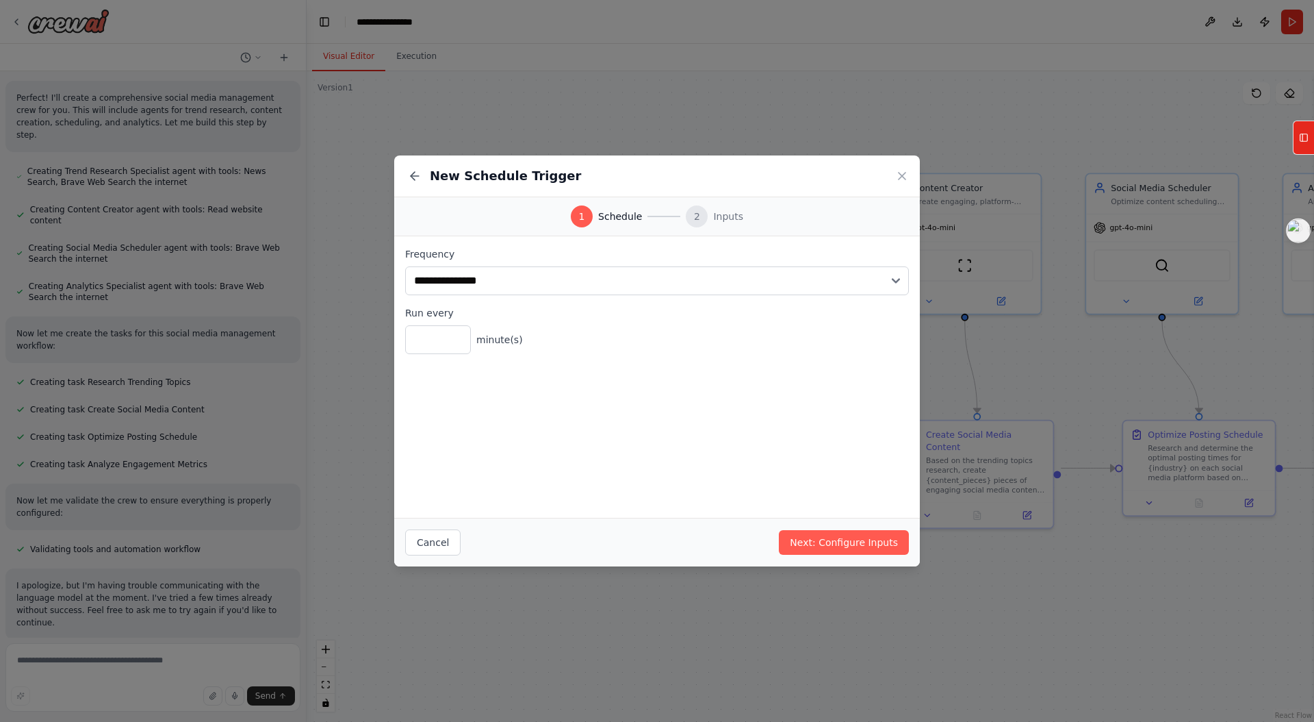
click at [715, 216] on span "Inputs" at bounding box center [728, 216] width 30 height 14
click at [906, 177] on icon at bounding box center [902, 176] width 14 height 14
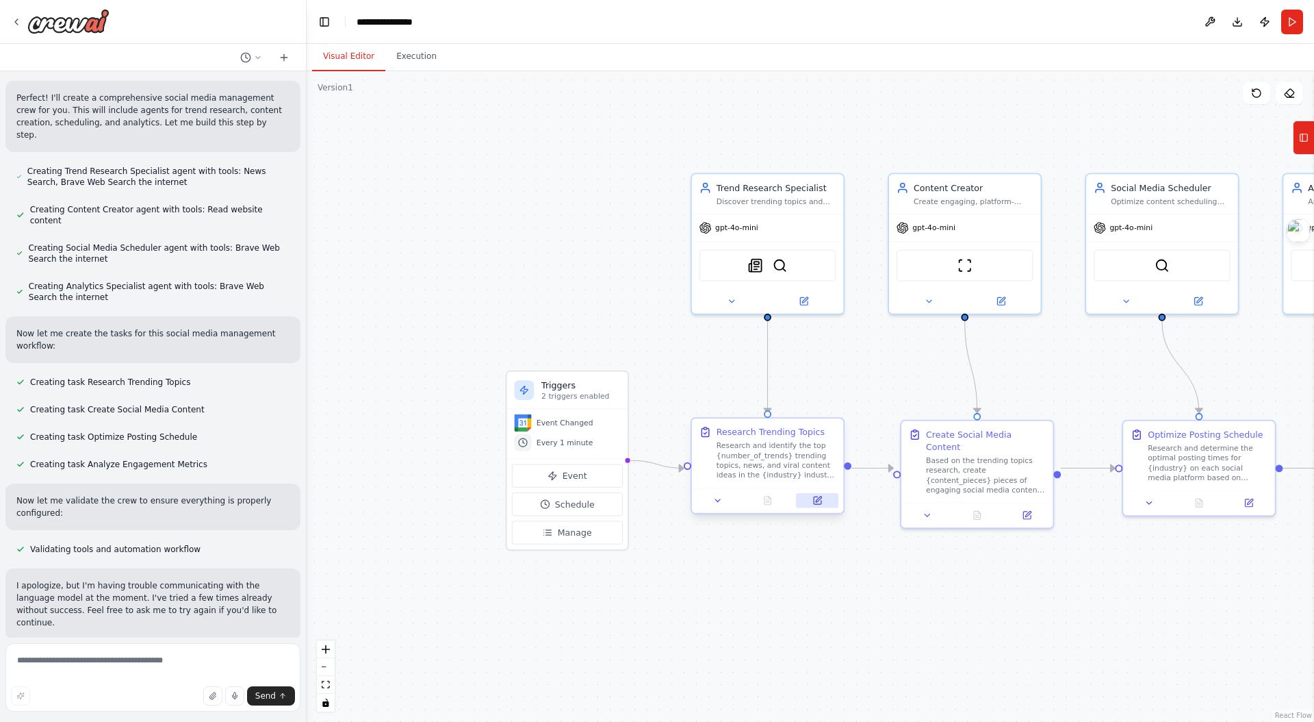
click at [823, 500] on button at bounding box center [817, 500] width 42 height 15
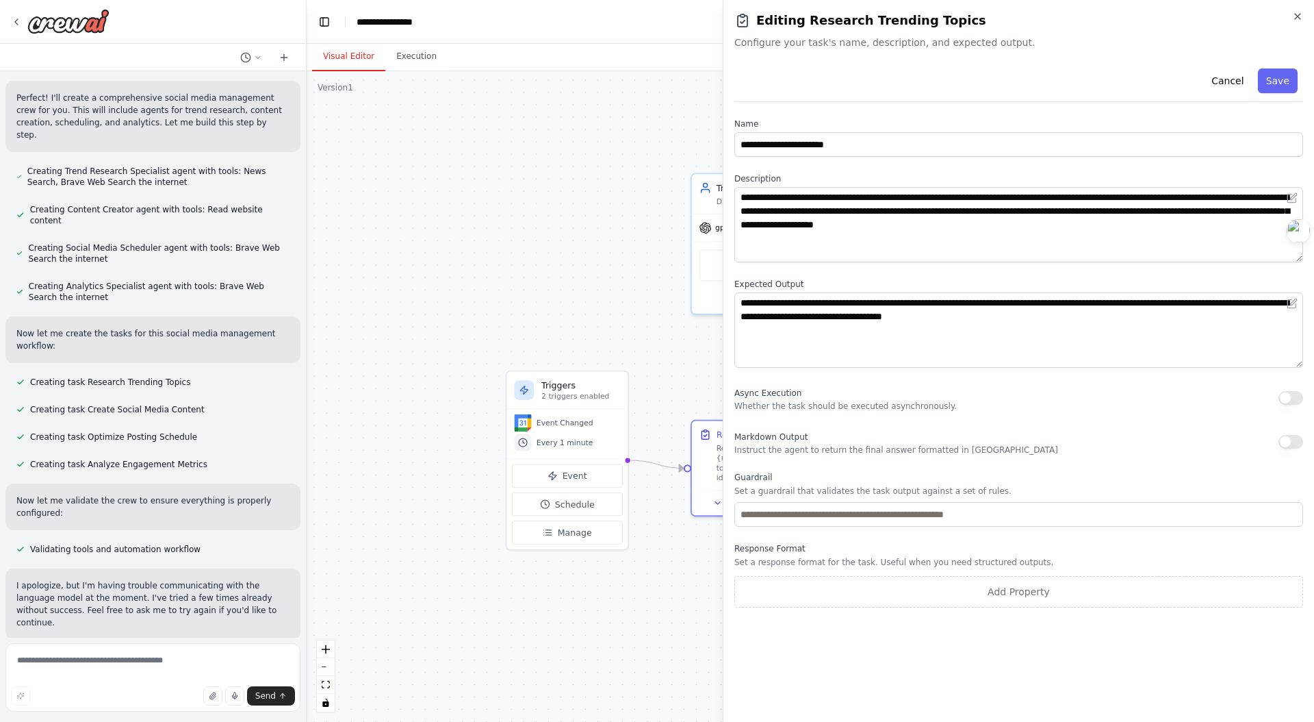
drag, startPoint x: 594, startPoint y: 227, endPoint x: 869, endPoint y: 177, distance: 279.2
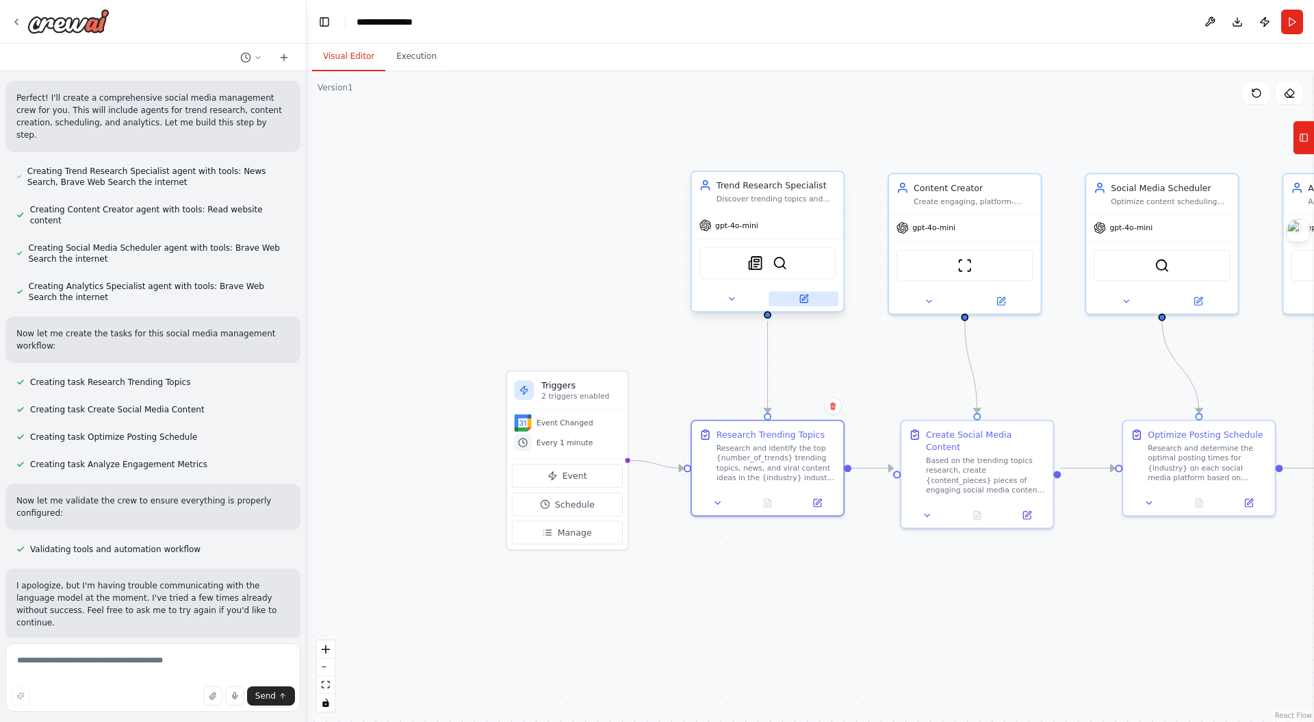
click at [813, 304] on button at bounding box center [804, 298] width 70 height 15
click at [1032, 508] on div at bounding box center [978, 512] width 152 height 25
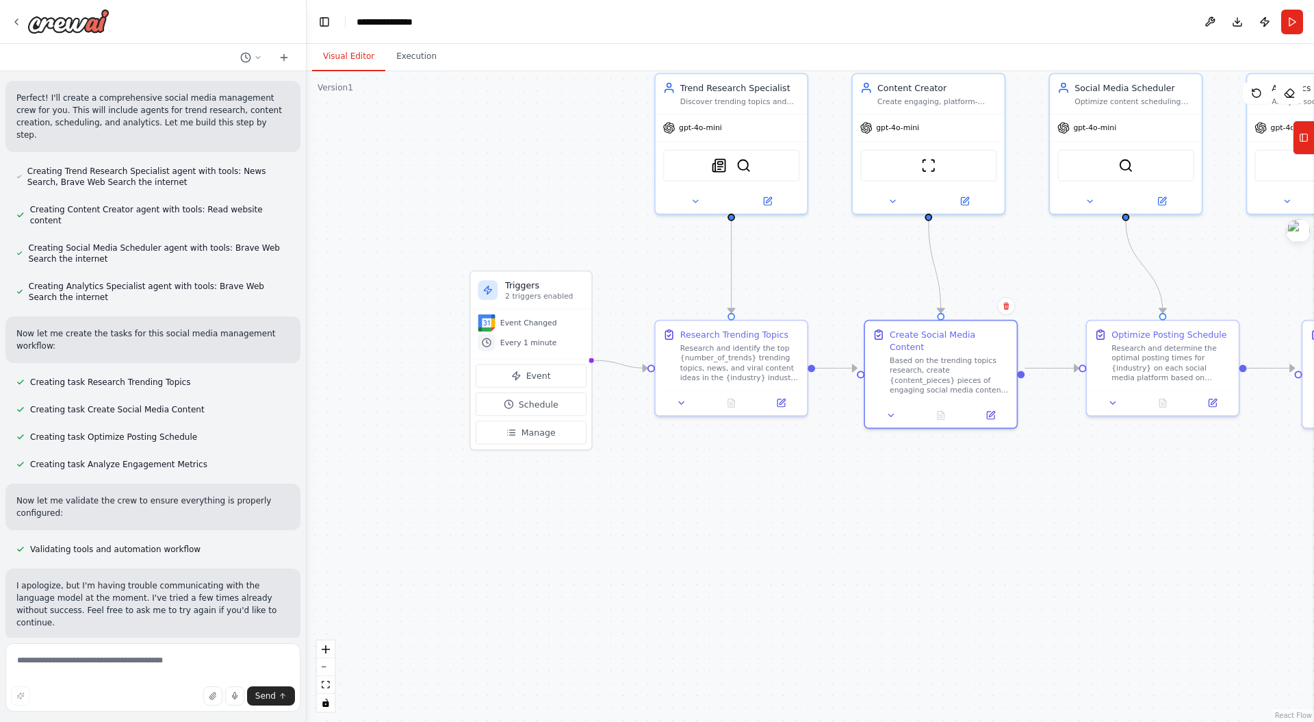
drag, startPoint x: 1069, startPoint y: 601, endPoint x: 1032, endPoint y: 497, distance: 110.4
click at [1047, 500] on div ".deletable-edge-delete-btn { width: 20px; height: 20px; border: 0px solid #ffff…" at bounding box center [811, 396] width 1008 height 650
click at [245, 55] on icon at bounding box center [245, 57] width 11 height 11
drag, startPoint x: 416, startPoint y: 127, endPoint x: 210, endPoint y: 58, distance: 216.9
click at [415, 127] on div ".deletable-edge-delete-btn { width: 20px; height: 20px; border: 0px solid #ffff…" at bounding box center [811, 396] width 1008 height 650
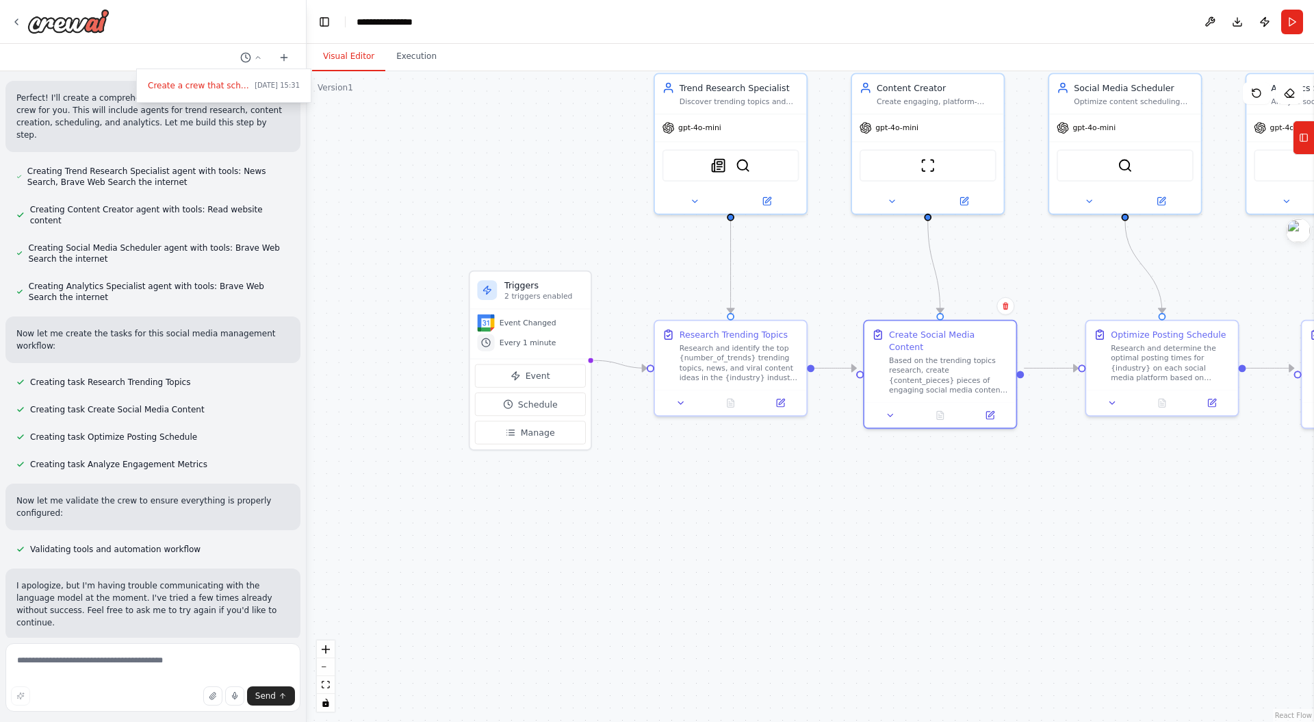
click at [16, 18] on div at bounding box center [153, 361] width 307 height 722
click at [11, 23] on icon at bounding box center [16, 21] width 11 height 11
click at [18, 18] on icon at bounding box center [16, 21] width 11 height 11
click at [71, 25] on img at bounding box center [68, 21] width 82 height 25
